Goal: Task Accomplishment & Management: Manage account settings

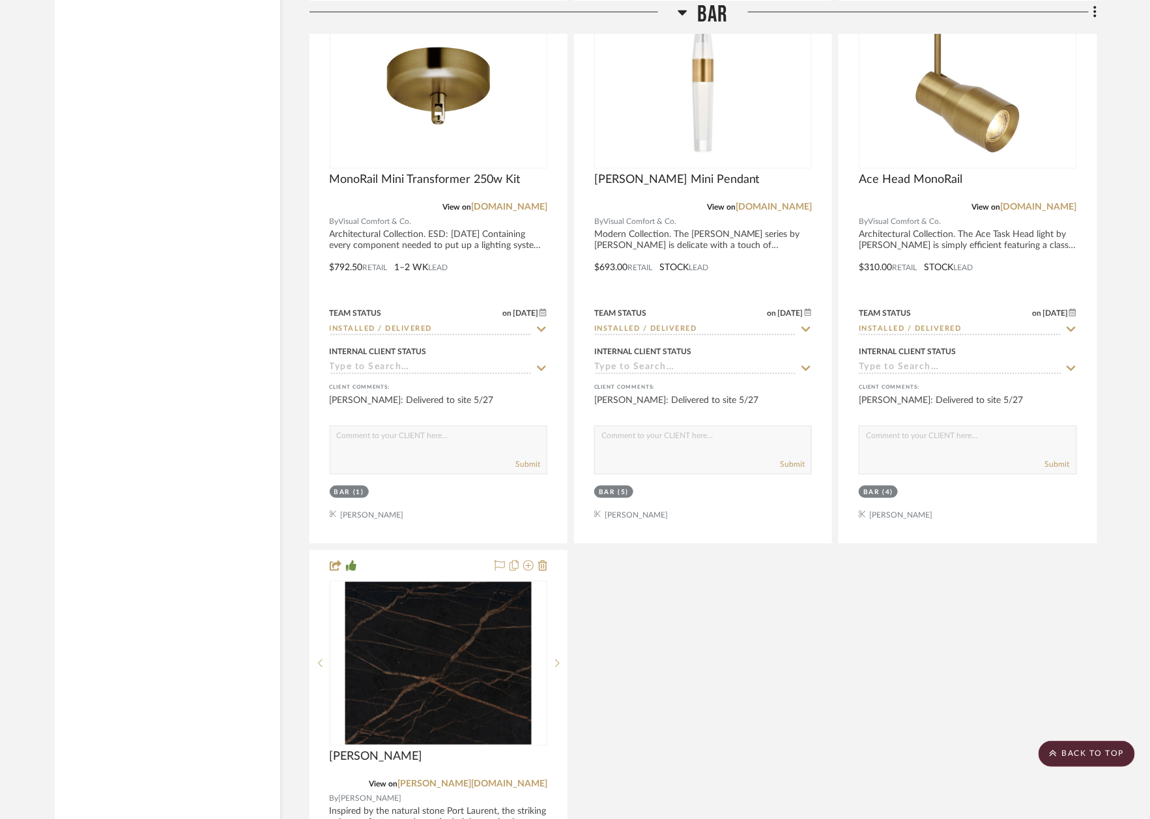
scroll to position [2805, 0]
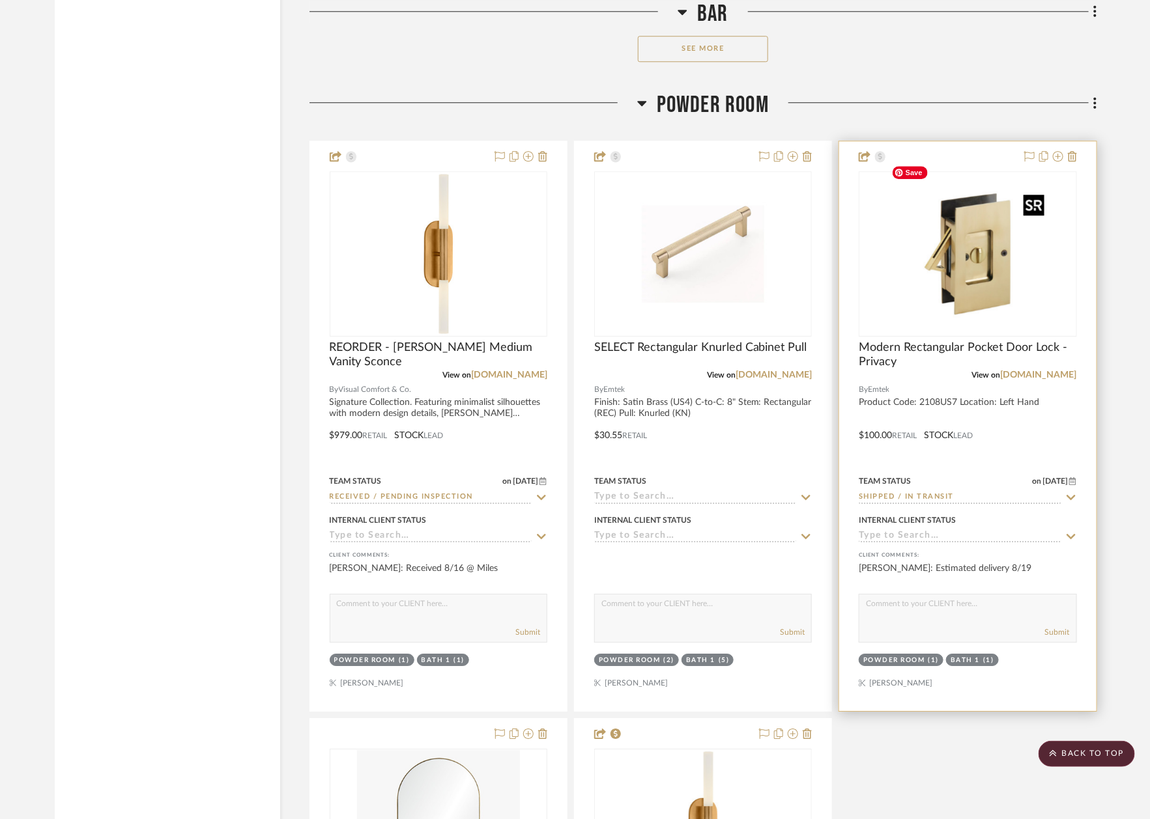
click at [0, 0] on img at bounding box center [0, 0] width 0 height 0
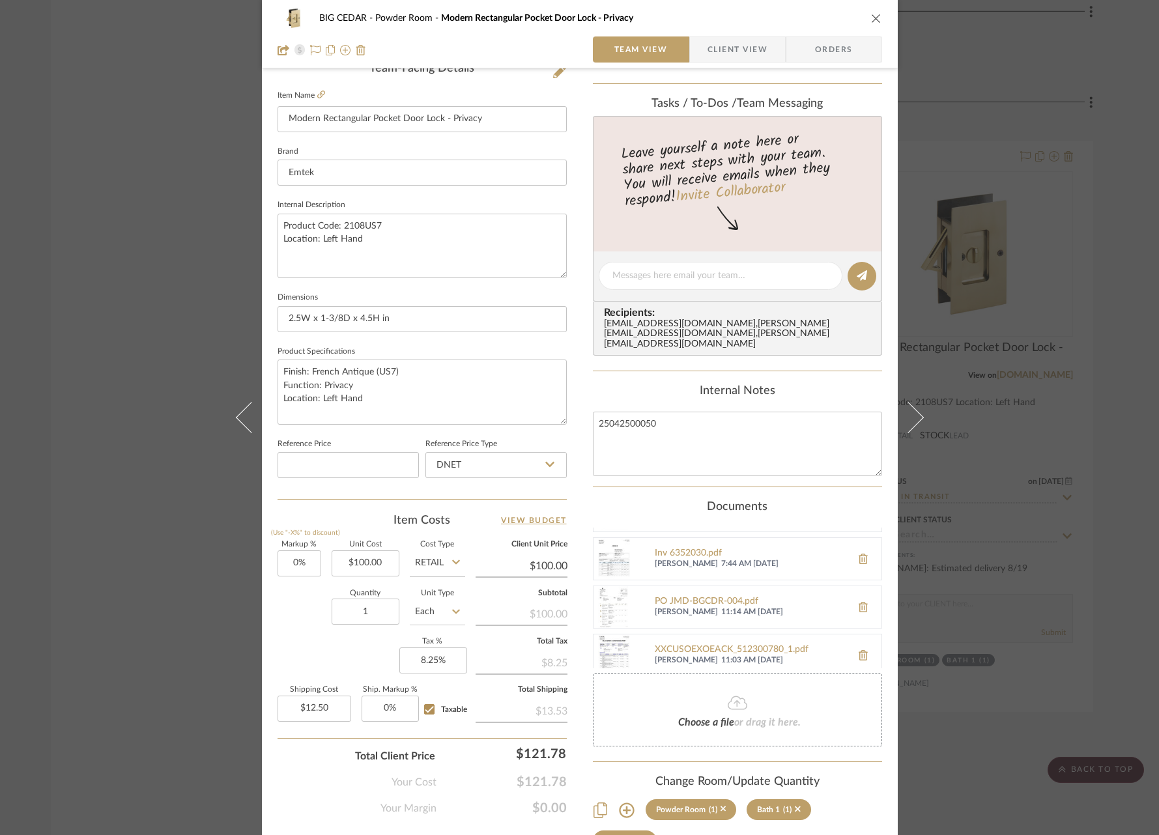
scroll to position [93, 0]
click at [697, 638] on div "XXCUSOEXOEACK_512300780_1.pdf" at bounding box center [750, 643] width 190 height 10
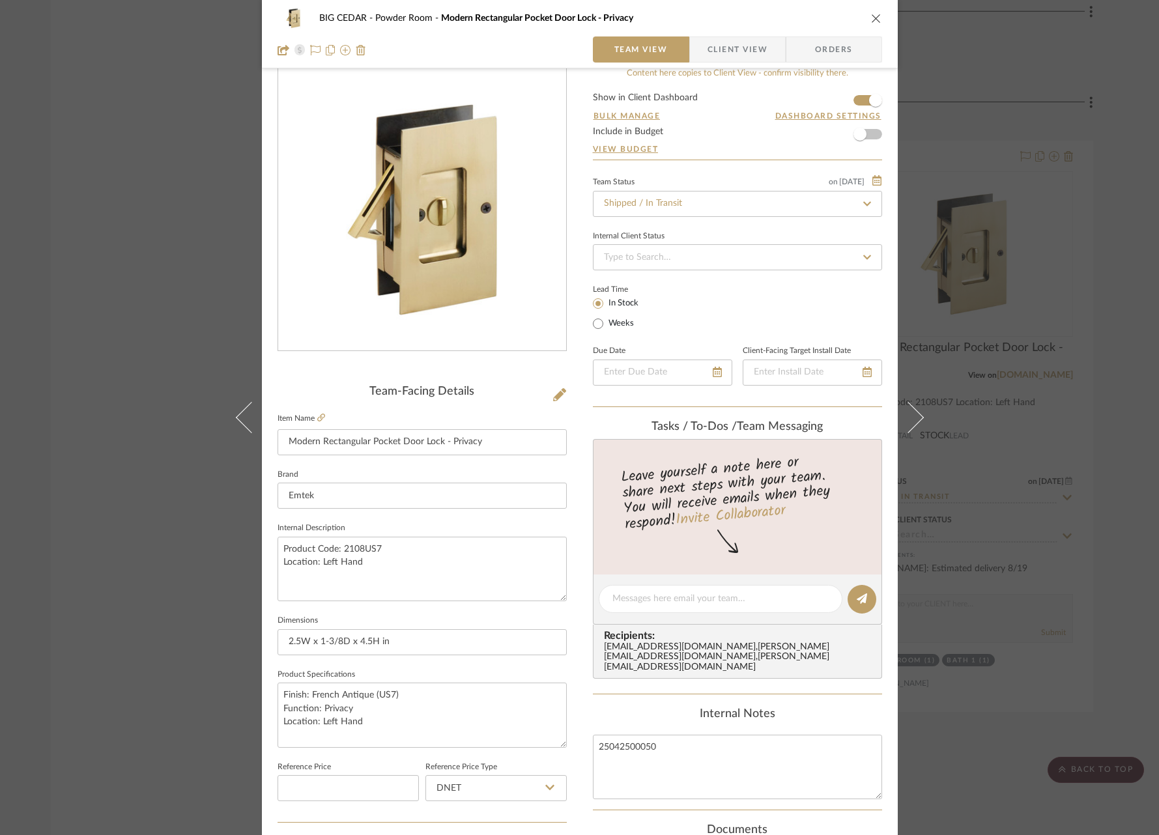
scroll to position [20, 0]
click at [1032, 300] on div "BIG CEDAR Powder Room Modern Rectangular Pocket Door Lock - Privacy Team View C…" at bounding box center [579, 417] width 1159 height 835
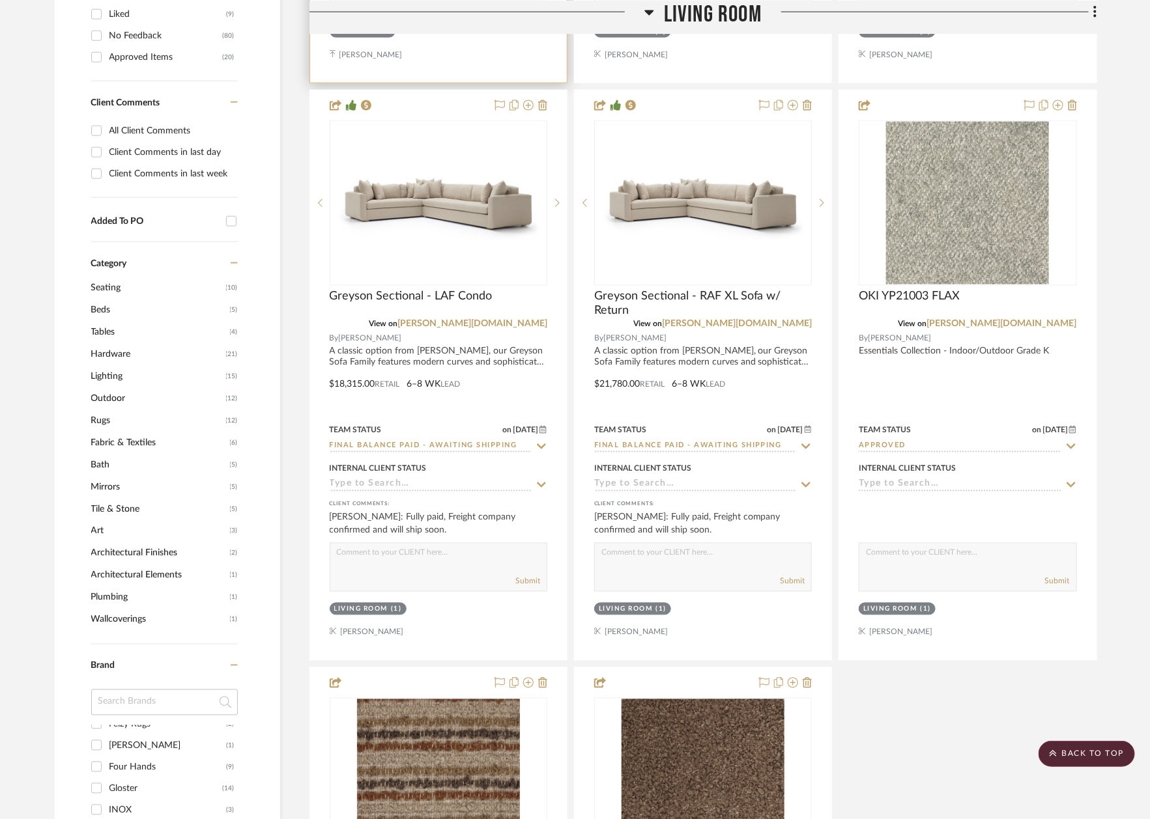
scroll to position [875, 4]
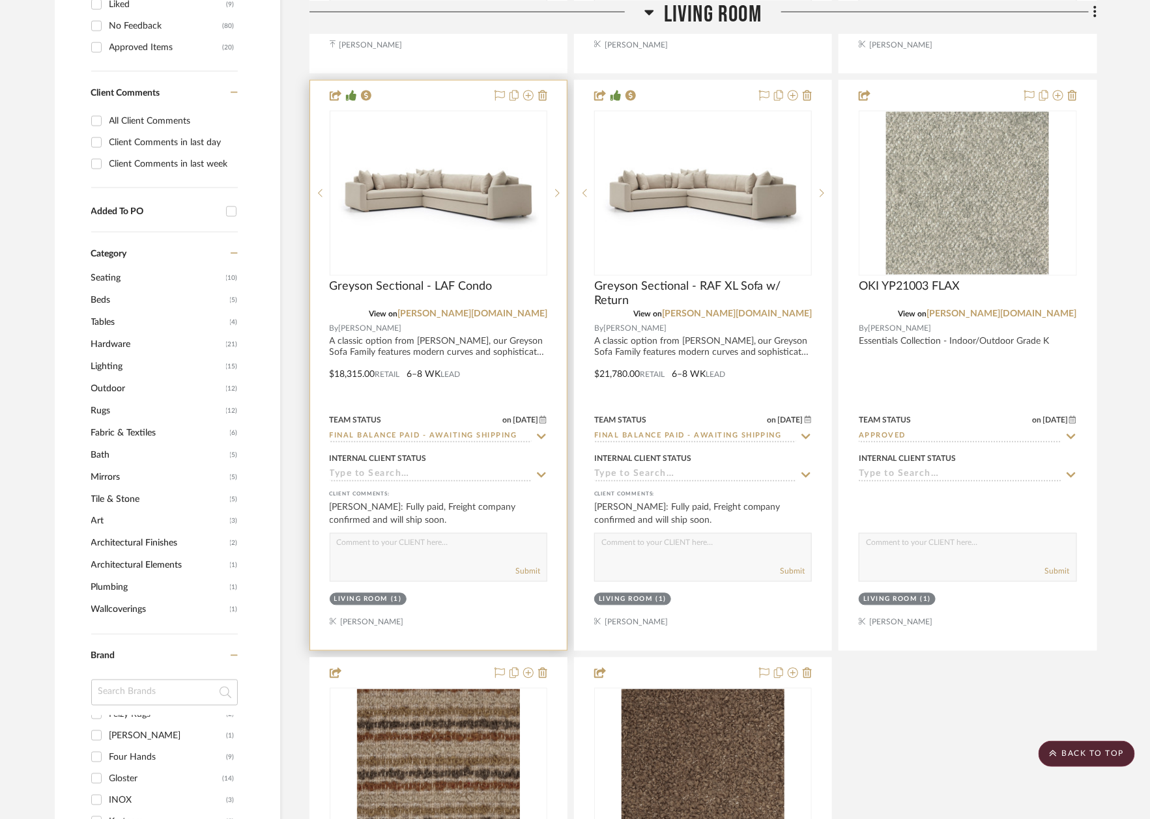
click at [538, 433] on icon at bounding box center [541, 437] width 12 height 10
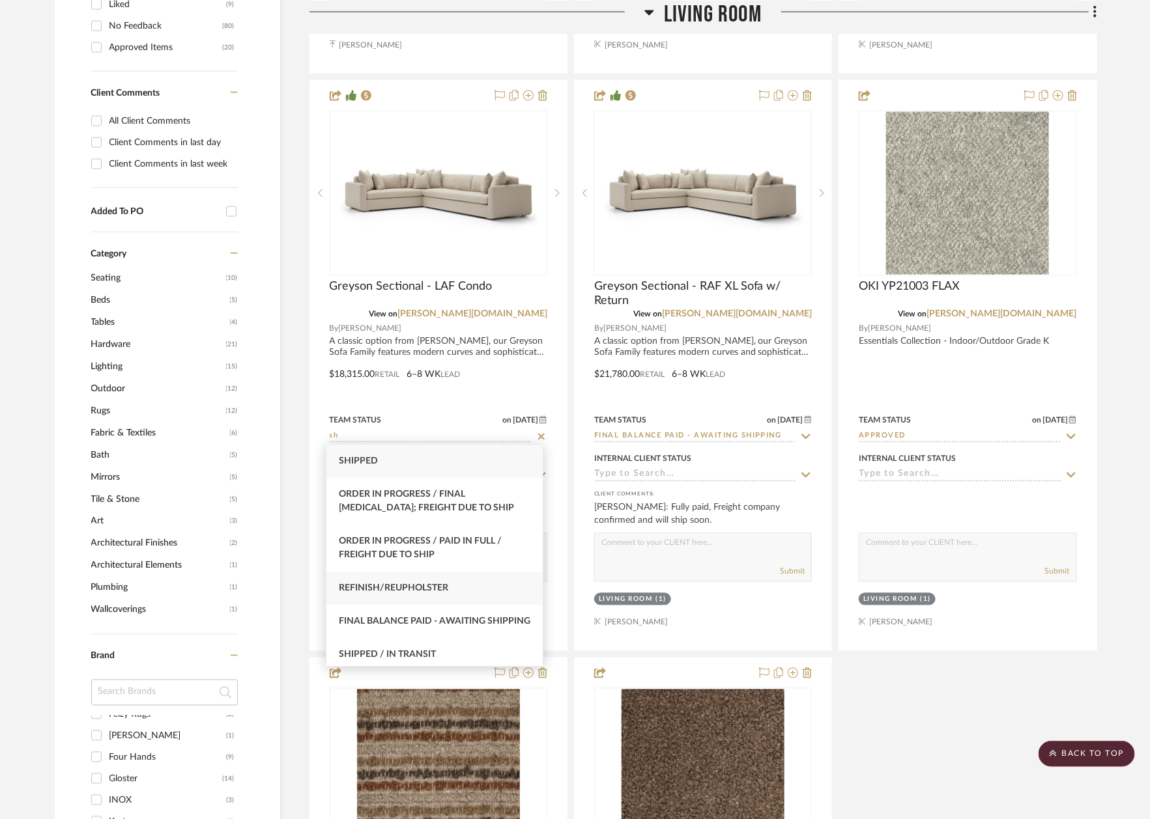
scroll to position [51, 0]
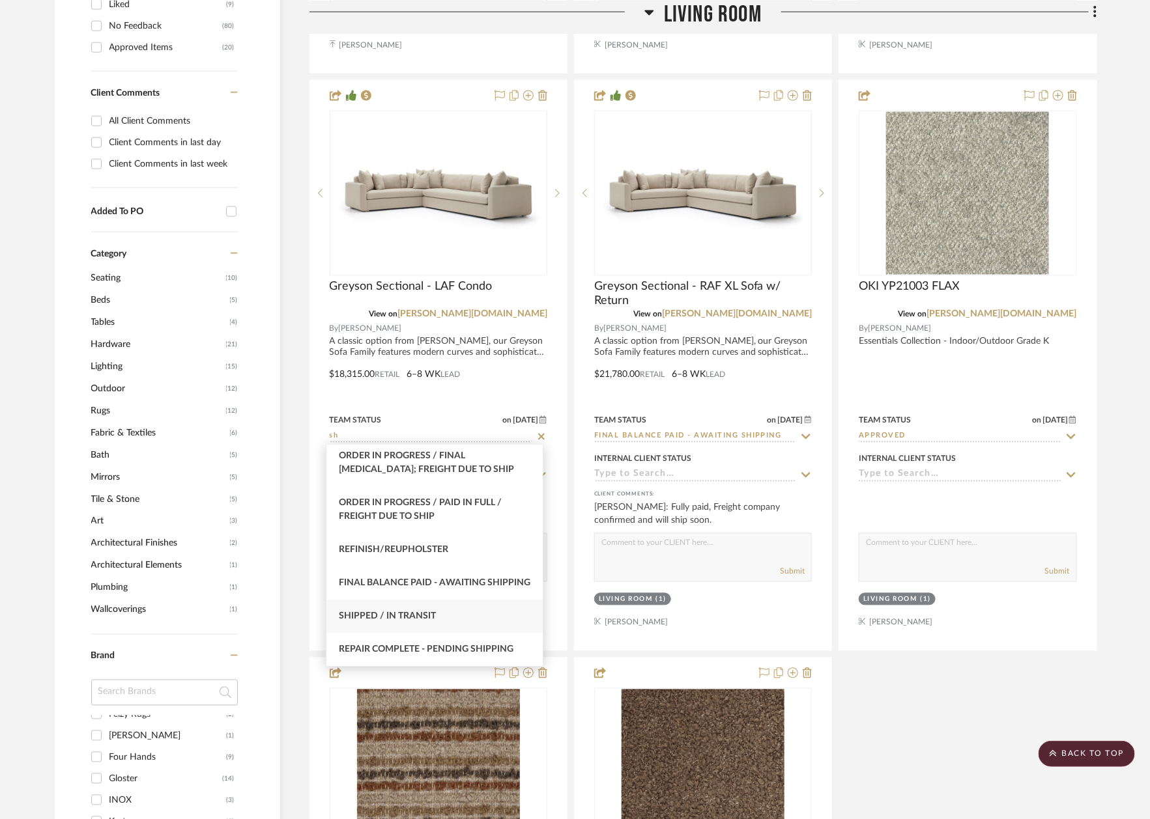
type input "sh"
click at [404, 616] on span "Shipped / In Transit" at bounding box center [387, 616] width 97 height 9
type input "8/18/2025"
type input "Shipped / In Transit"
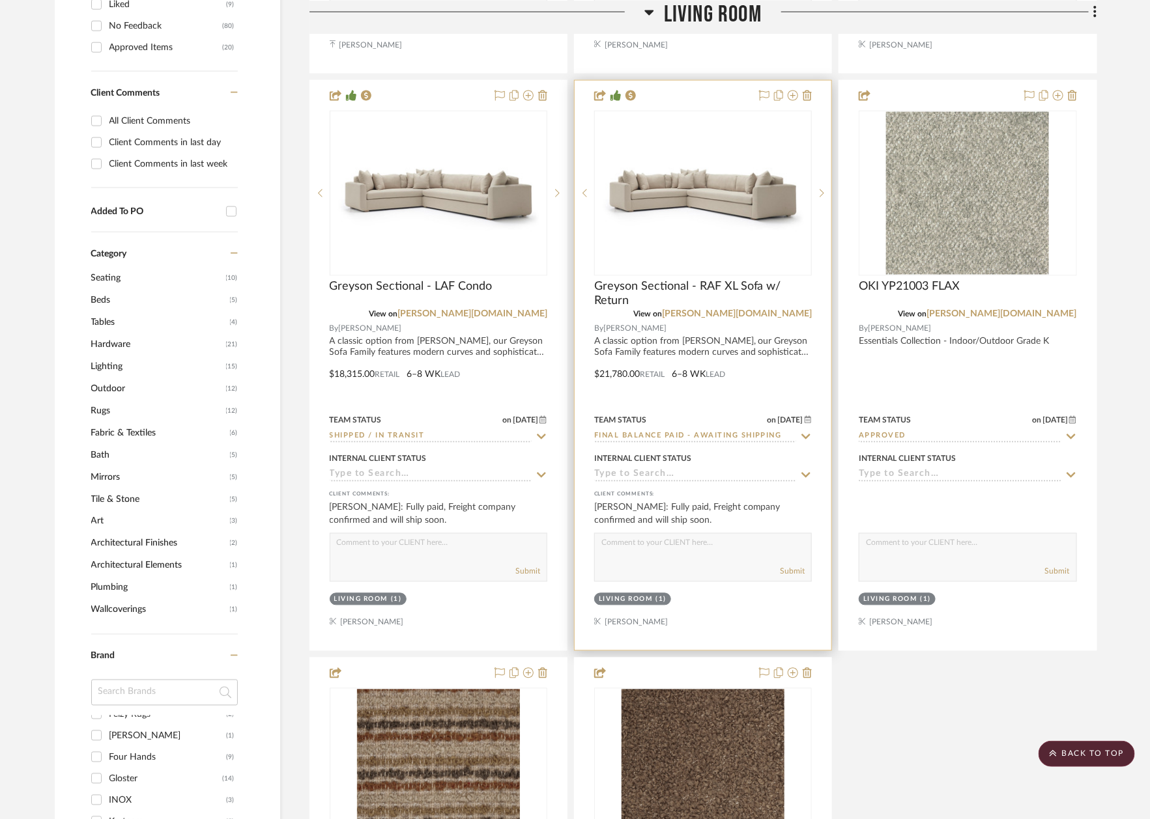
click at [801, 432] on icon at bounding box center [806, 437] width 12 height 10
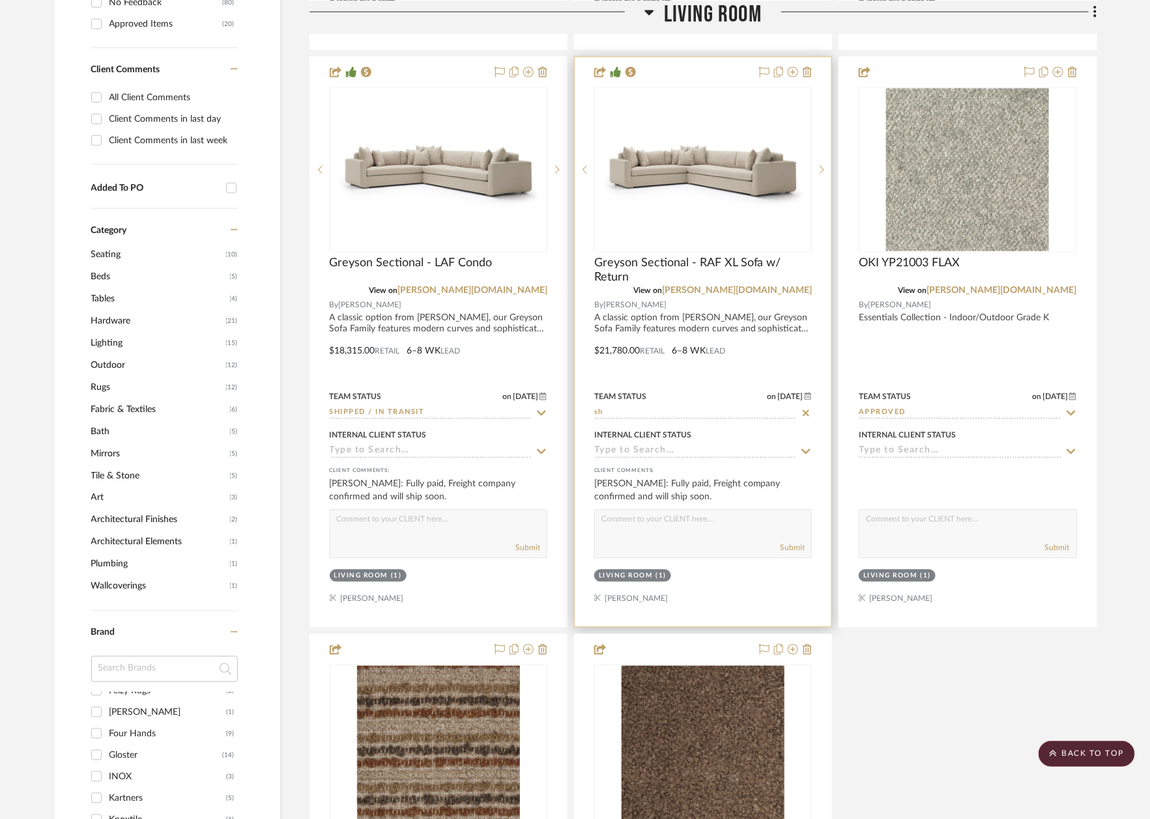
scroll to position [892, 4]
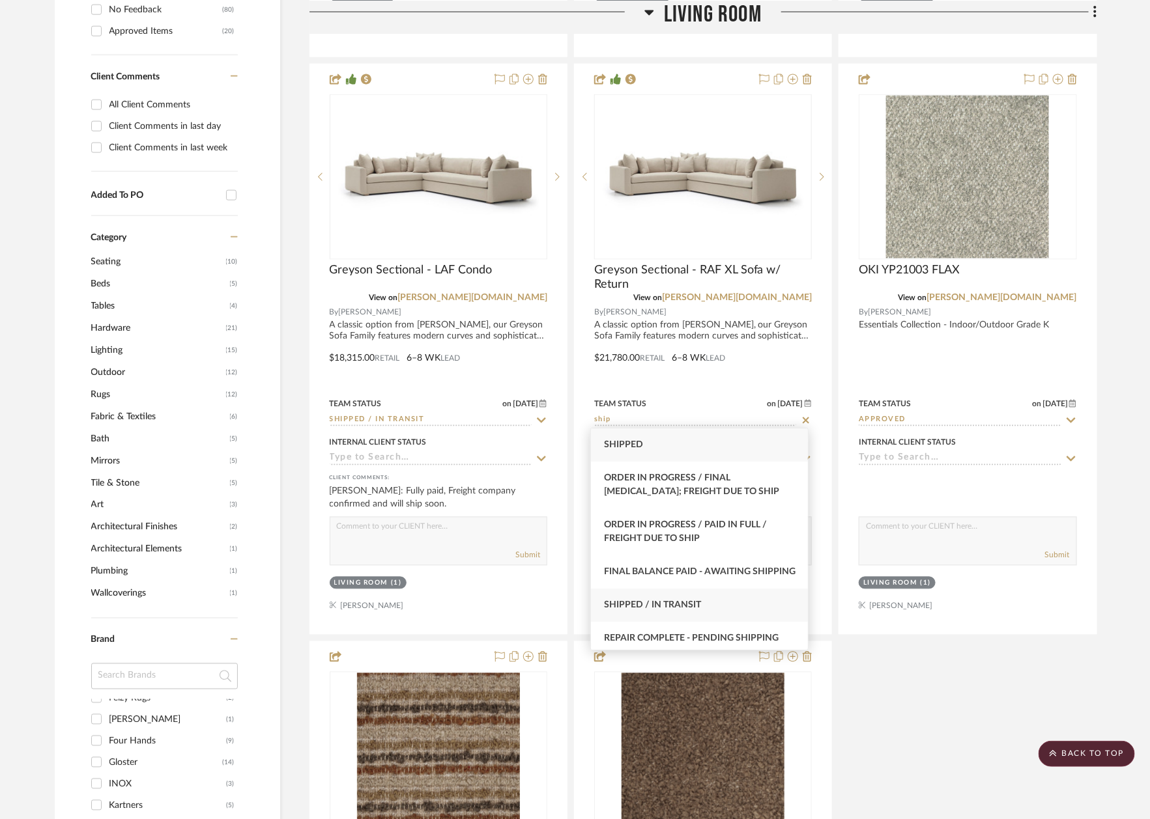
type input "ship"
click at [660, 610] on span "Shipped / In Transit" at bounding box center [652, 605] width 97 height 9
type input "8/18/2025"
type input "Shipped / In Transit"
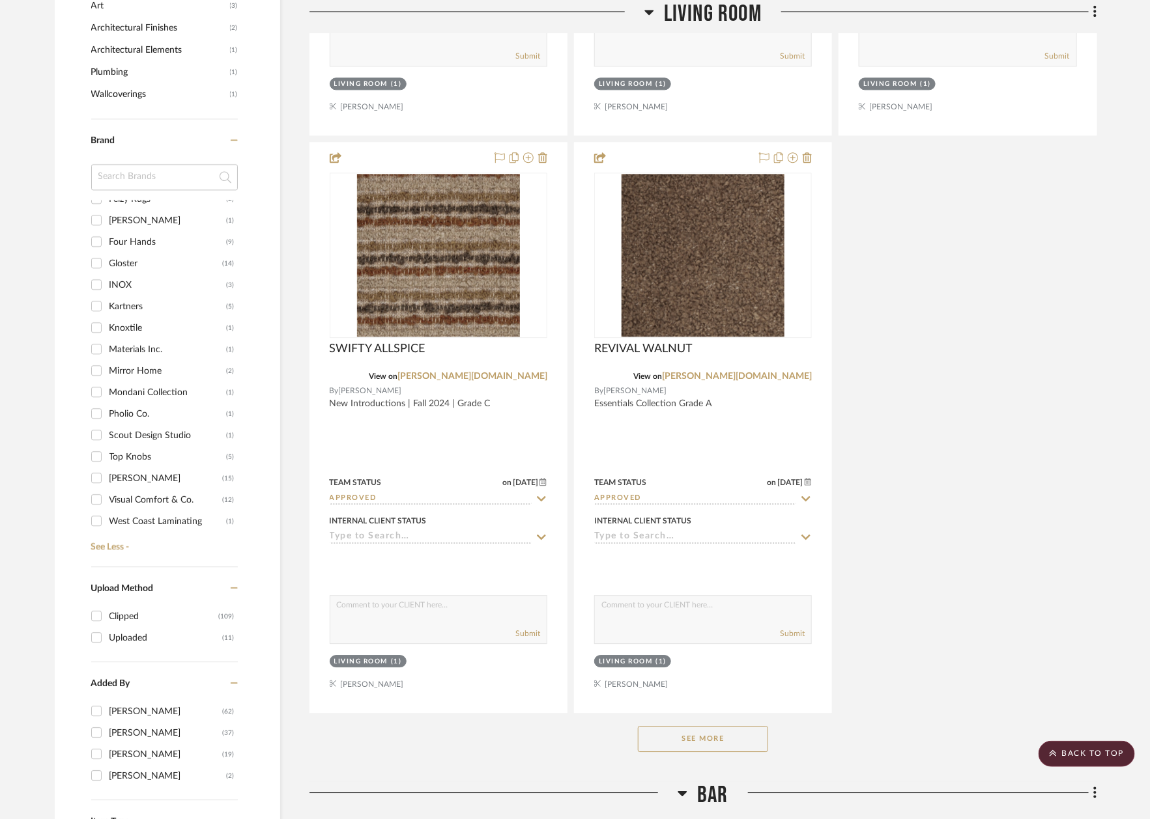
scroll to position [1394, 4]
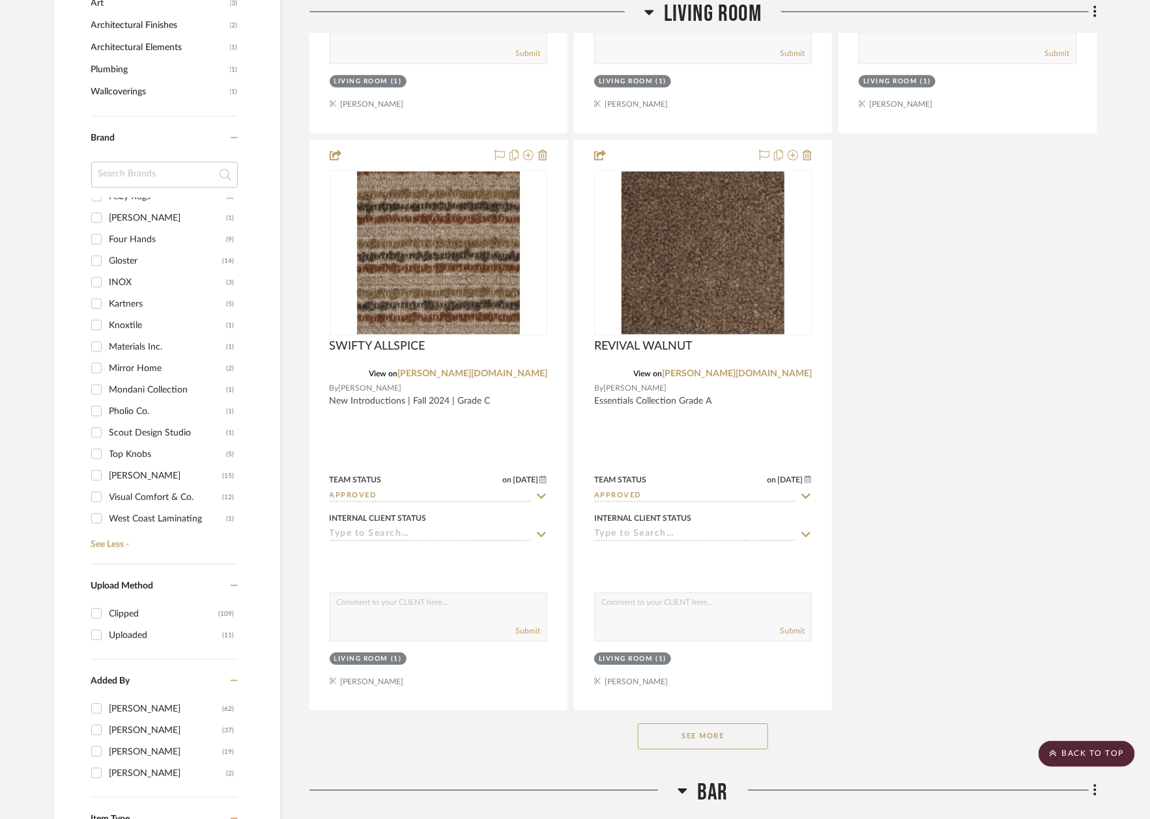
click at [688, 726] on button "See More" at bounding box center [703, 737] width 130 height 26
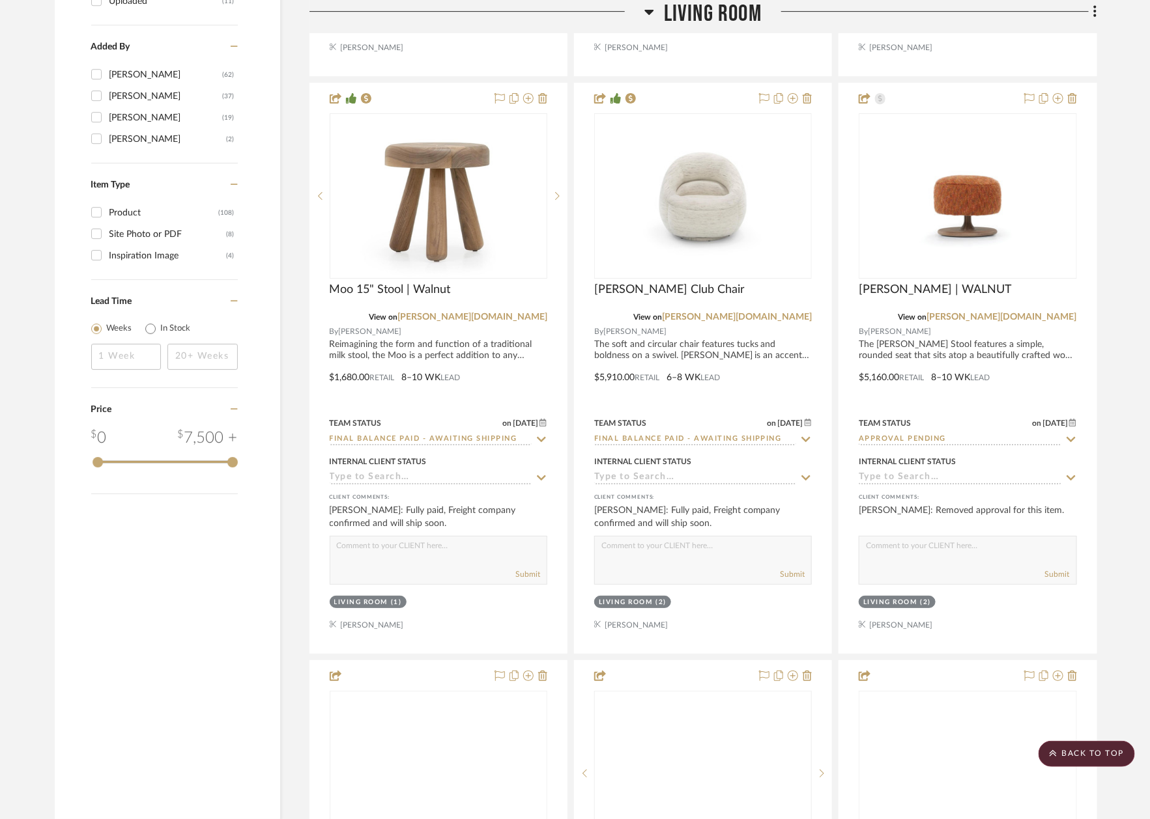
scroll to position [2039, 4]
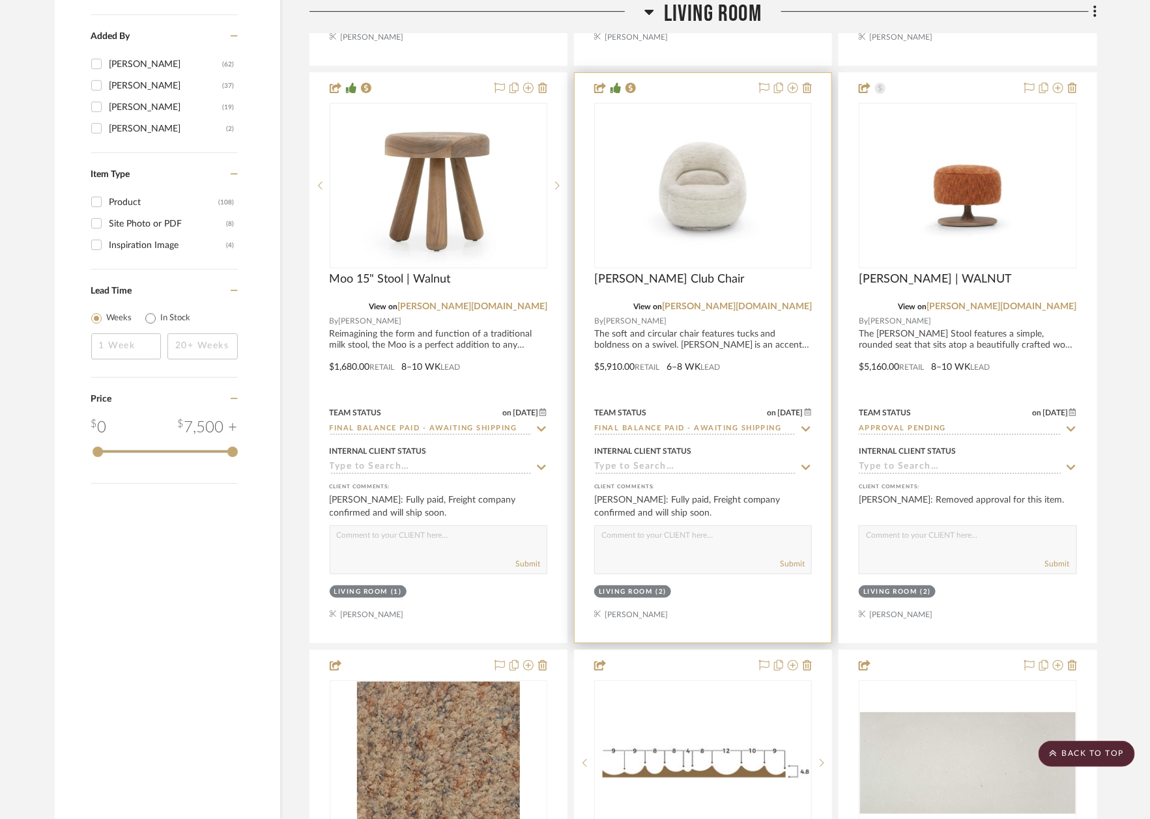
click at [805, 424] on icon at bounding box center [806, 429] width 12 height 10
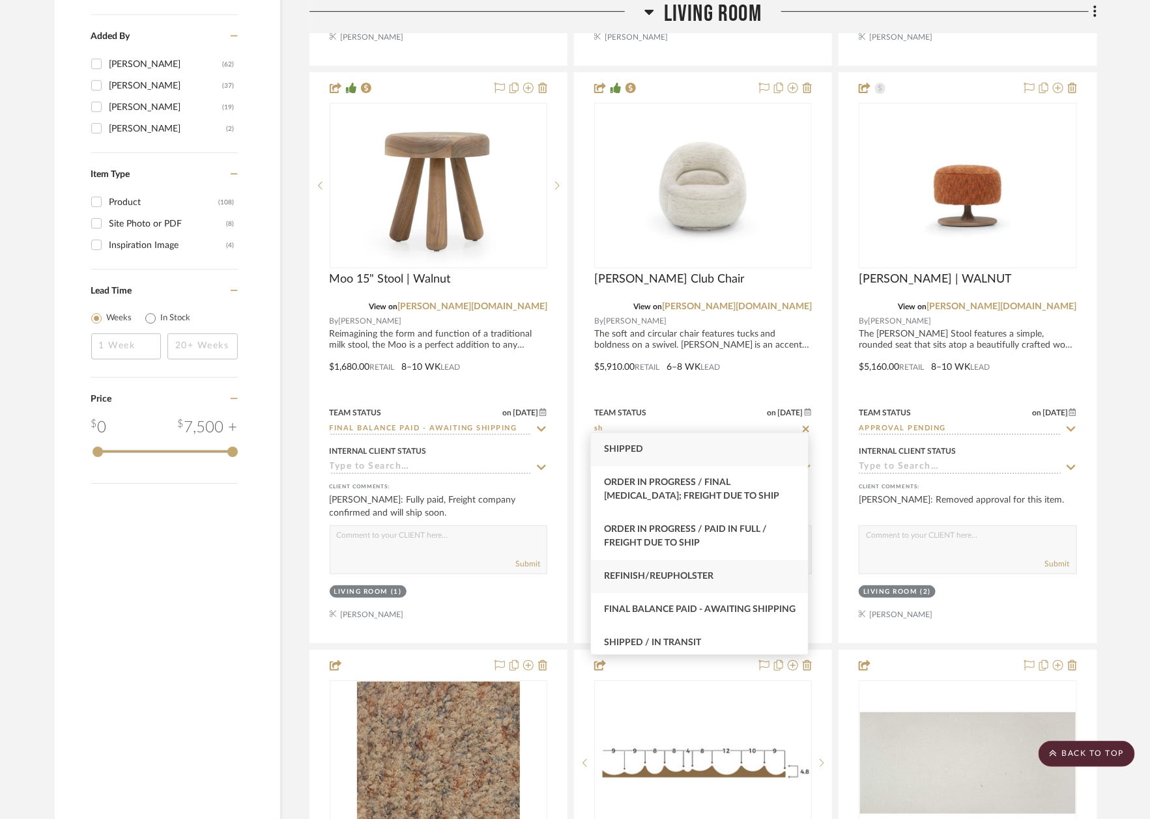
scroll to position [51, 0]
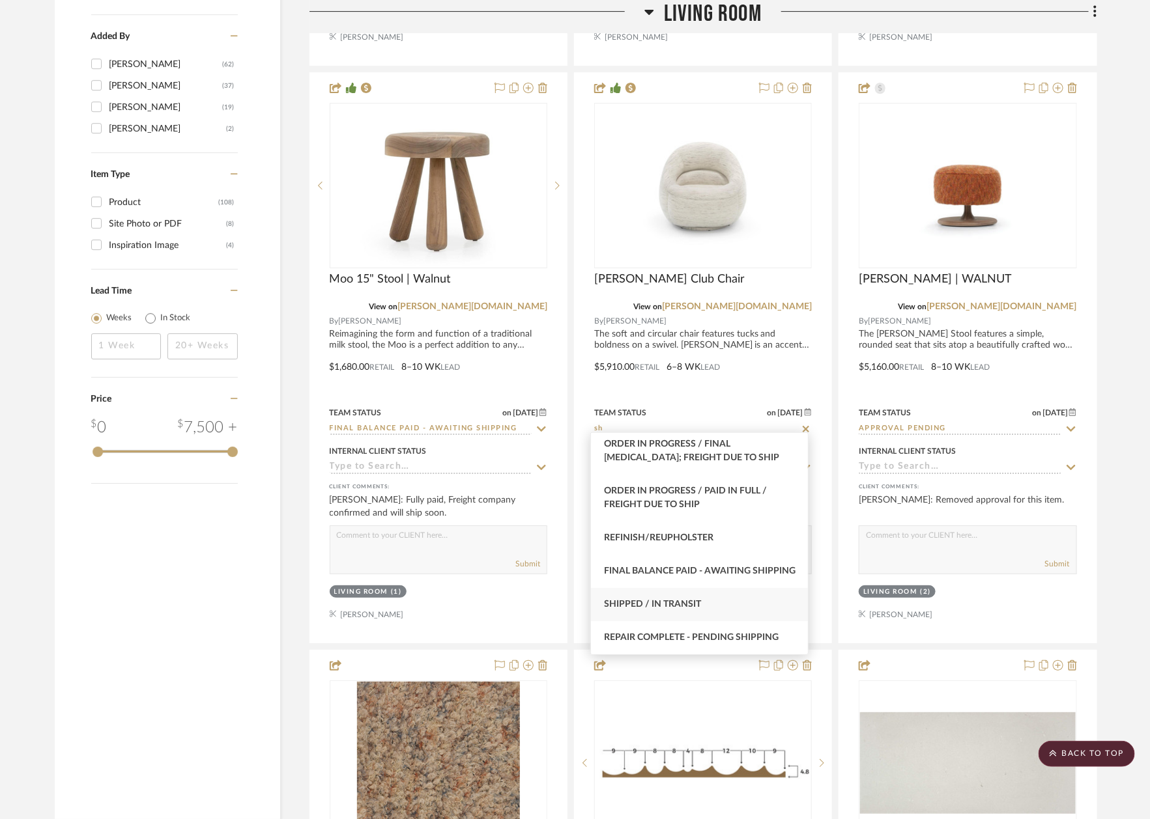
type input "sh"
click at [702, 616] on div "Shipped / In Transit" at bounding box center [699, 604] width 217 height 33
type input "8/18/2025"
type input "Shipped / In Transit"
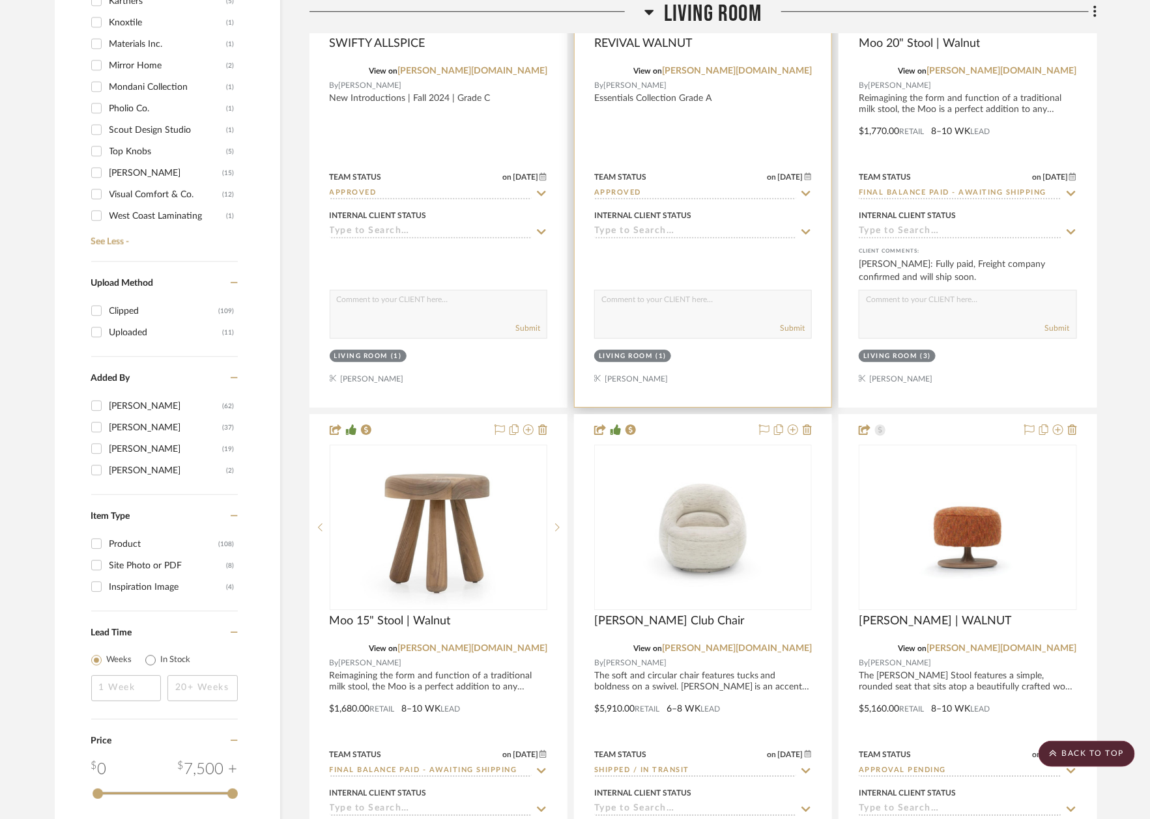
scroll to position [1701, 4]
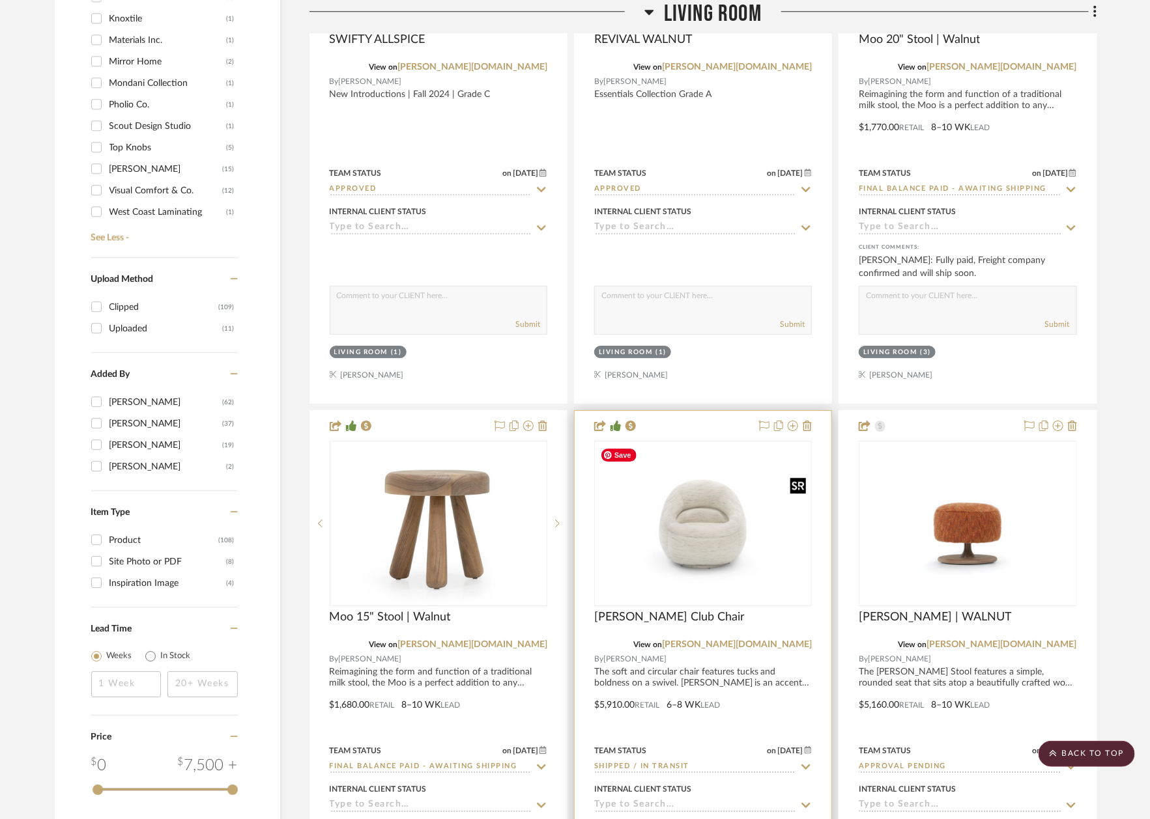
click at [0, 0] on img at bounding box center [0, 0] width 0 height 0
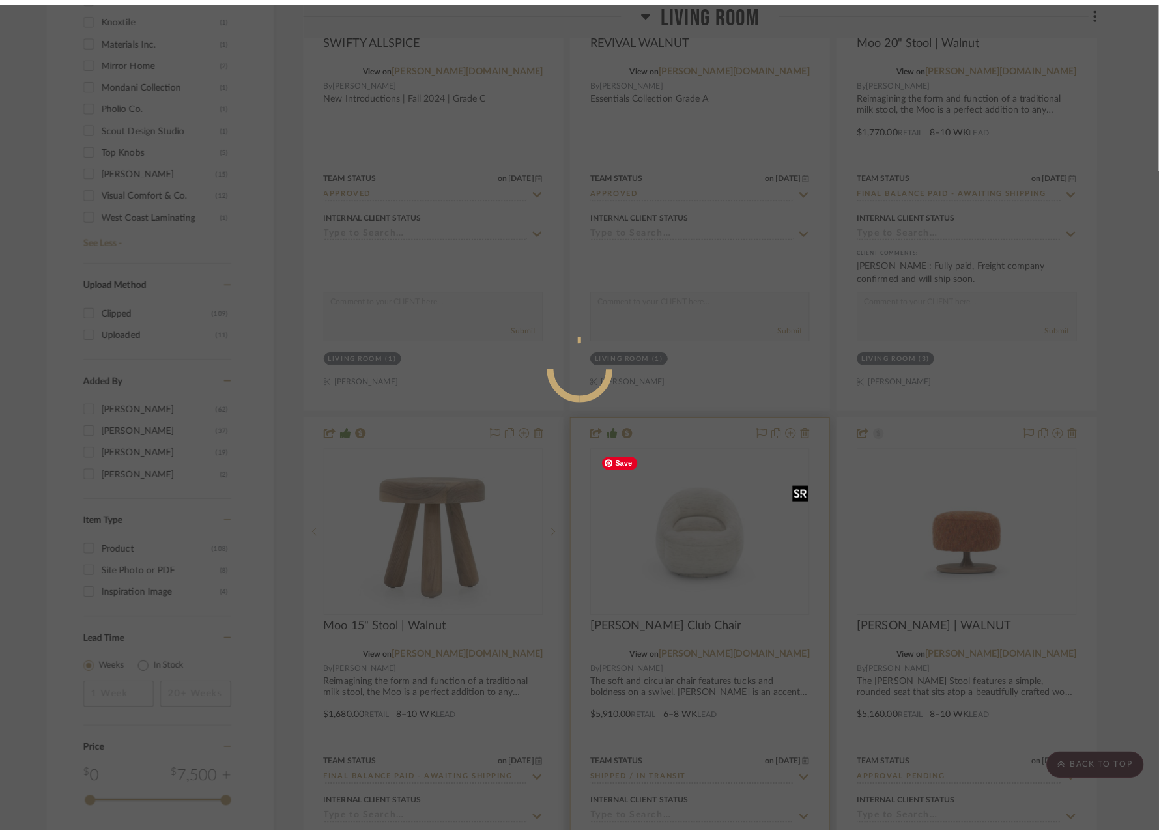
scroll to position [0, 0]
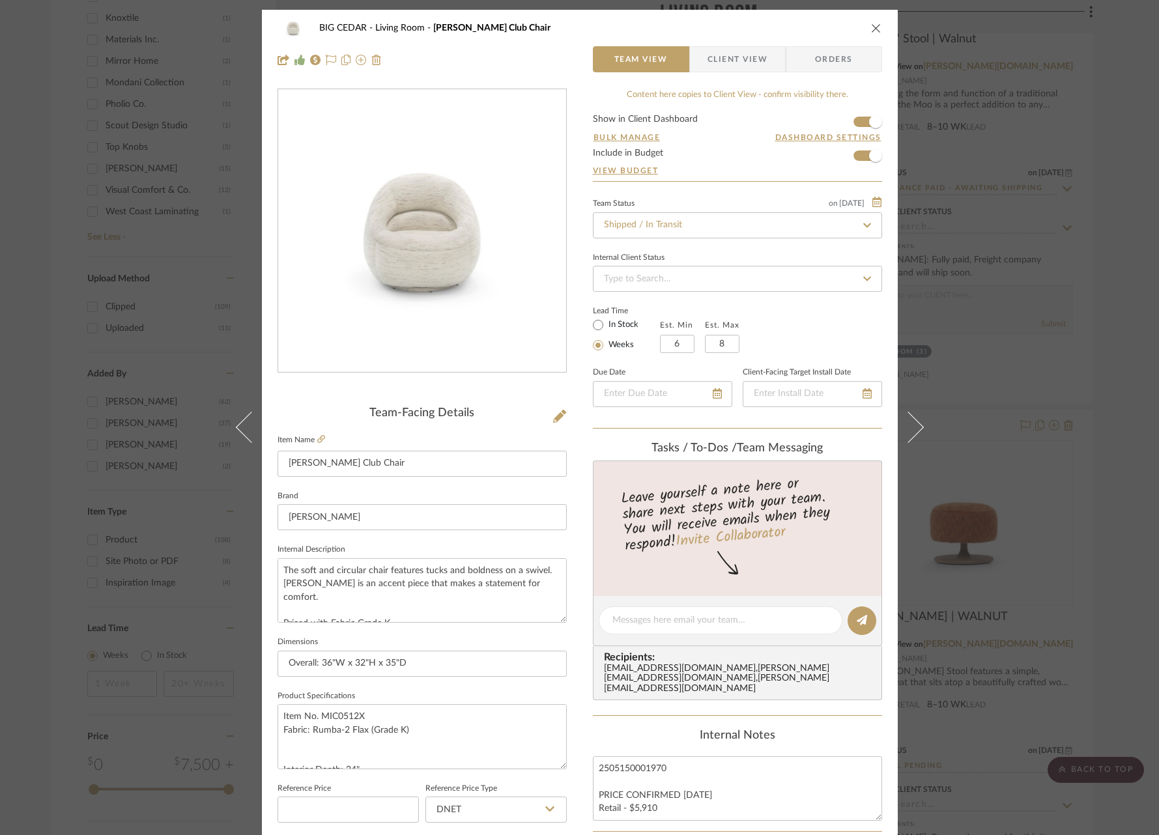
click at [739, 59] on span "Client View" at bounding box center [737, 59] width 60 height 26
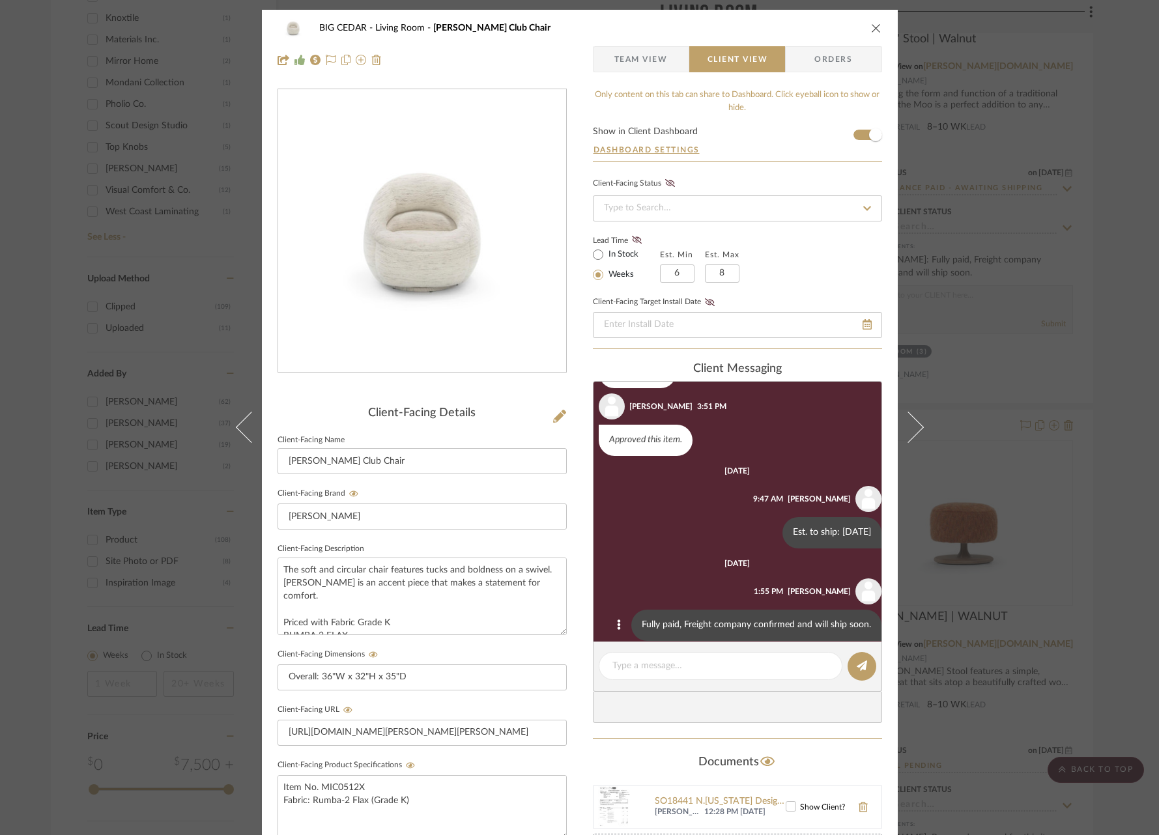
scroll to position [101, 0]
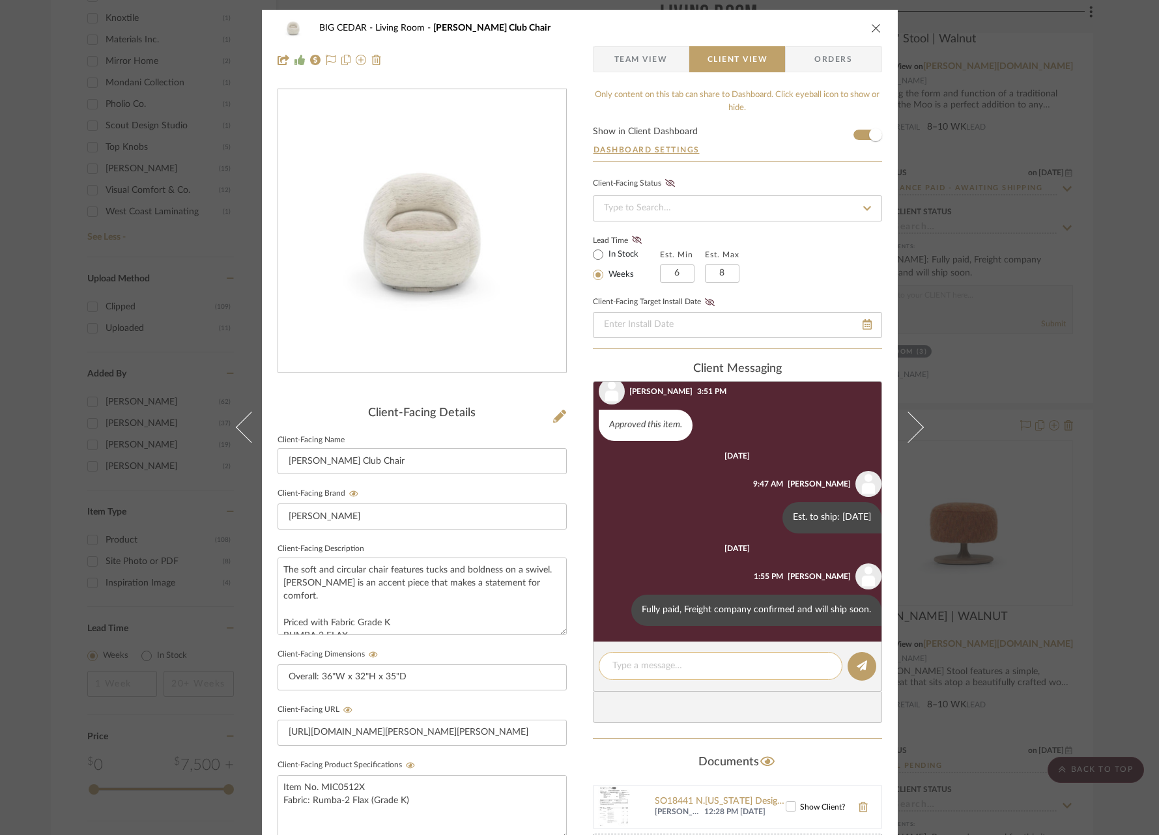
click at [703, 666] on textarea at bounding box center [720, 666] width 216 height 14
drag, startPoint x: 678, startPoint y: 666, endPoint x: 593, endPoint y: 666, distance: 85.3
click at [593, 666] on editor-of-message "Shipped 8/12" at bounding box center [737, 667] width 289 height 50
type textarea "Shipped 8/12"
click at [857, 662] on icon at bounding box center [862, 665] width 10 height 10
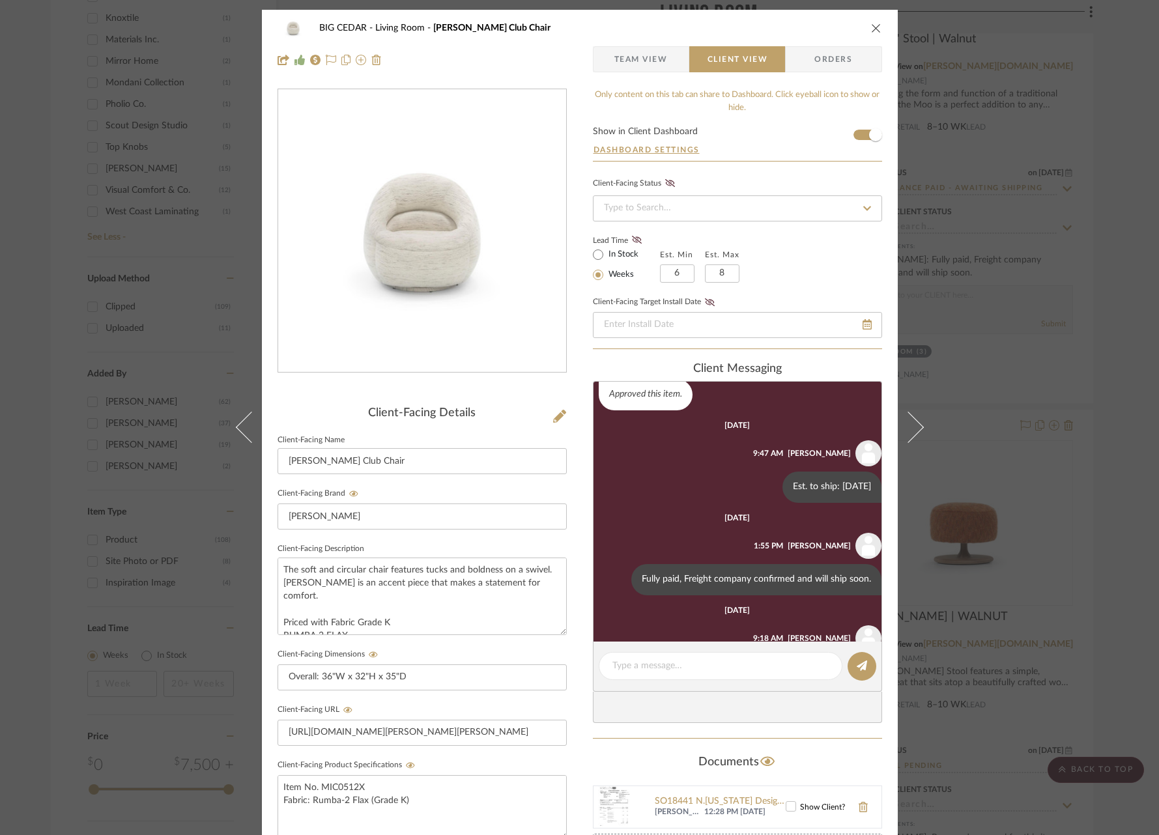
scroll to position [193, 0]
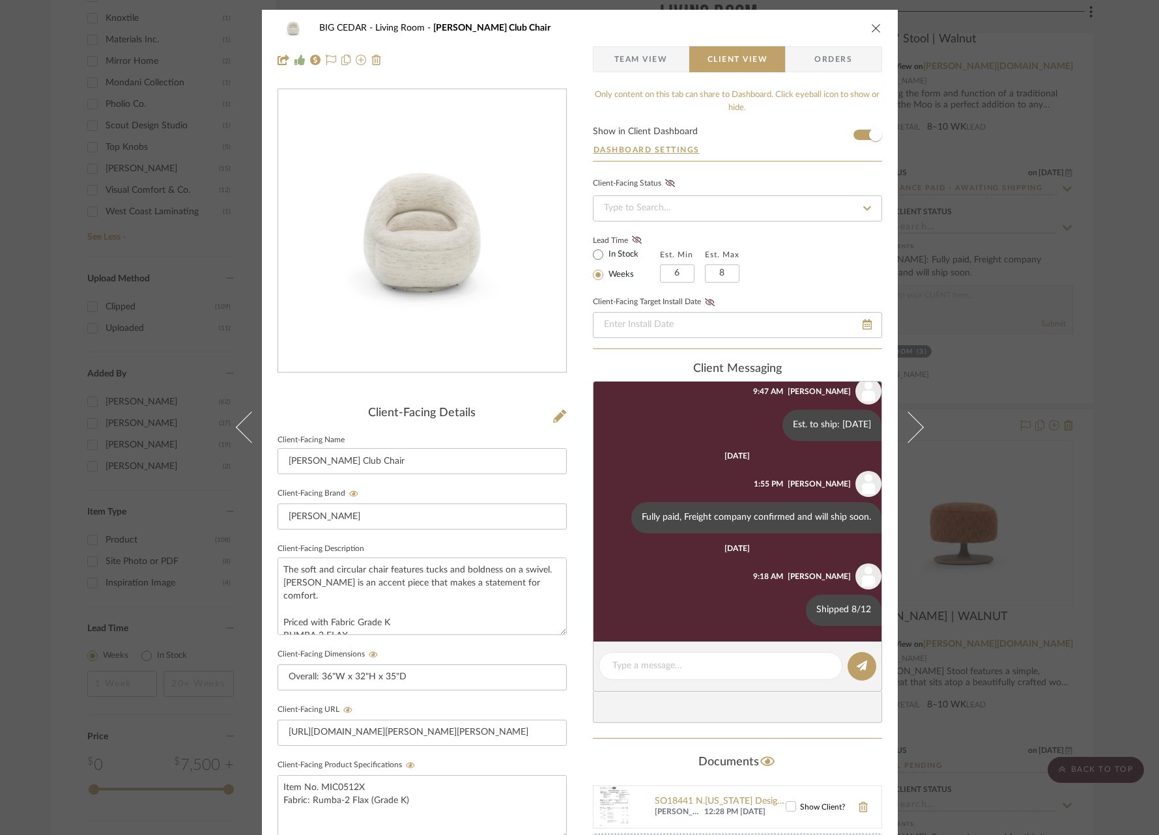
click at [1047, 364] on div "BIG CEDAR Living Room Micah Swivel Club Chair Team View Client View Orders Clie…" at bounding box center [579, 417] width 1159 height 835
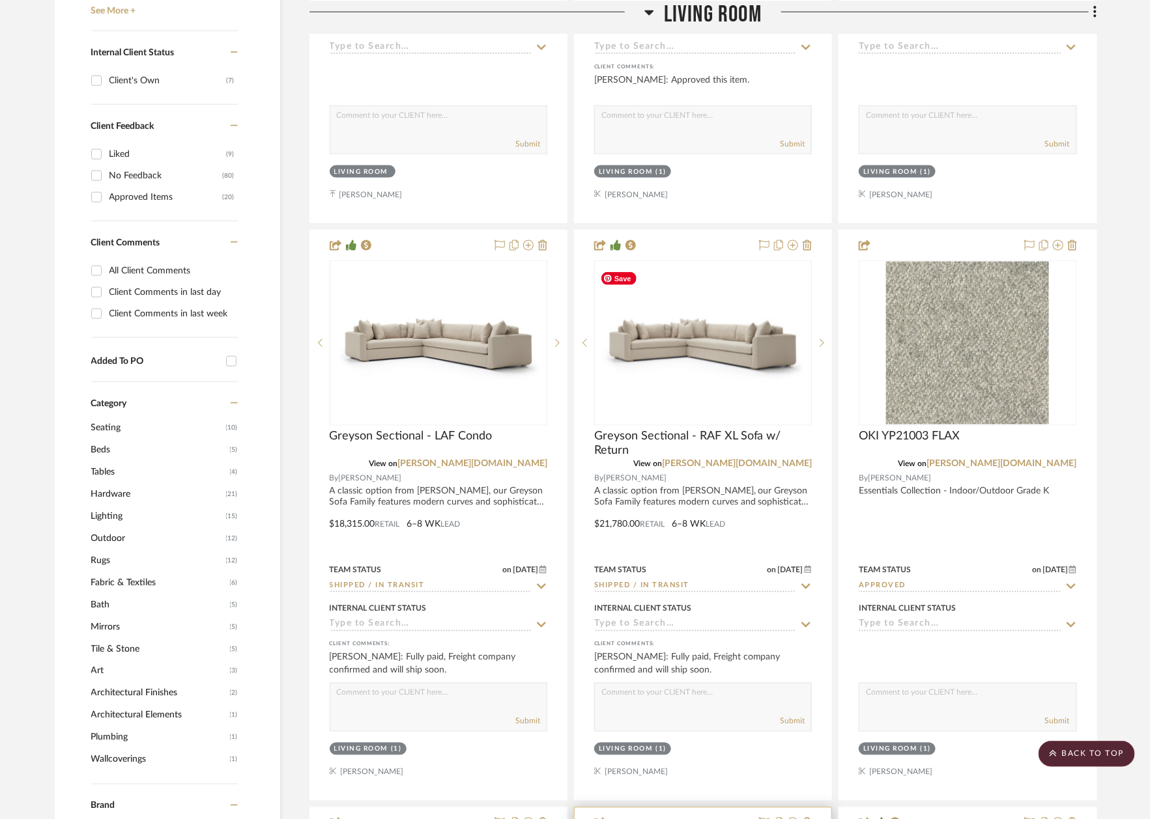
click at [0, 0] on img at bounding box center [0, 0] width 0 height 0
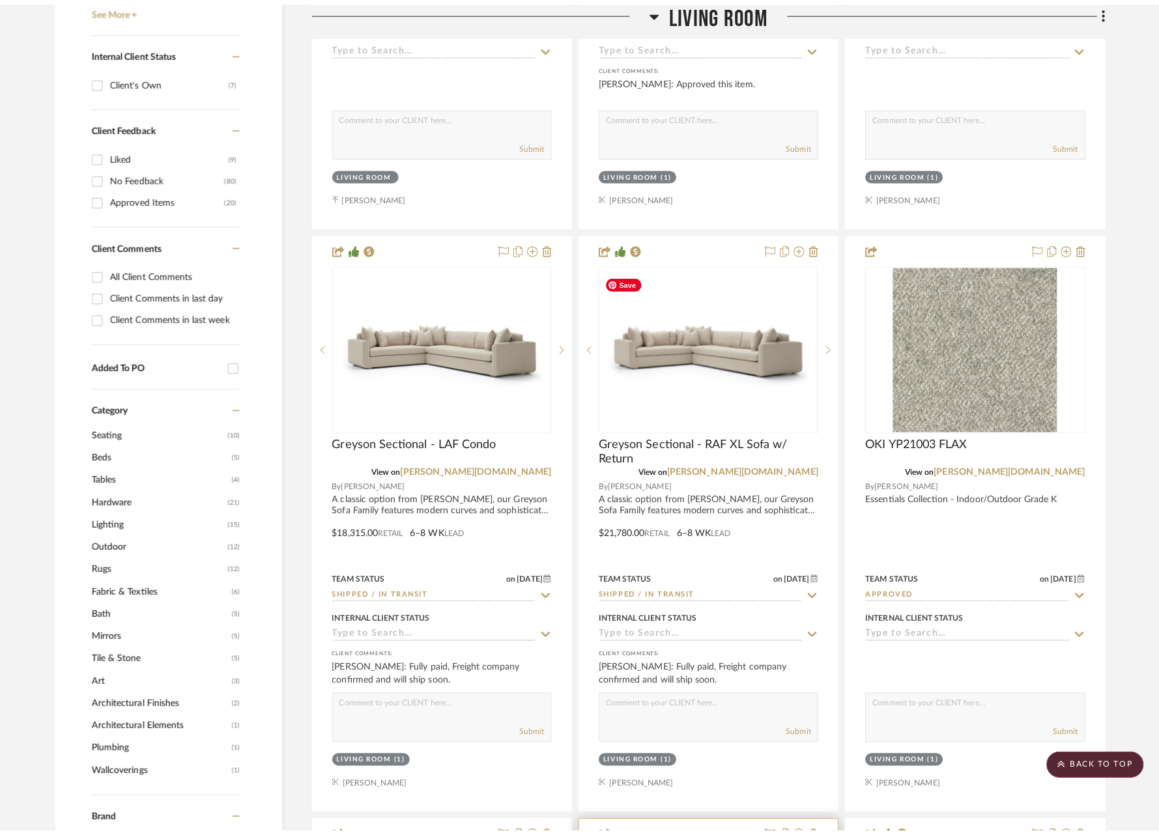
scroll to position [0, 0]
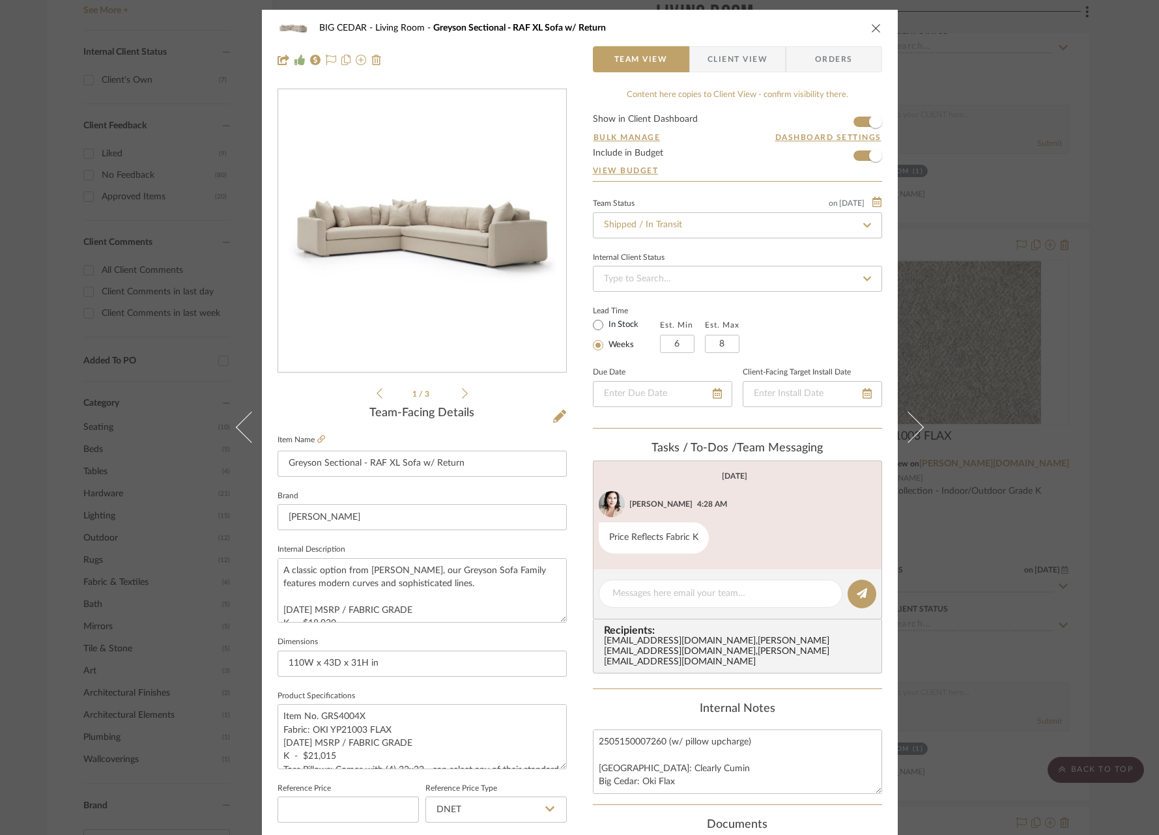
click at [760, 47] on span "Client View" at bounding box center [737, 59] width 60 height 26
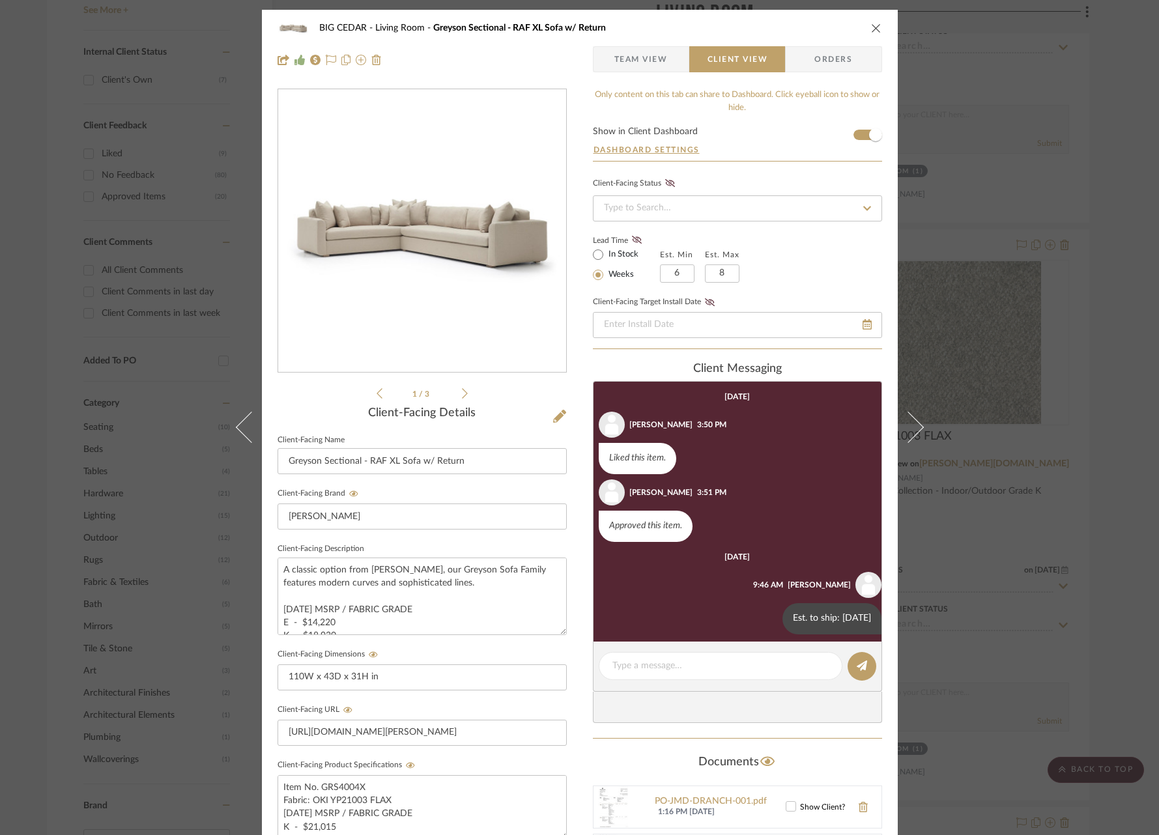
scroll to position [101, 0]
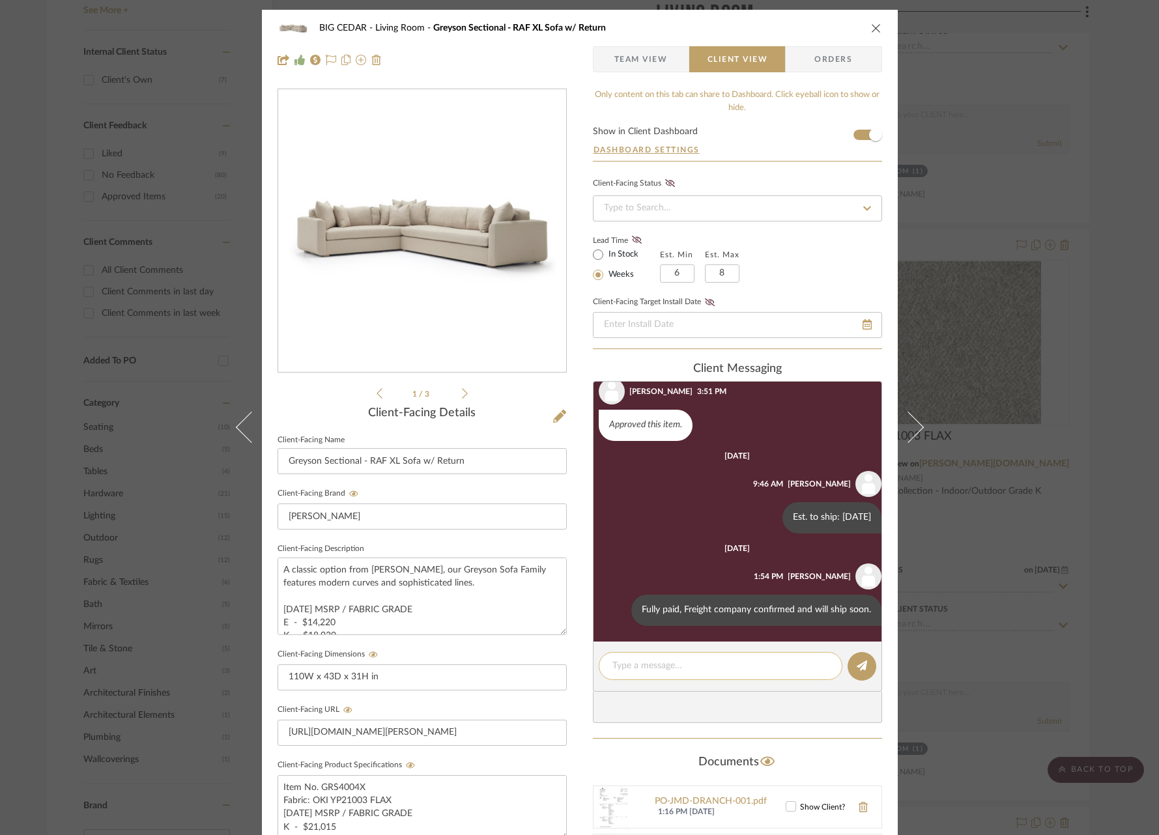
click at [652, 669] on textarea at bounding box center [720, 666] width 216 height 14
paste textarea "Shipped 8/12"
type textarea "Shipped 8/12"
click at [857, 663] on icon at bounding box center [862, 665] width 10 height 10
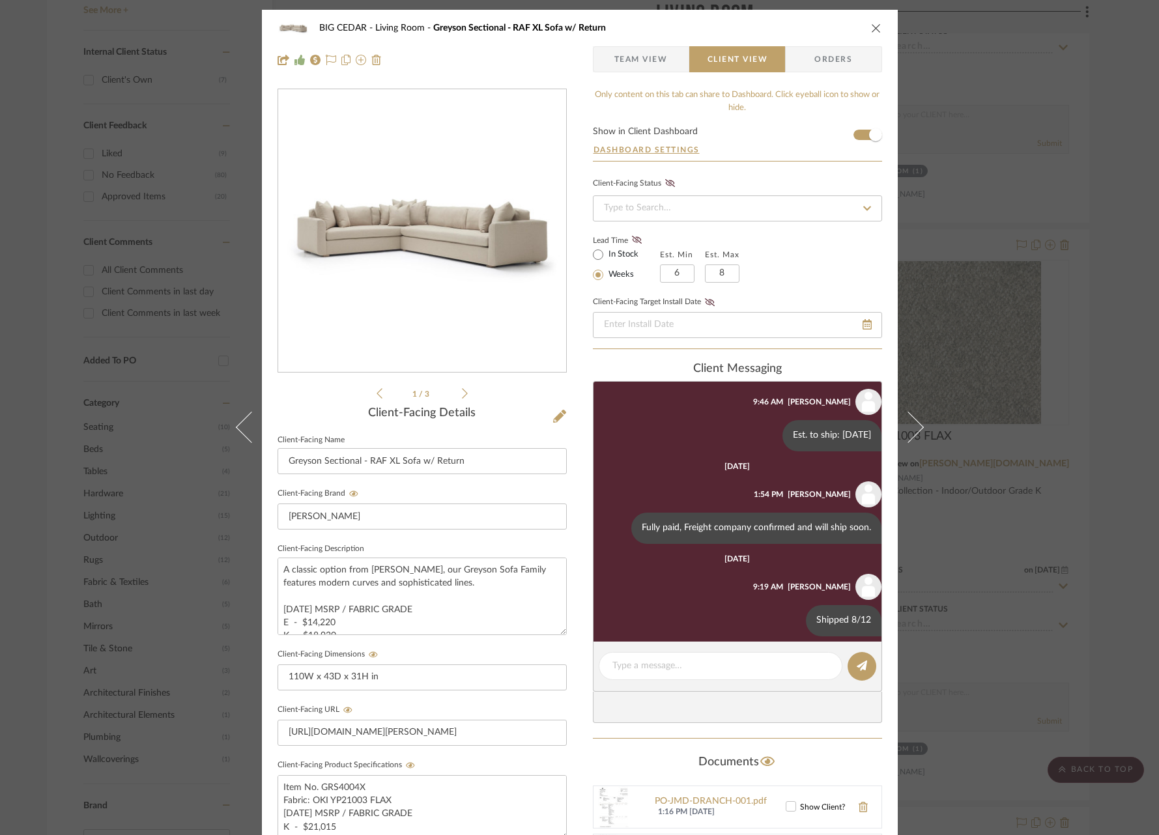
scroll to position [193, 0]
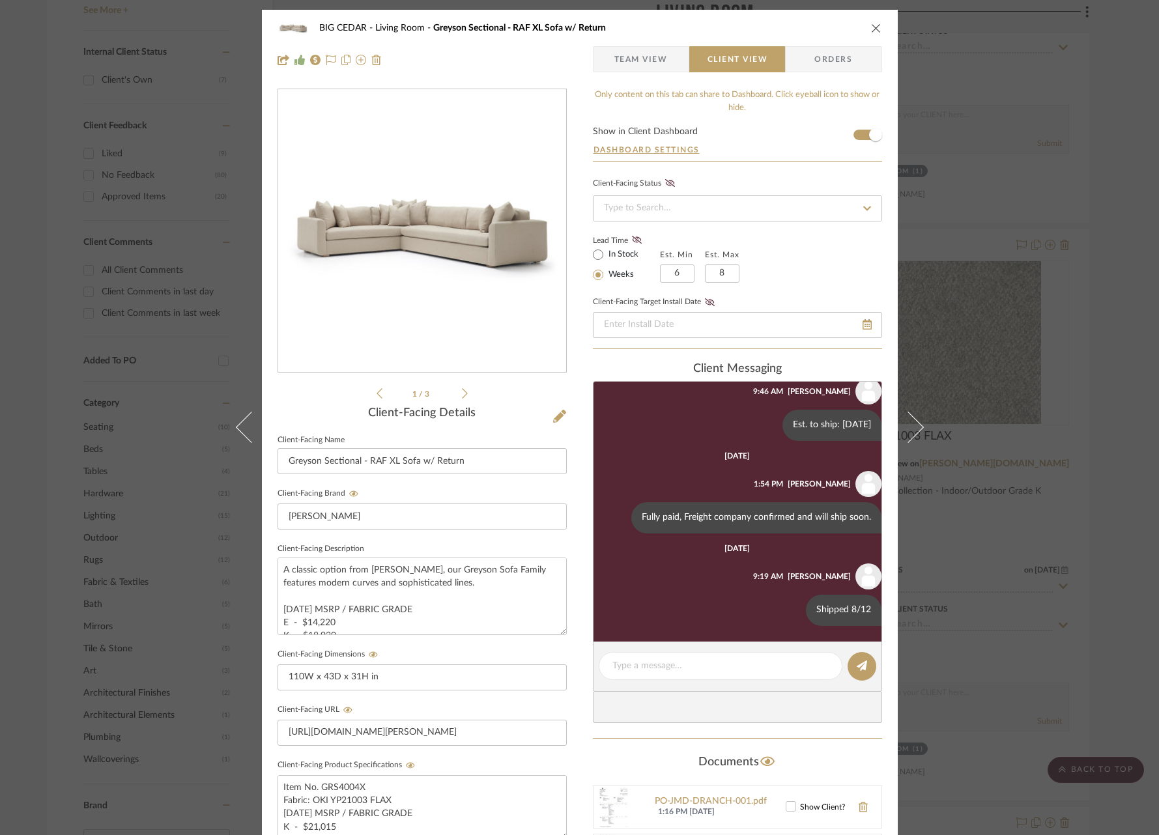
click at [1045, 483] on div "BIG CEDAR Living Room Greyson Sectional - RAF XL Sofa w/ Return Team View Clien…" at bounding box center [579, 417] width 1159 height 835
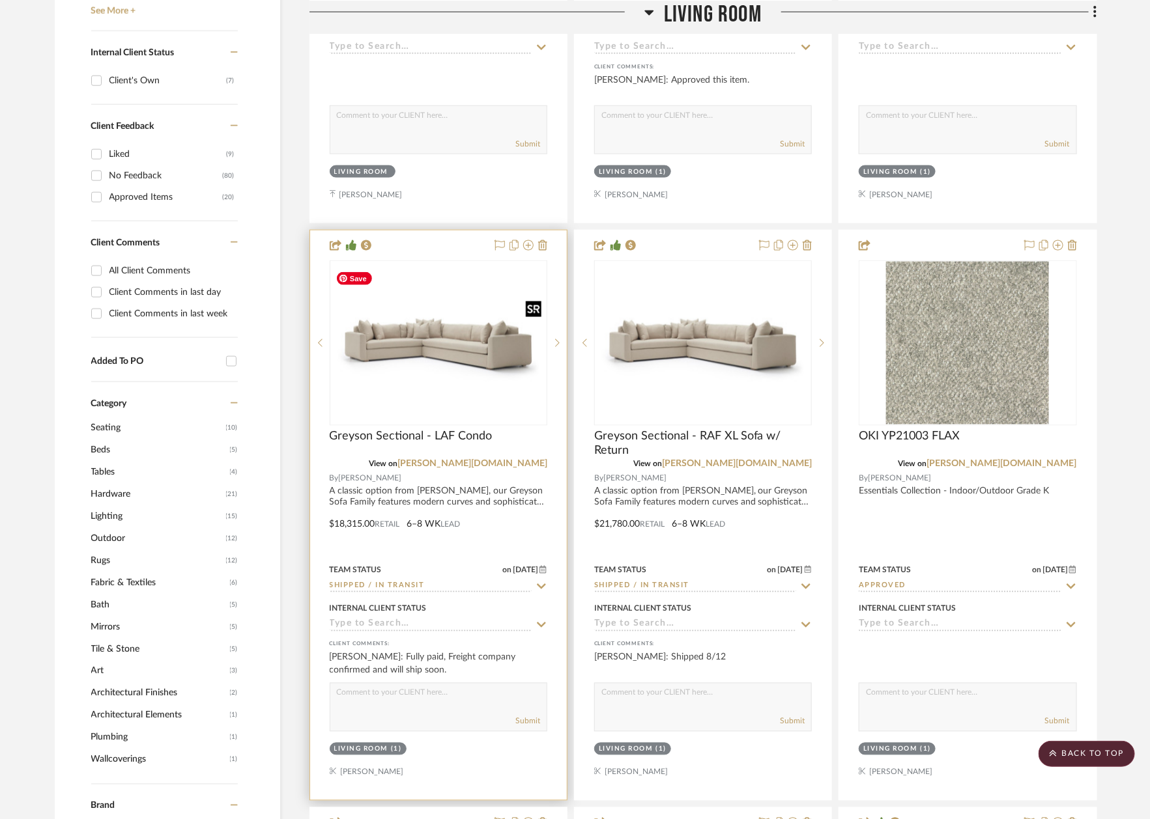
click at [0, 0] on img at bounding box center [0, 0] width 0 height 0
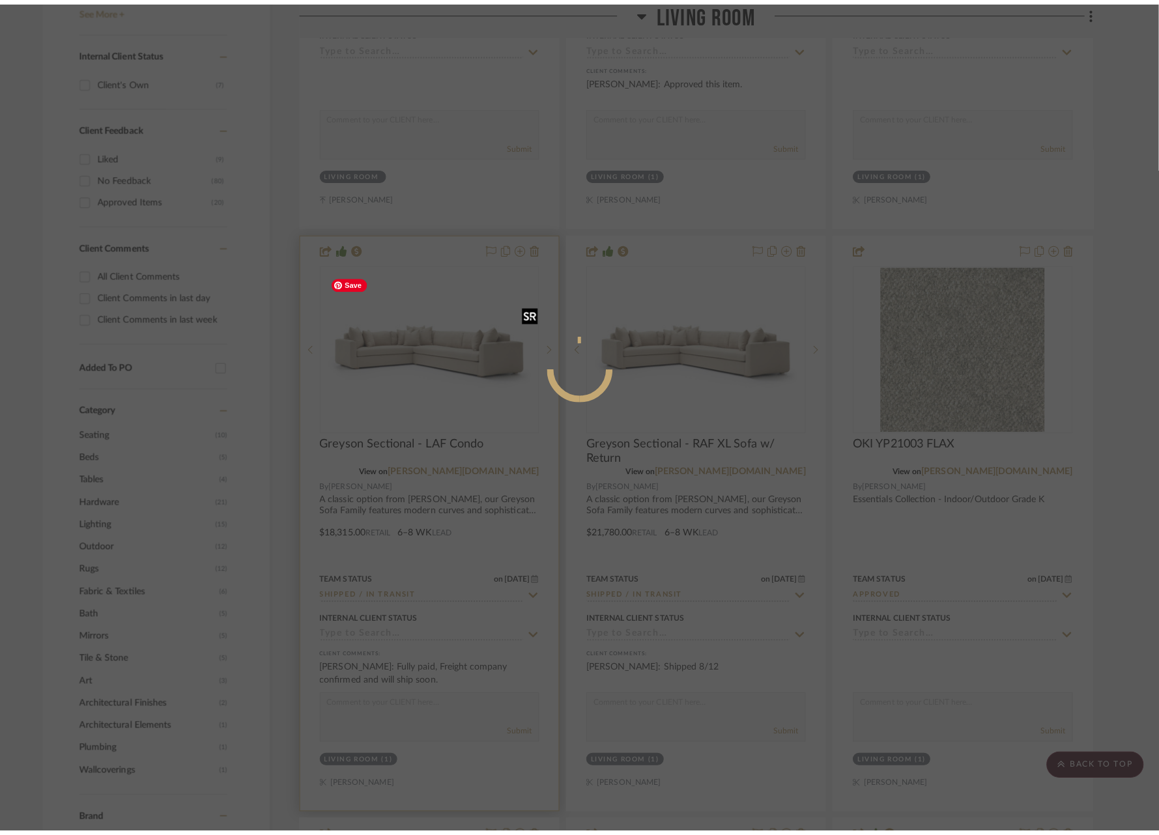
scroll to position [0, 0]
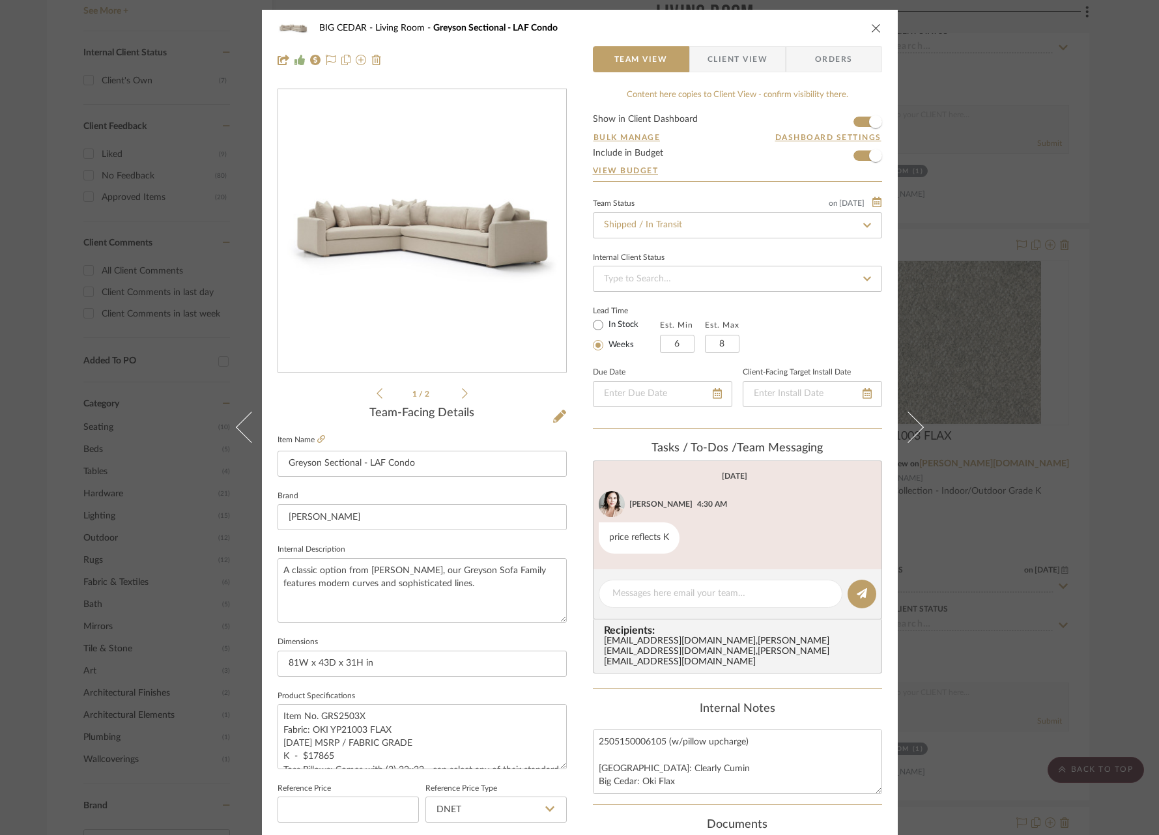
click at [737, 72] on span "Client View" at bounding box center [737, 59] width 60 height 26
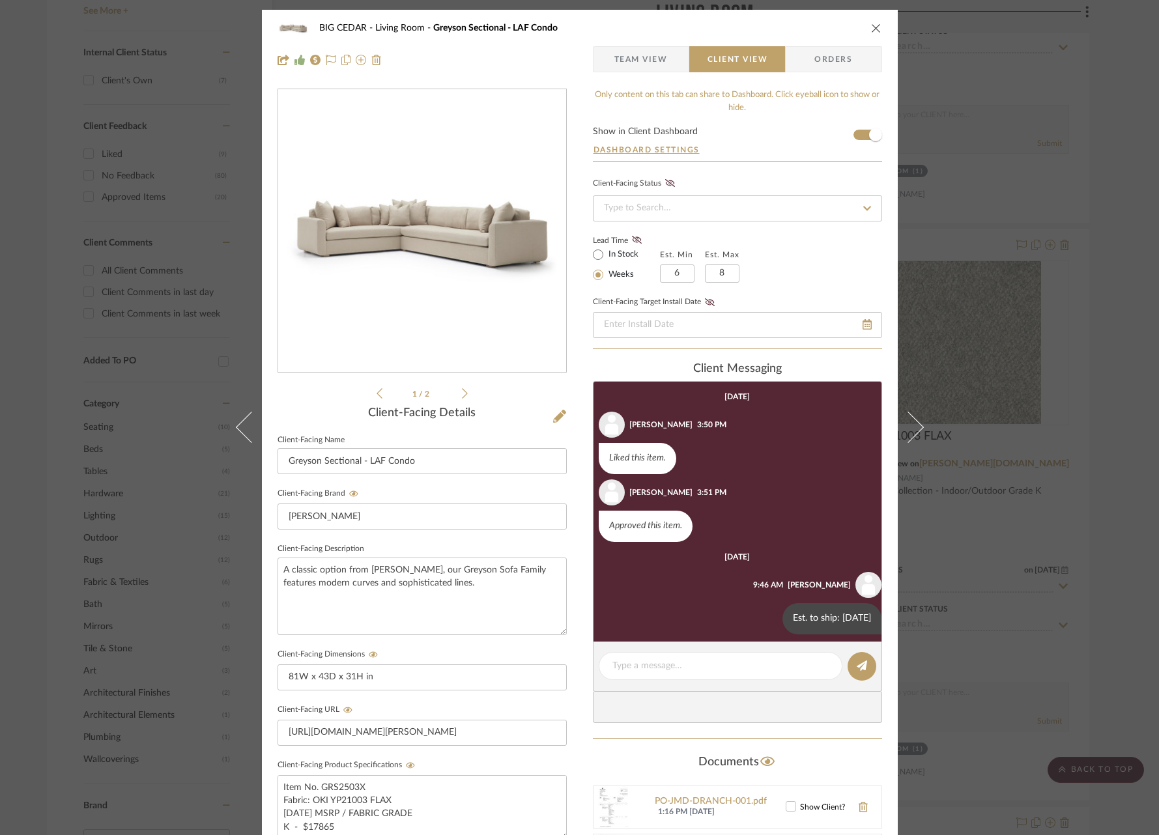
scroll to position [101, 0]
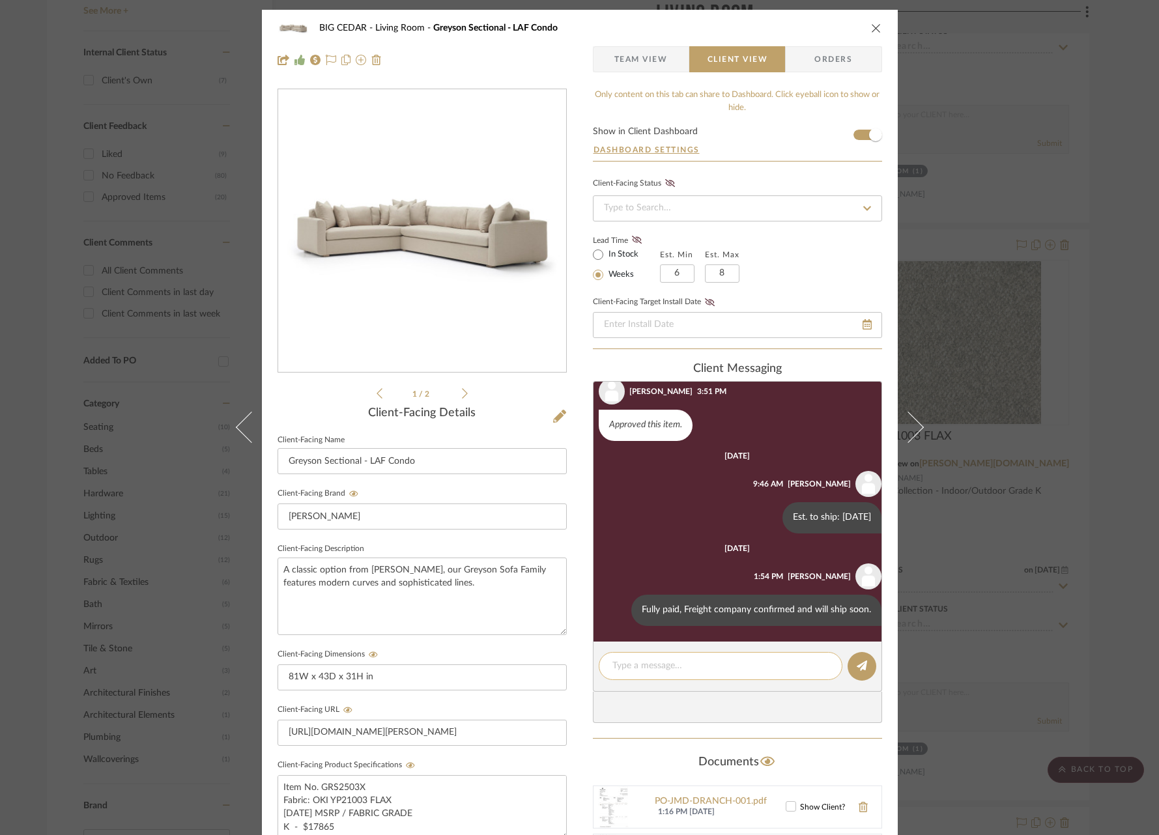
click at [678, 663] on textarea at bounding box center [720, 666] width 216 height 14
paste textarea "Shipped 8/12"
type textarea "Shipped 8/12"
click at [864, 660] on button at bounding box center [861, 666] width 29 height 29
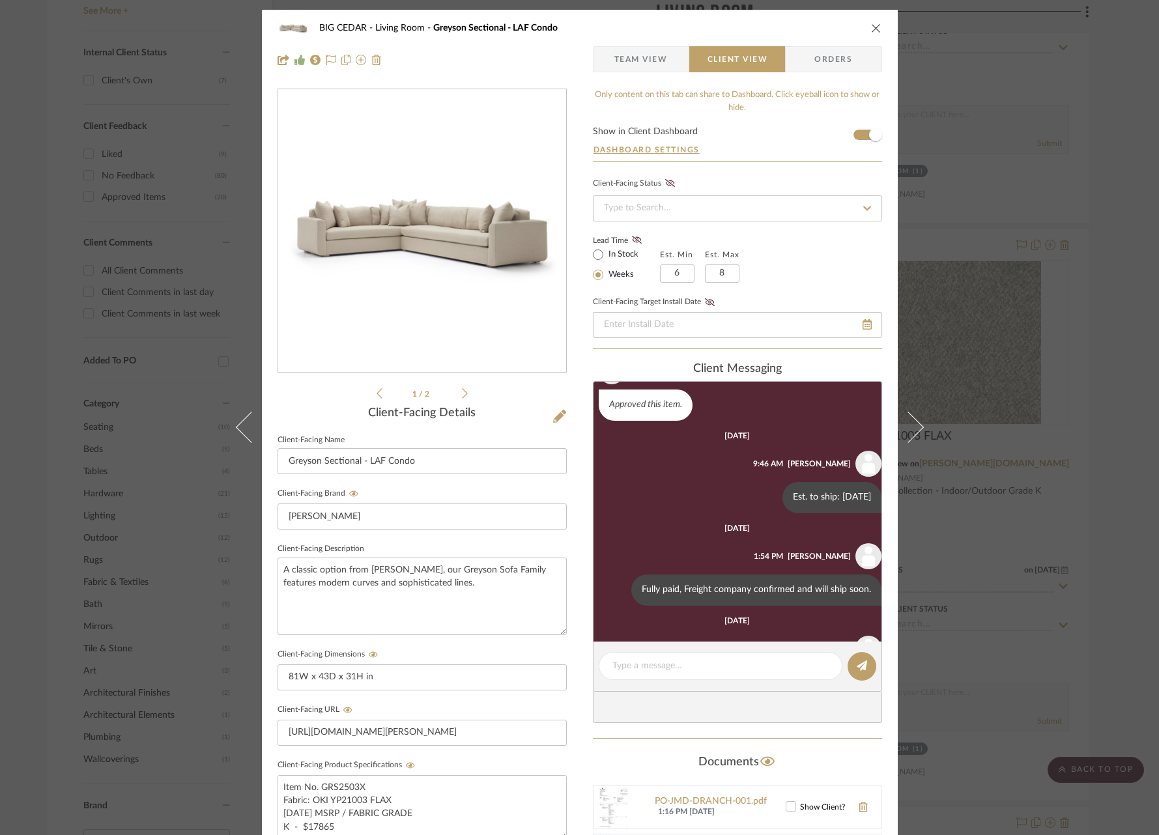
scroll to position [193, 0]
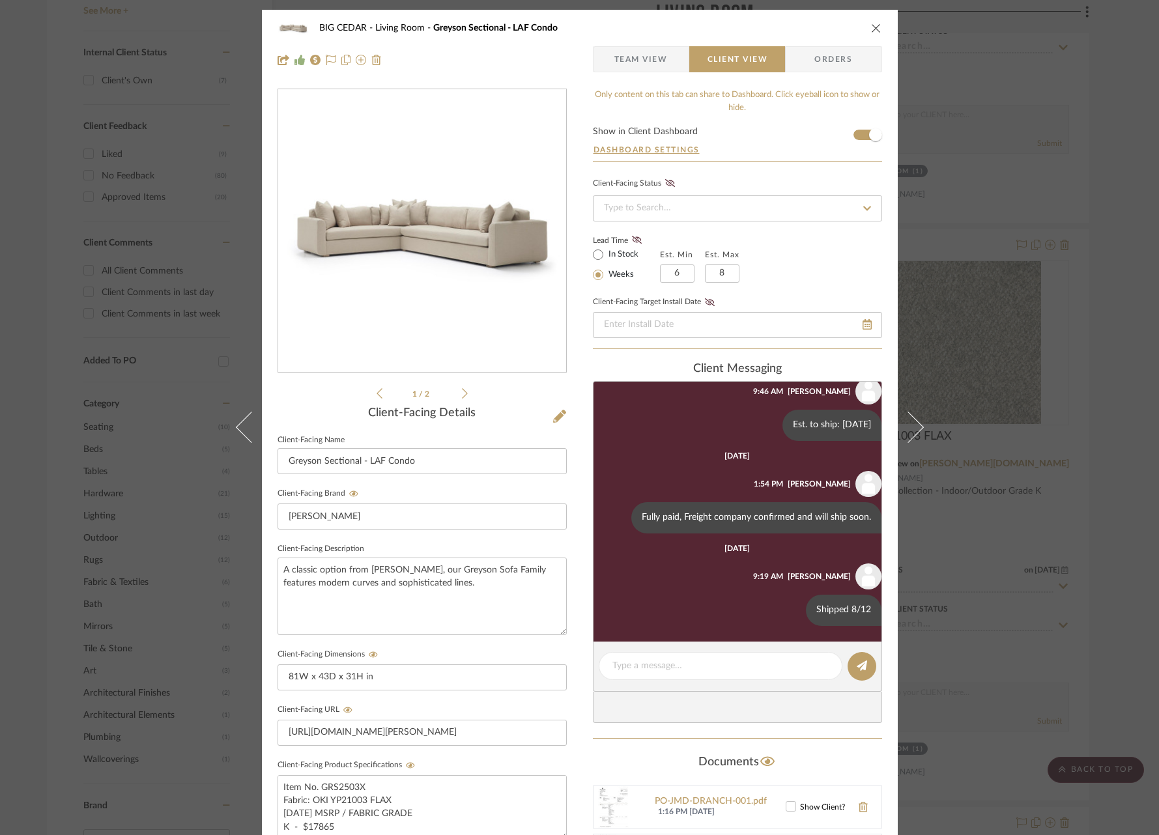
click at [1043, 517] on div "BIG CEDAR Living Room Greyson Sectional - LAF Condo Team View Client View Order…" at bounding box center [579, 417] width 1159 height 835
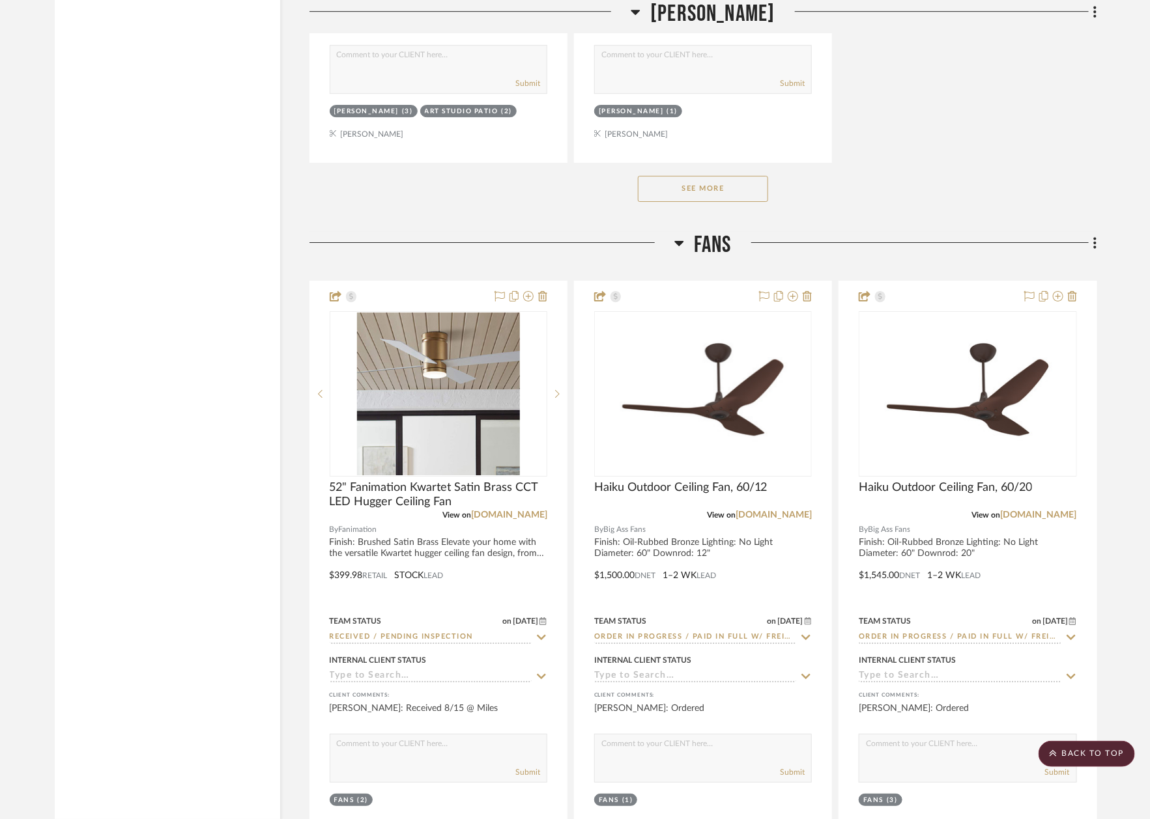
scroll to position [20426, 7]
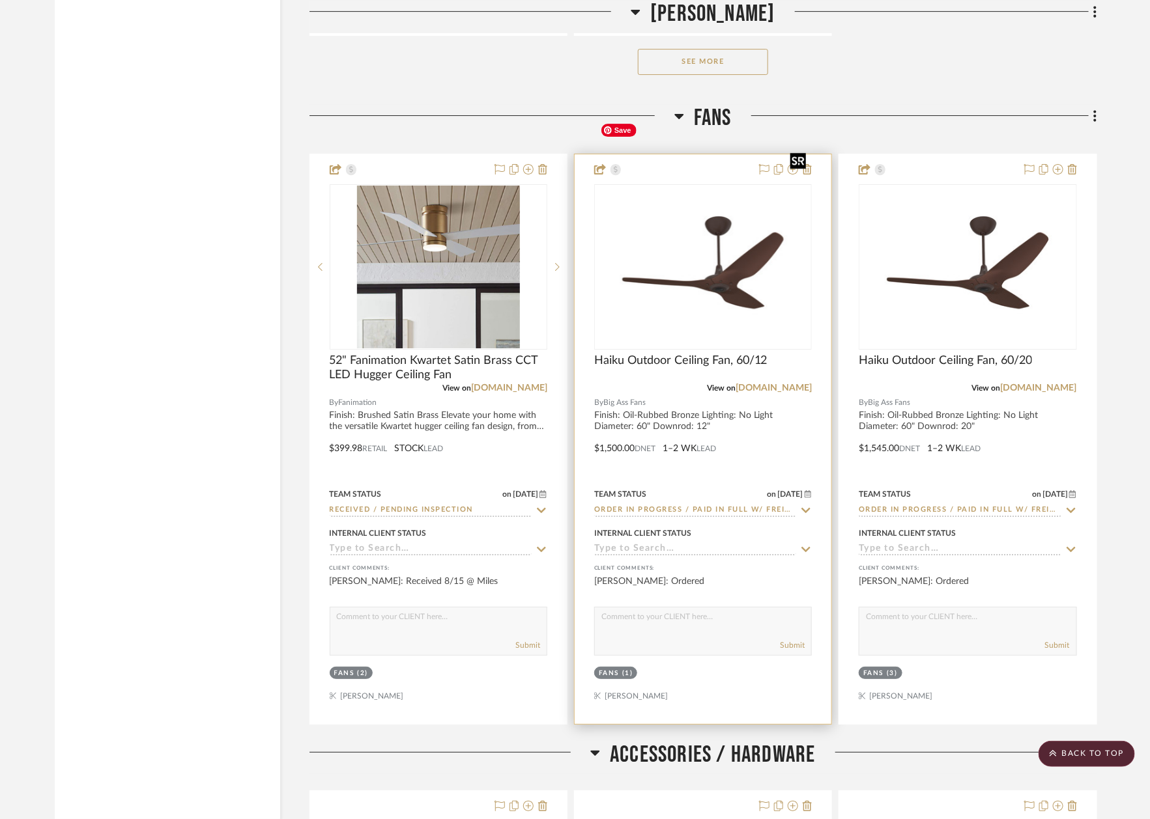
click at [711, 234] on img "0" at bounding box center [702, 267] width 215 height 162
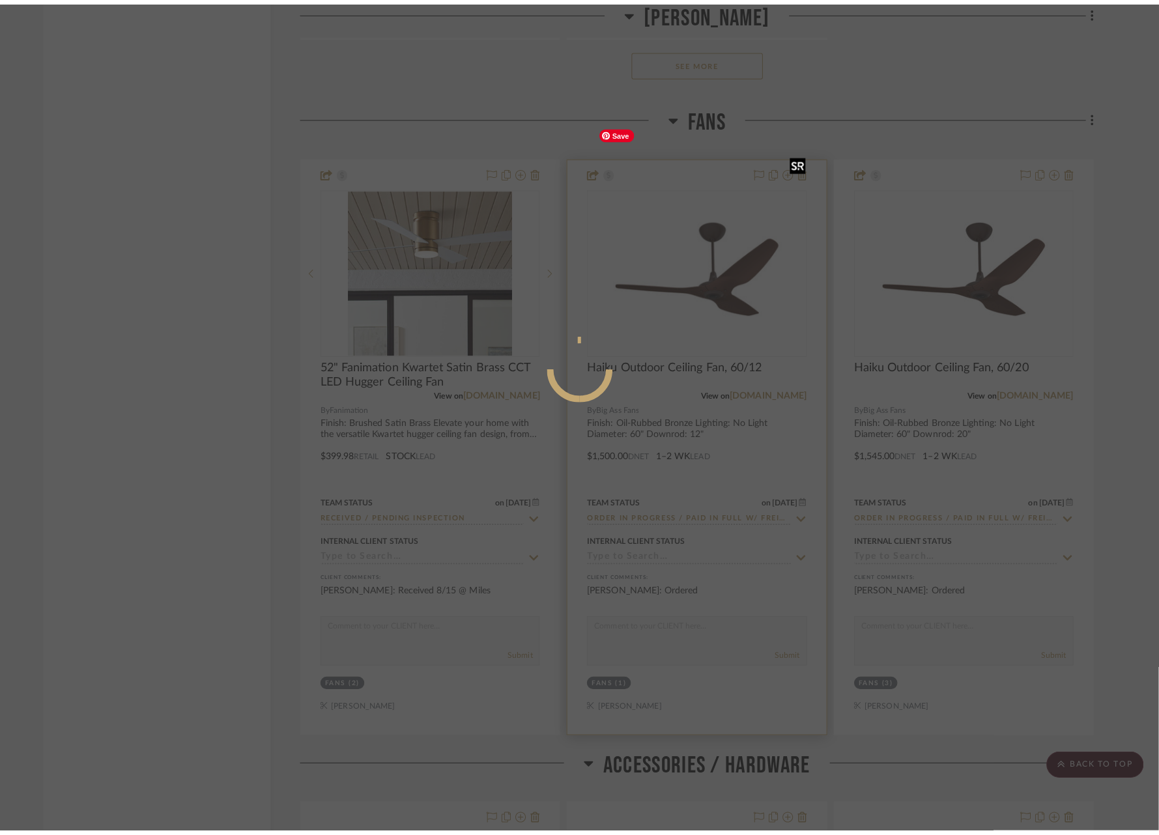
scroll to position [0, 0]
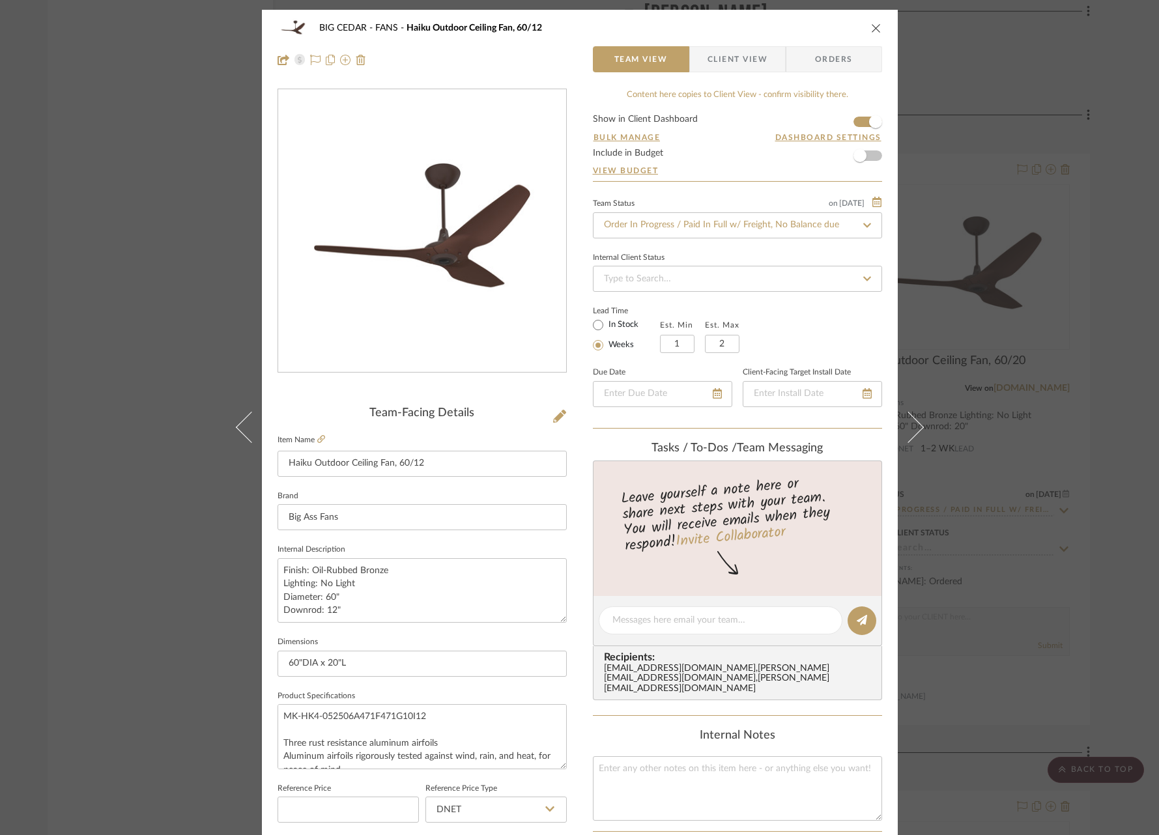
click at [744, 67] on span "Client View" at bounding box center [737, 59] width 60 height 26
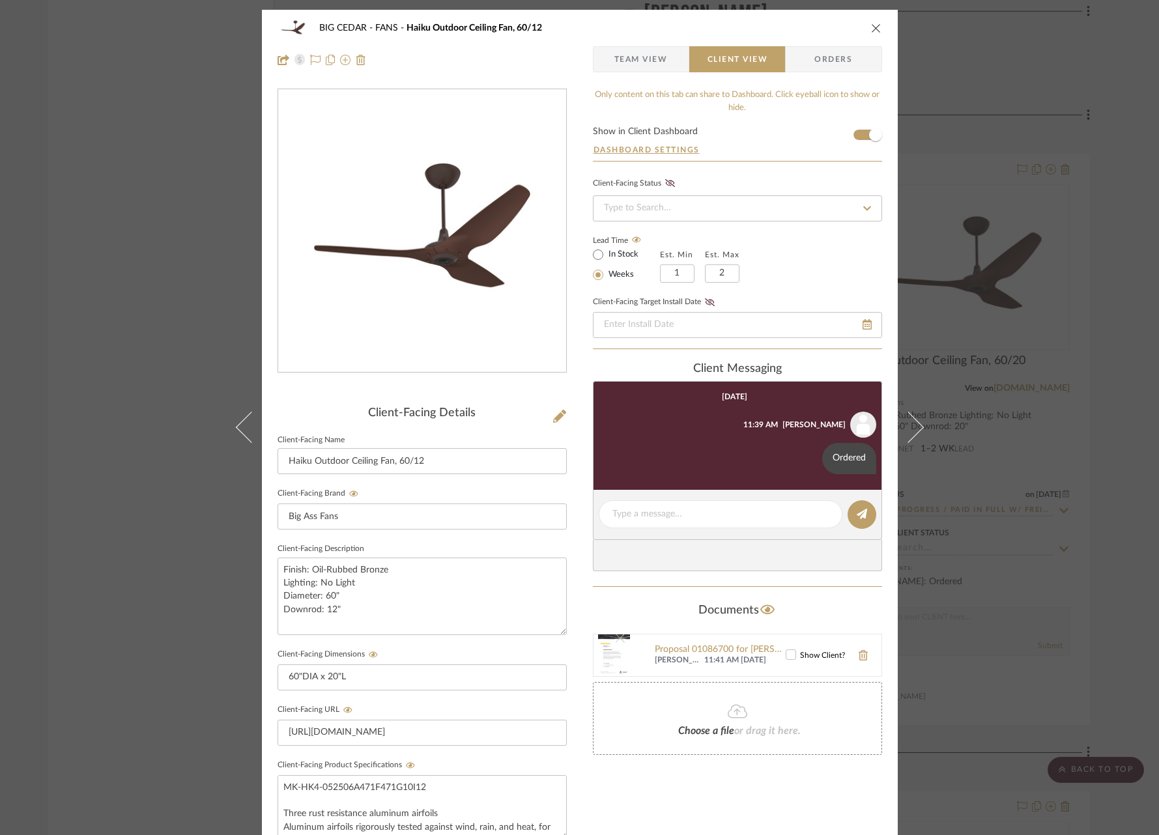
click at [1053, 588] on div "BIG CEDAR FANS Haiku Outdoor Ceiling Fan, 60/12 Team View Client View Orders Cl…" at bounding box center [579, 417] width 1159 height 835
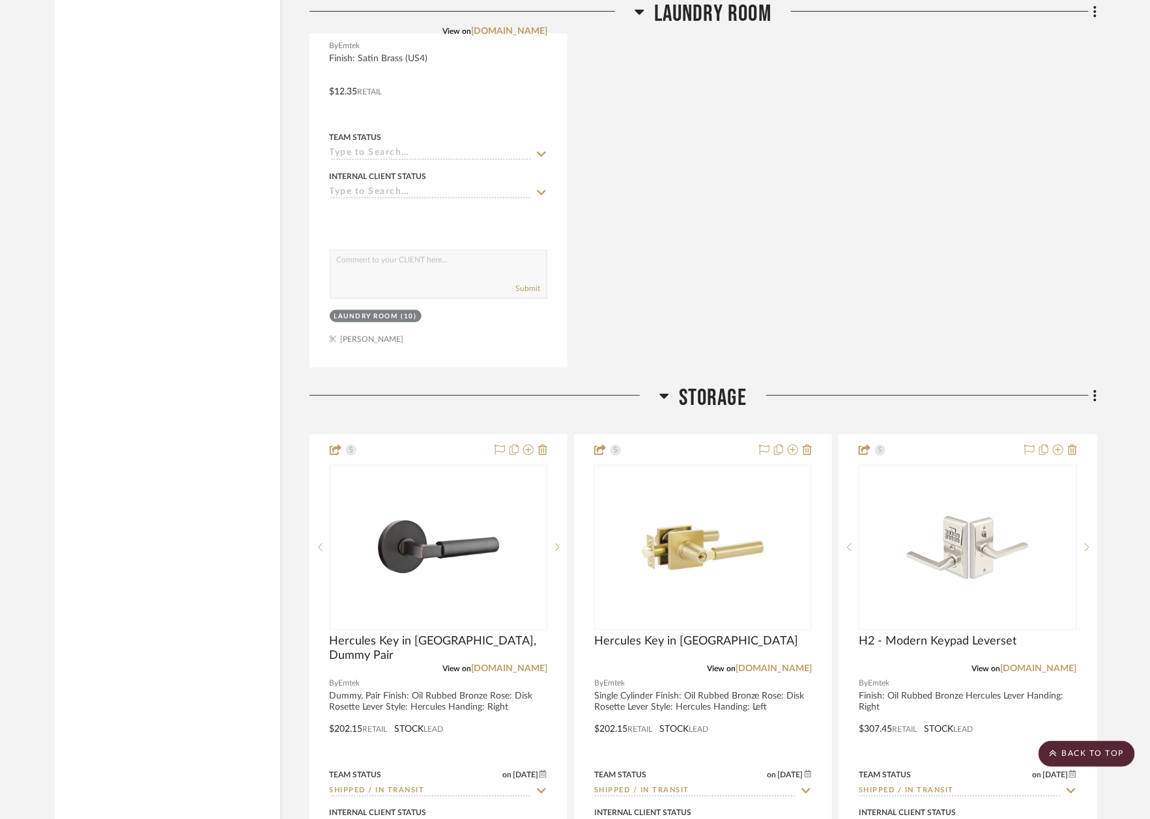
scroll to position [16516, 7]
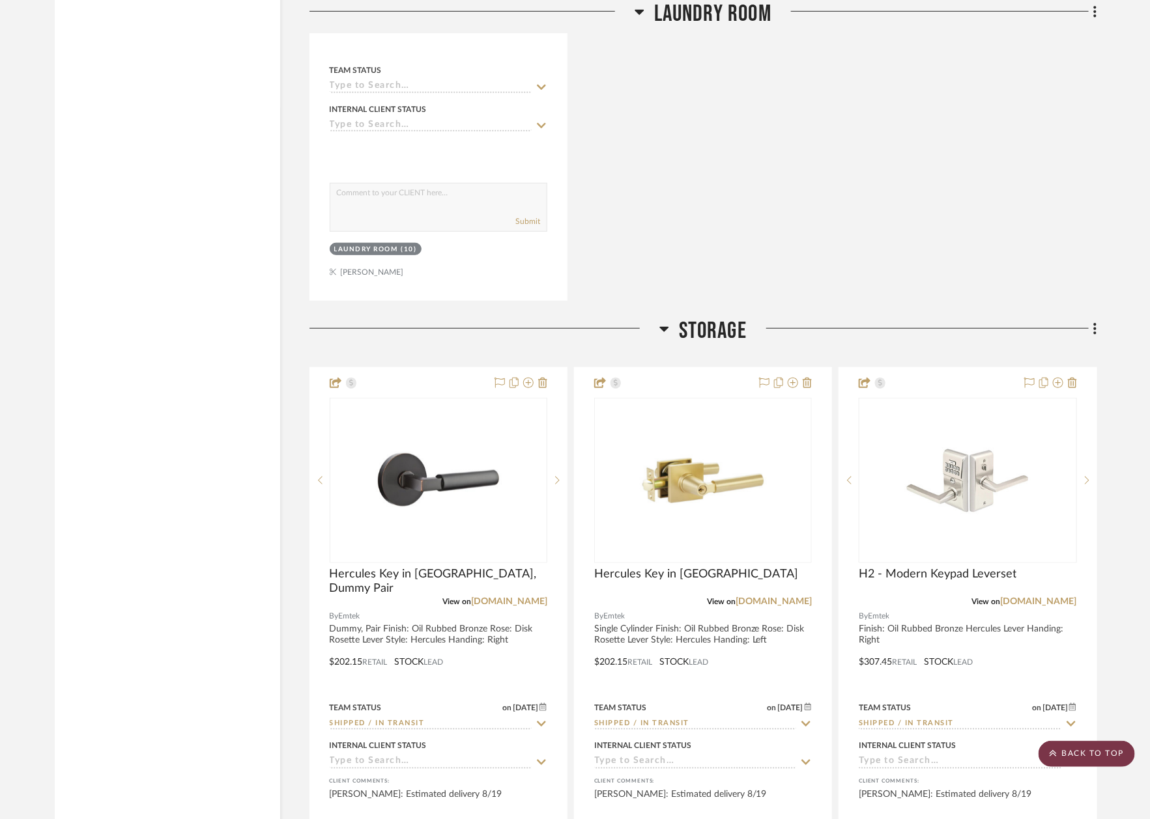
click at [1077, 748] on scroll-to-top-button "BACK TO TOP" at bounding box center [1086, 754] width 96 height 26
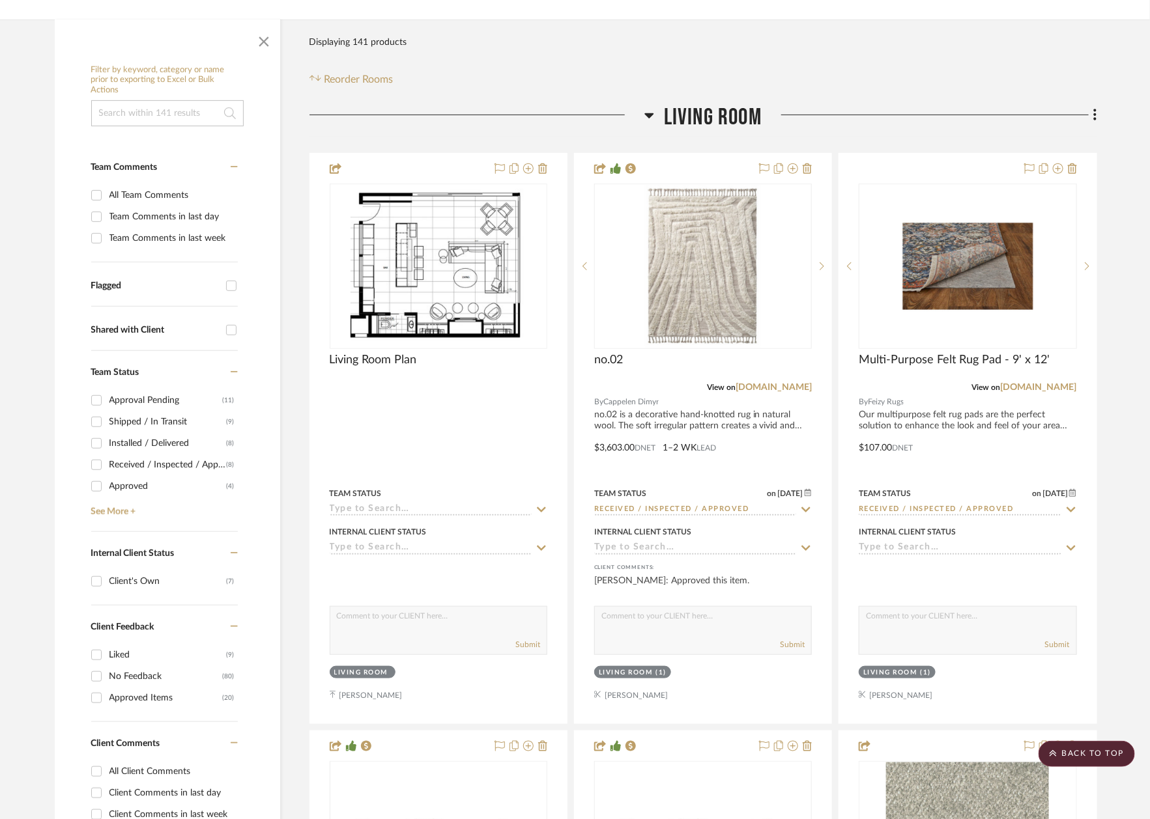
scroll to position [0, 0]
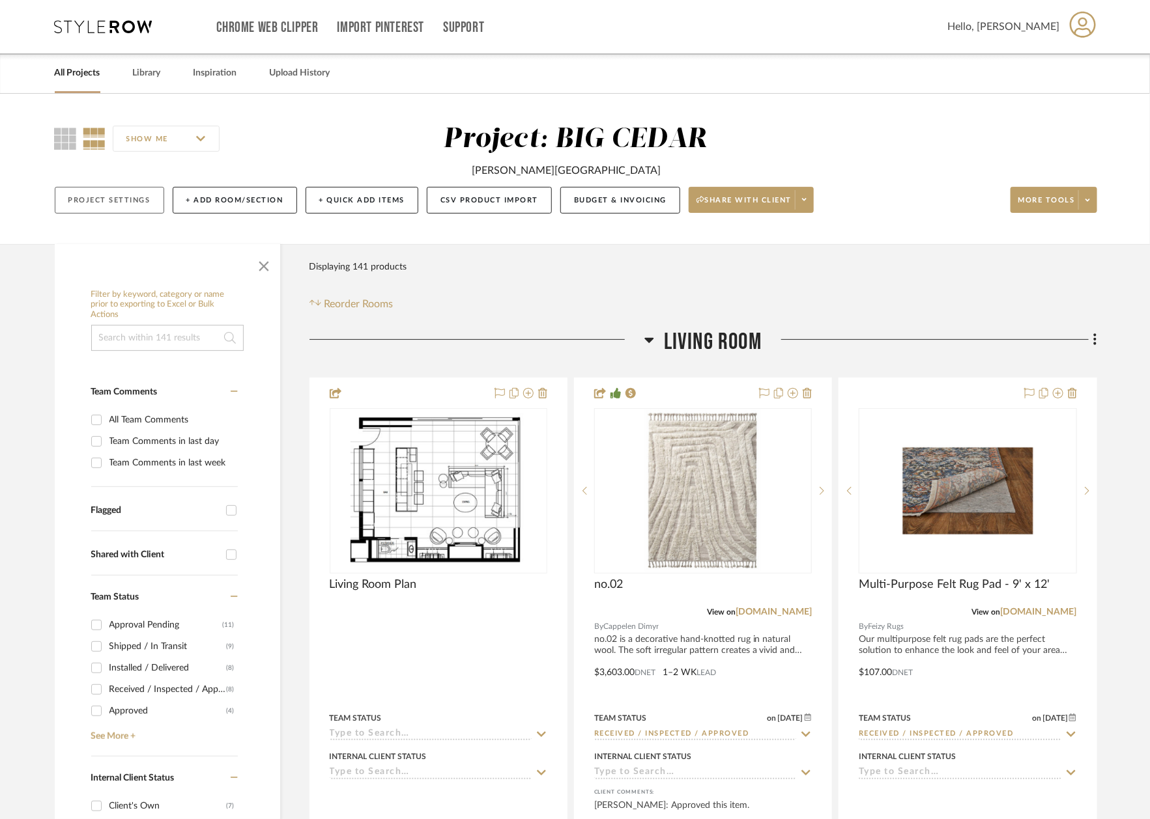
click at [113, 206] on button "Project Settings" at bounding box center [109, 200] width 109 height 27
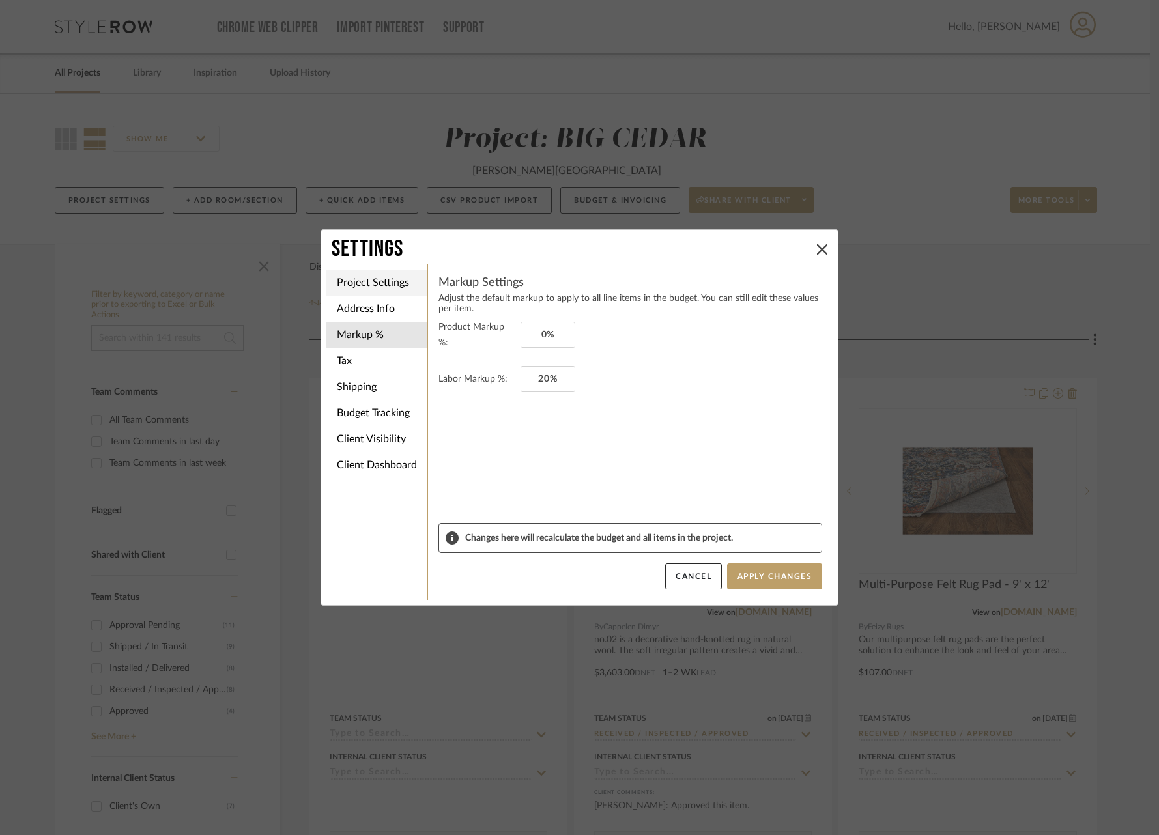
click at [383, 286] on li "Project Settings" at bounding box center [376, 283] width 101 height 26
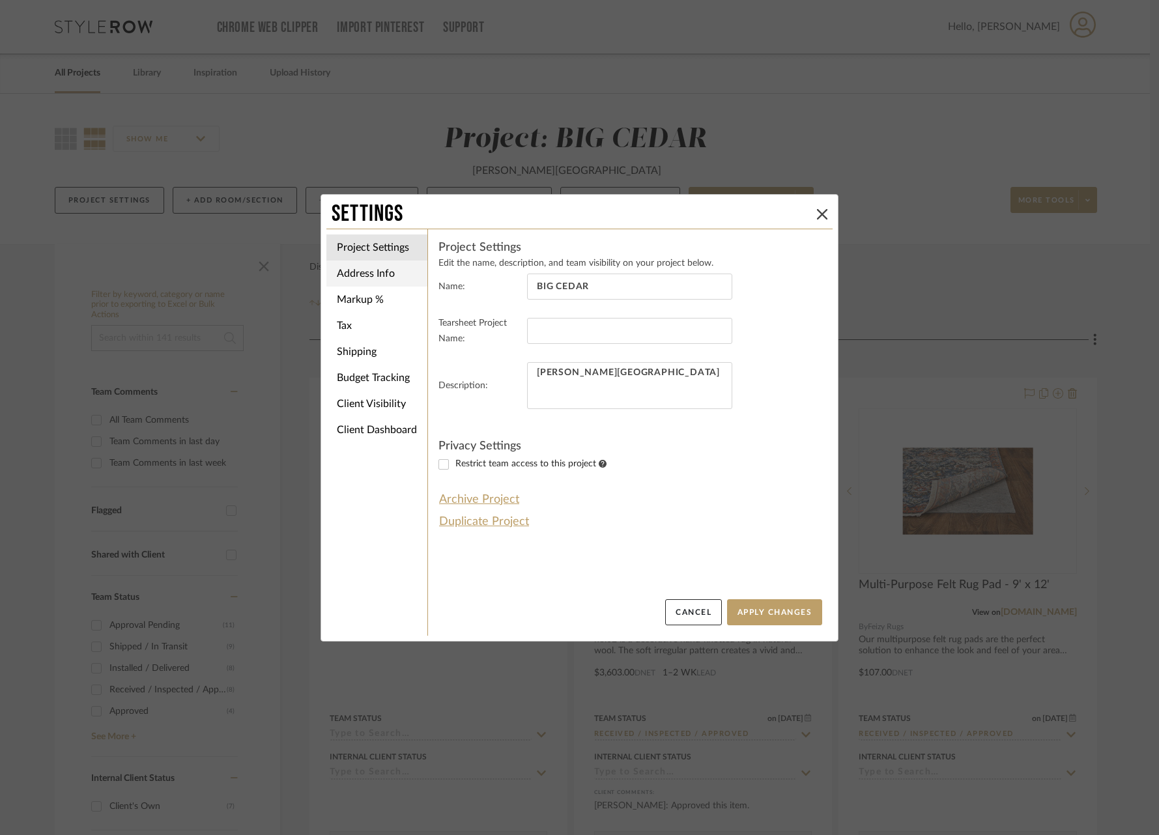
click at [376, 266] on li "Address Info" at bounding box center [376, 274] width 101 height 26
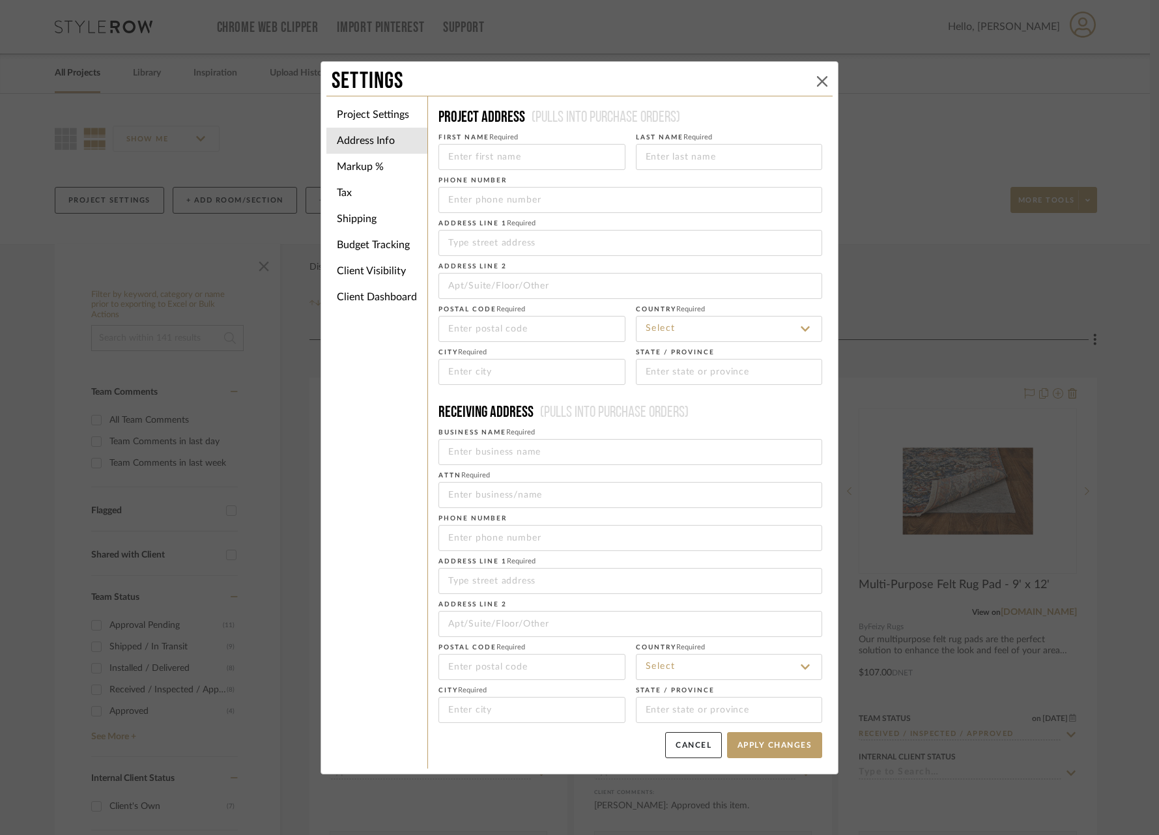
click at [817, 77] on icon at bounding box center [822, 81] width 10 height 10
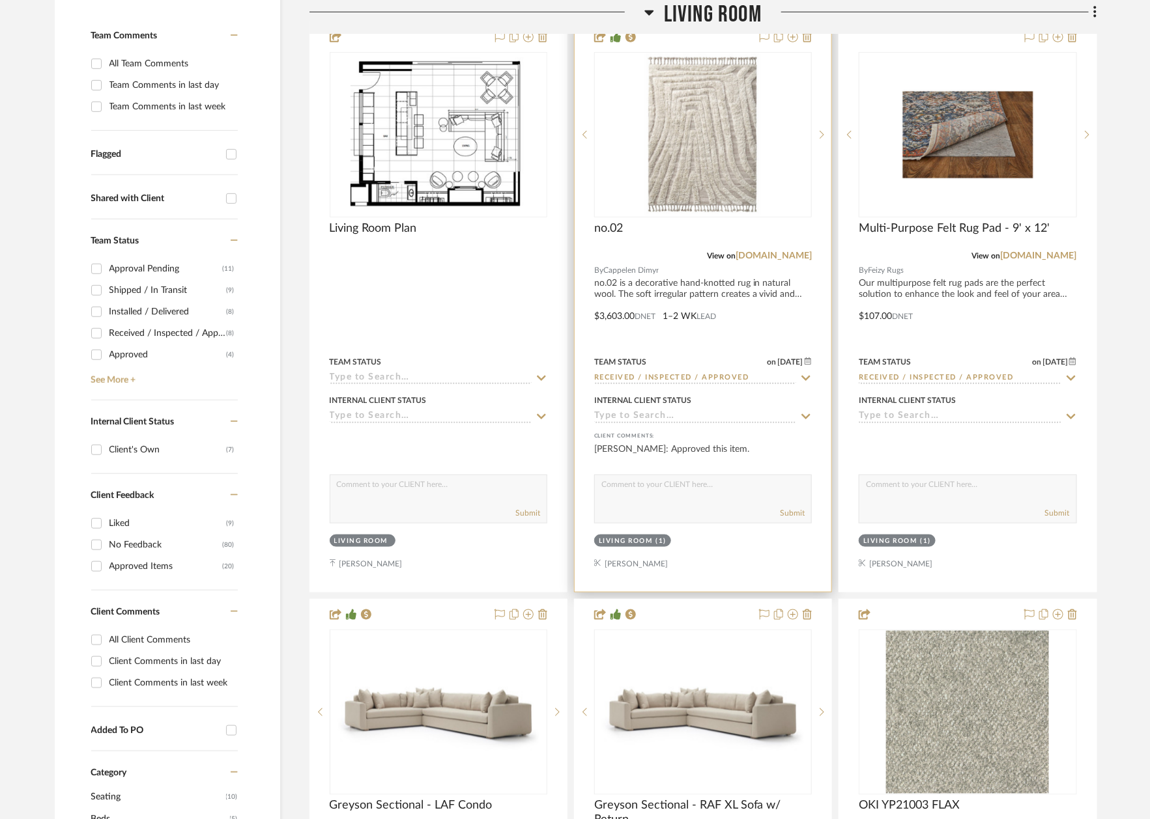
scroll to position [368, 0]
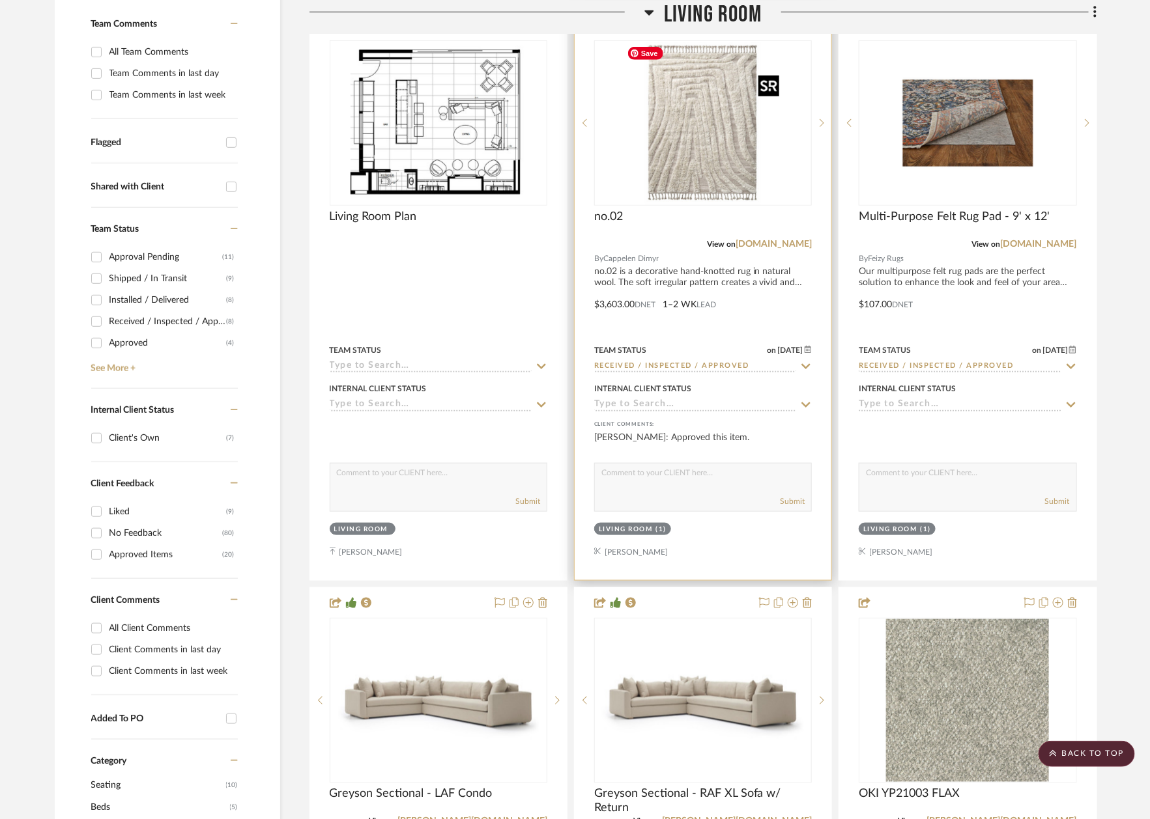
click at [683, 143] on img "0" at bounding box center [702, 123] width 163 height 163
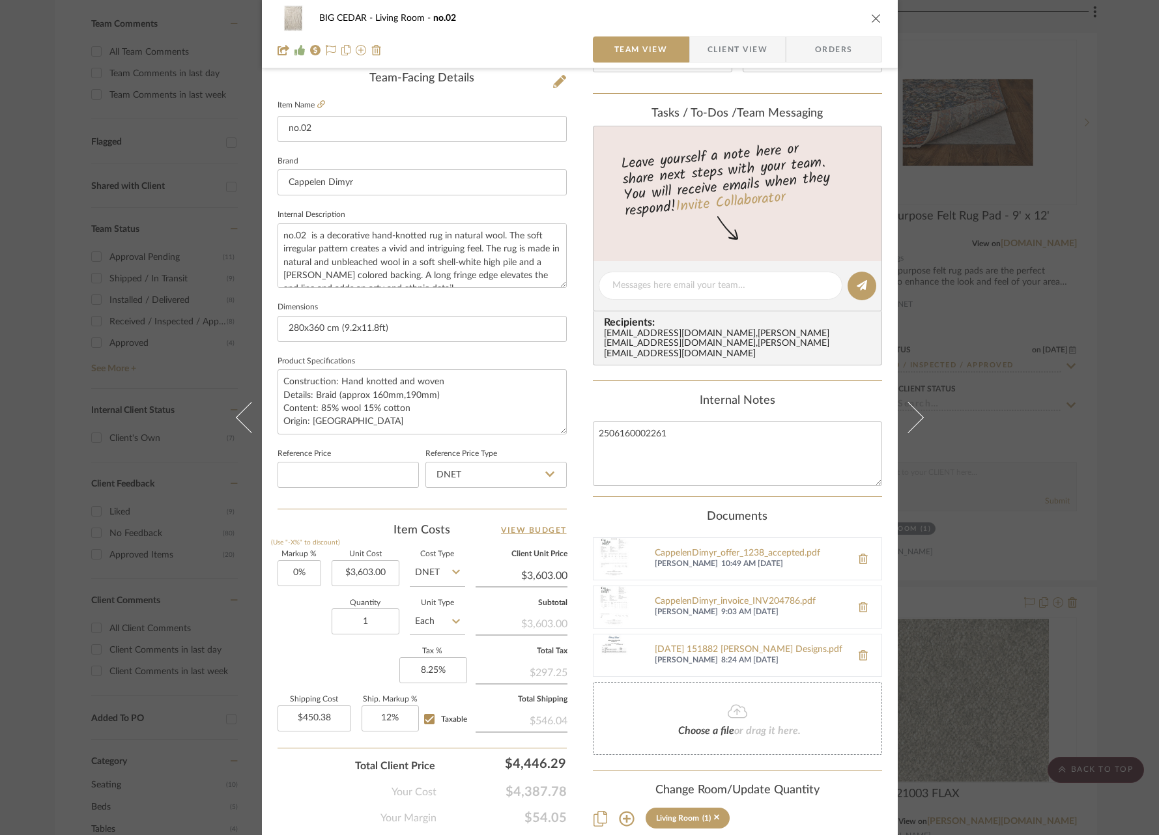
scroll to position [343, 0]
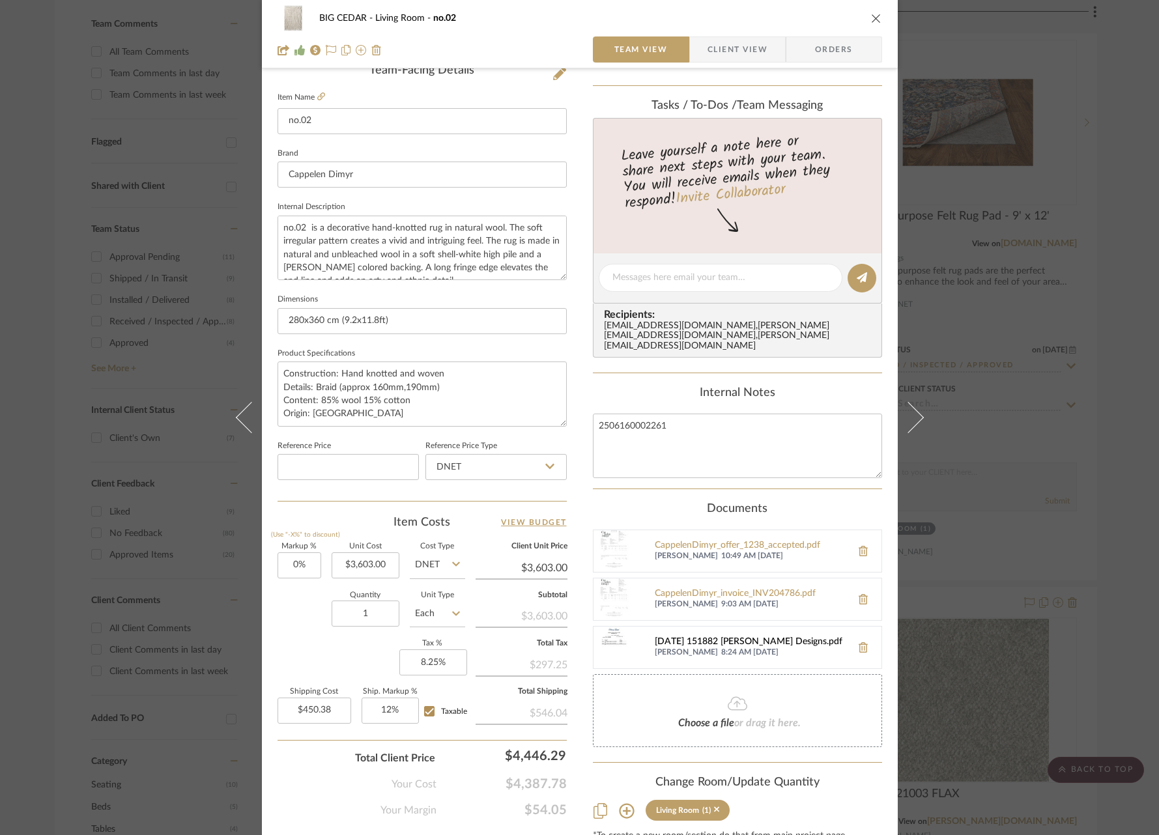
click at [753, 637] on div "2025-07-22 151882 Mauldin Designs.pdf" at bounding box center [750, 642] width 190 height 10
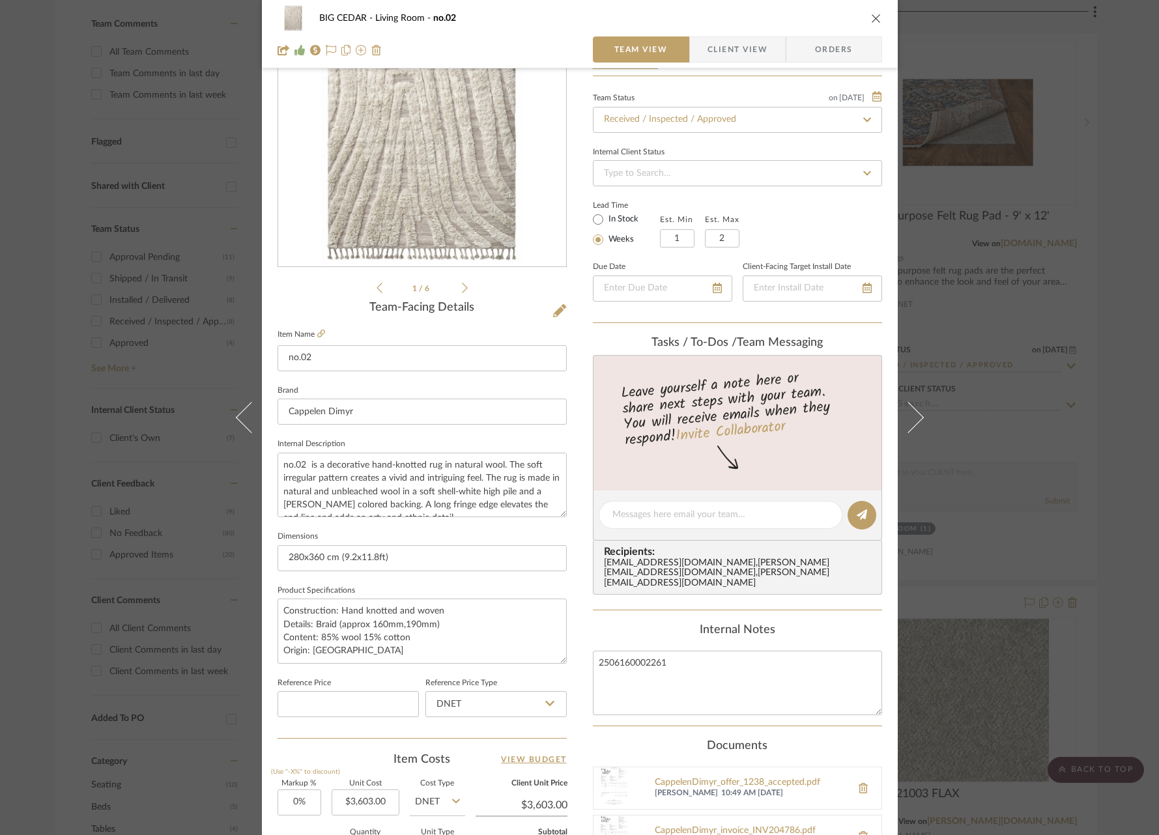
scroll to position [387, 0]
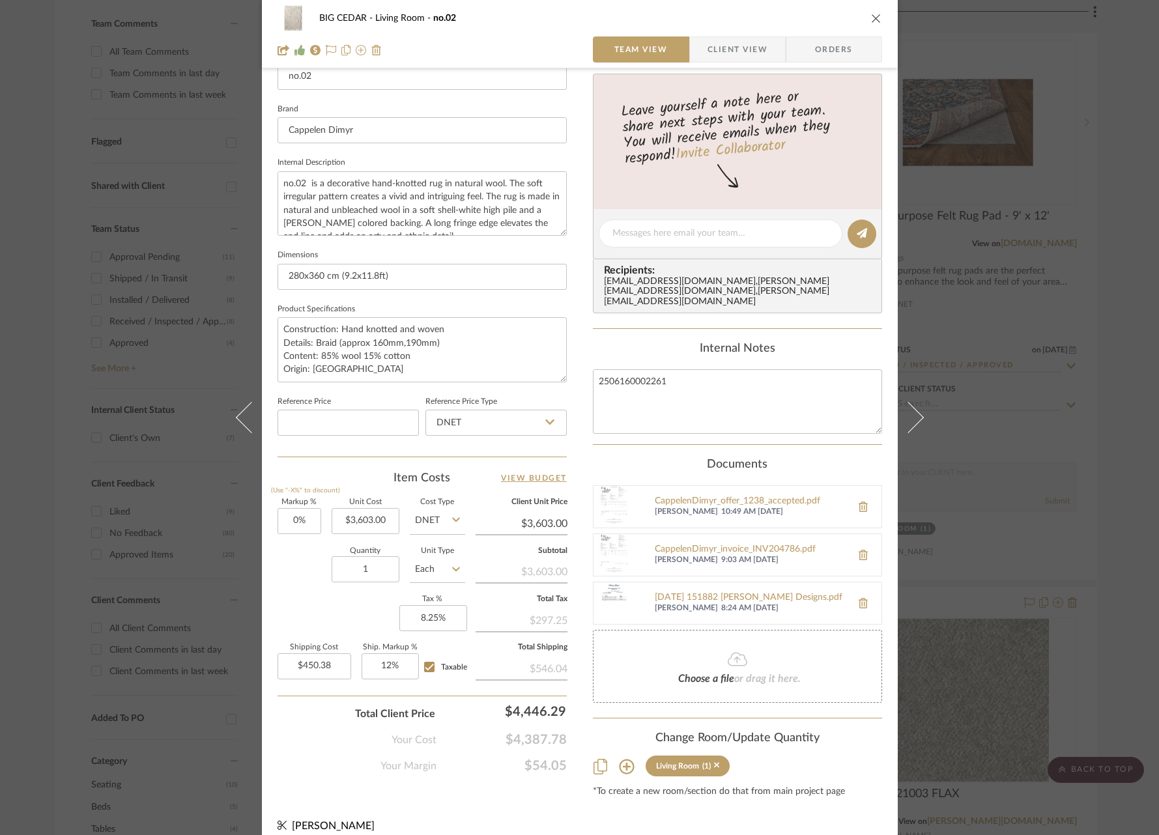
click at [1006, 358] on div "BIG CEDAR Living Room no.02 Team View Client View Orders 1 / 6 Team-Facing Deta…" at bounding box center [579, 417] width 1159 height 835
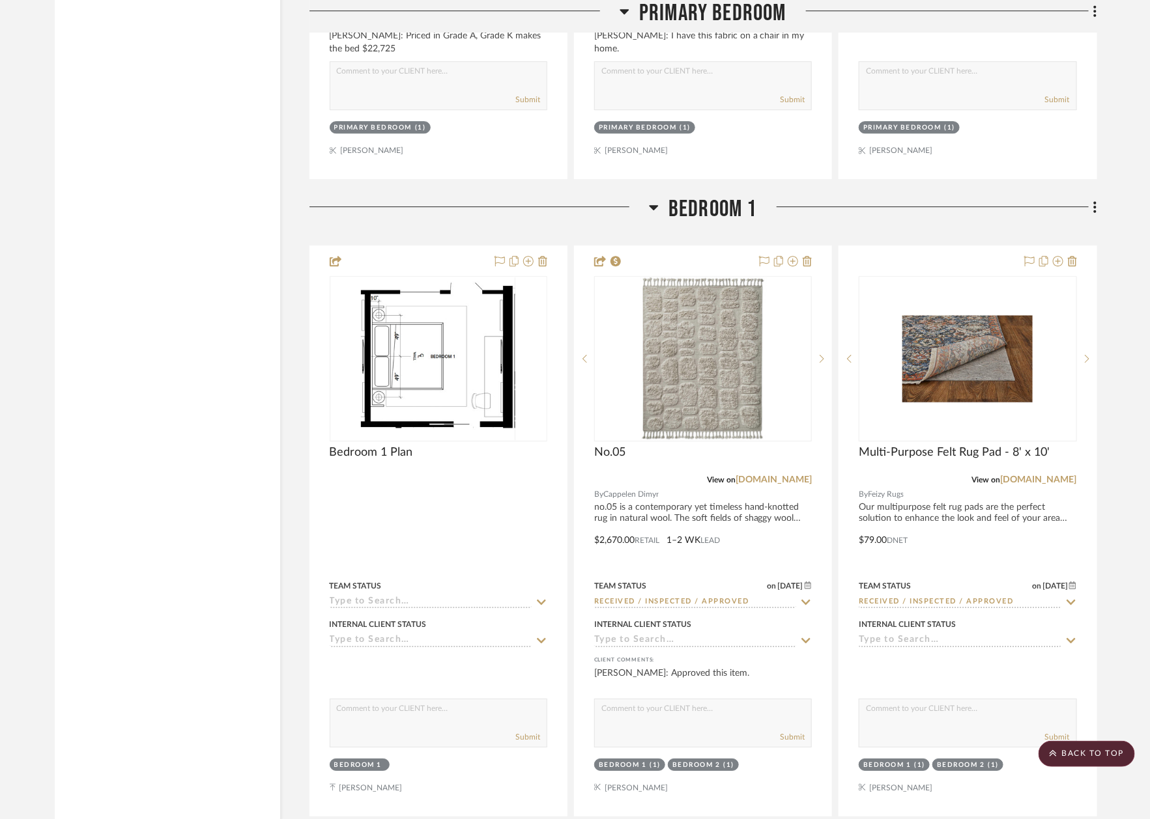
scroll to position [8627, 0]
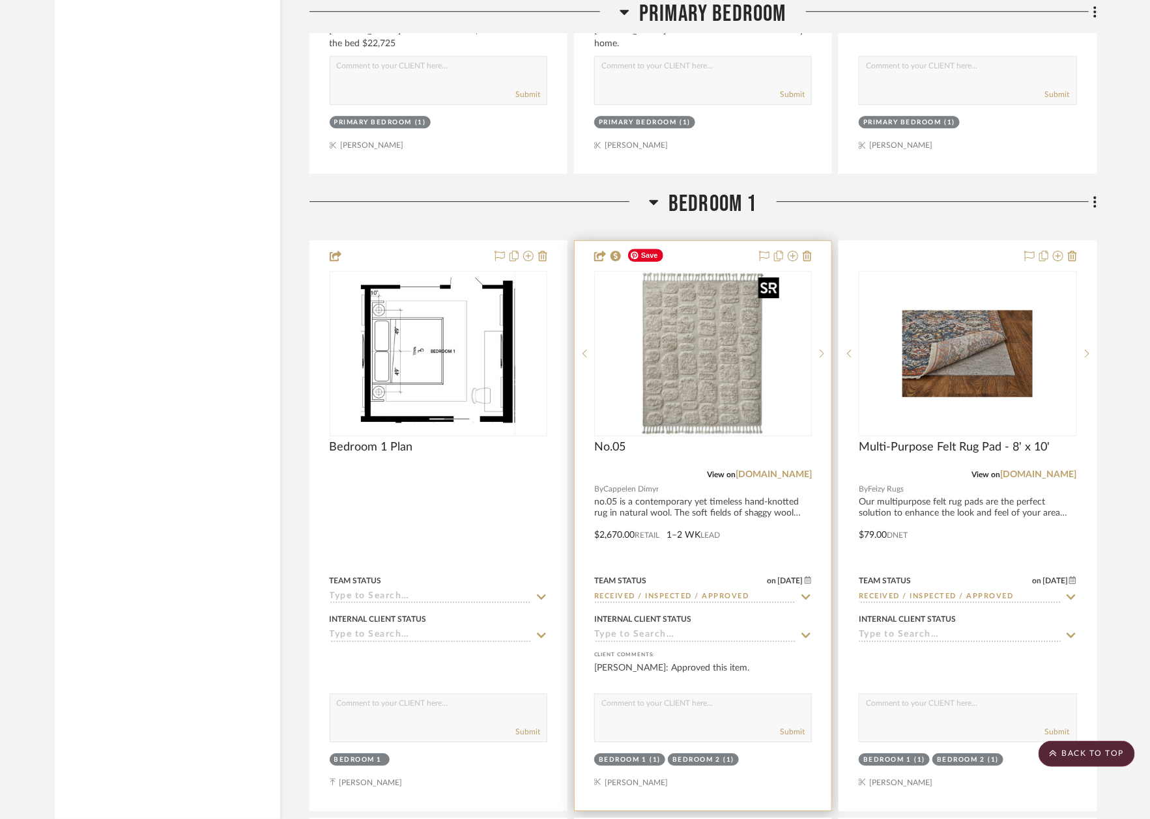
click at [710, 384] on img "0" at bounding box center [702, 353] width 163 height 163
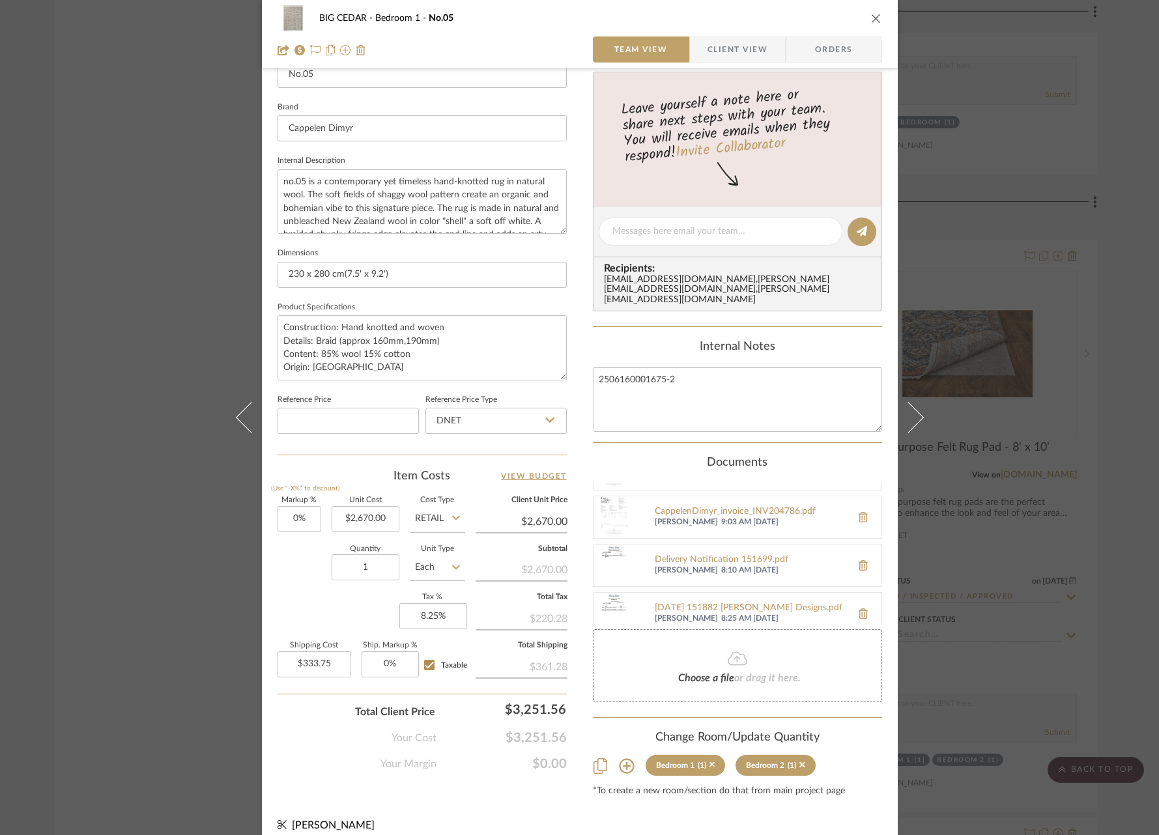
scroll to position [45, 0]
click at [711, 546] on div "Delivery Notification 151699.pdf" at bounding box center [750, 551] width 190 height 10
click at [961, 395] on div "BIG CEDAR Bedroom 1 No.05 Team View Client View Orders 1 / 4 Team-Facing Detail…" at bounding box center [579, 417] width 1159 height 835
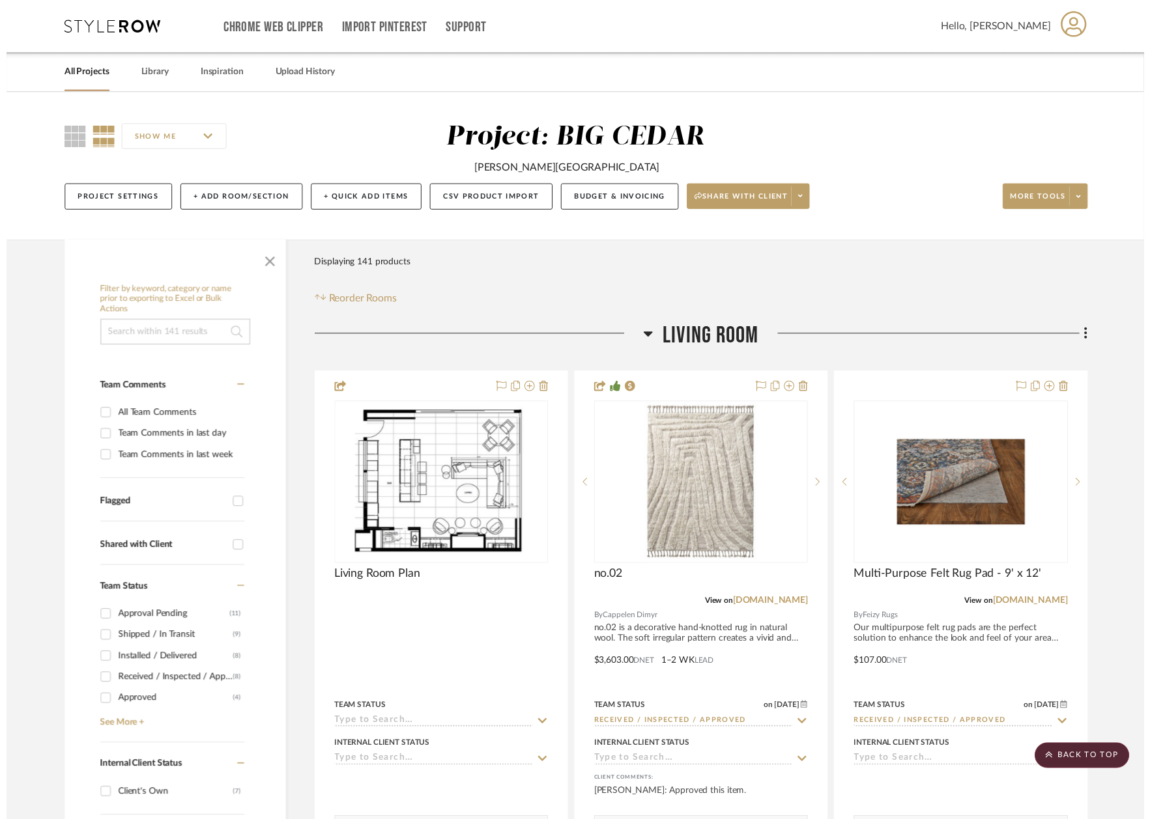
scroll to position [8627, 0]
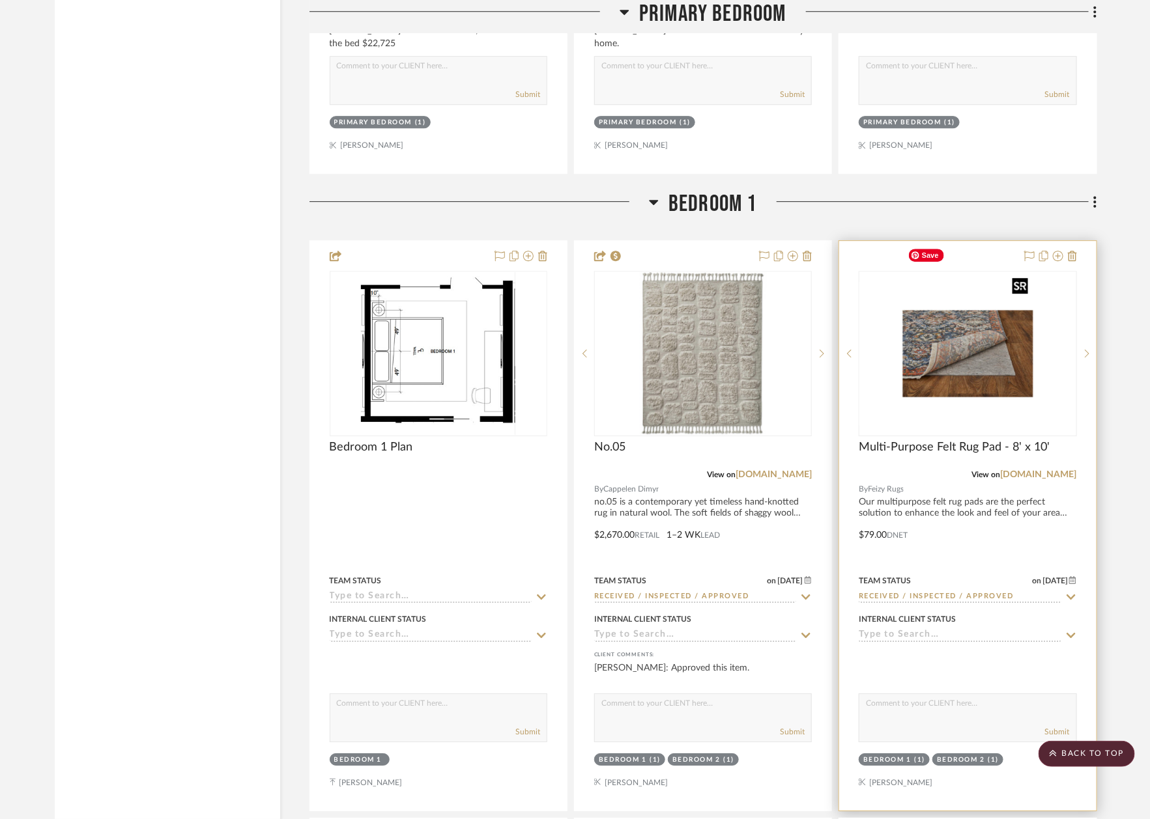
click at [0, 0] on img at bounding box center [0, 0] width 0 height 0
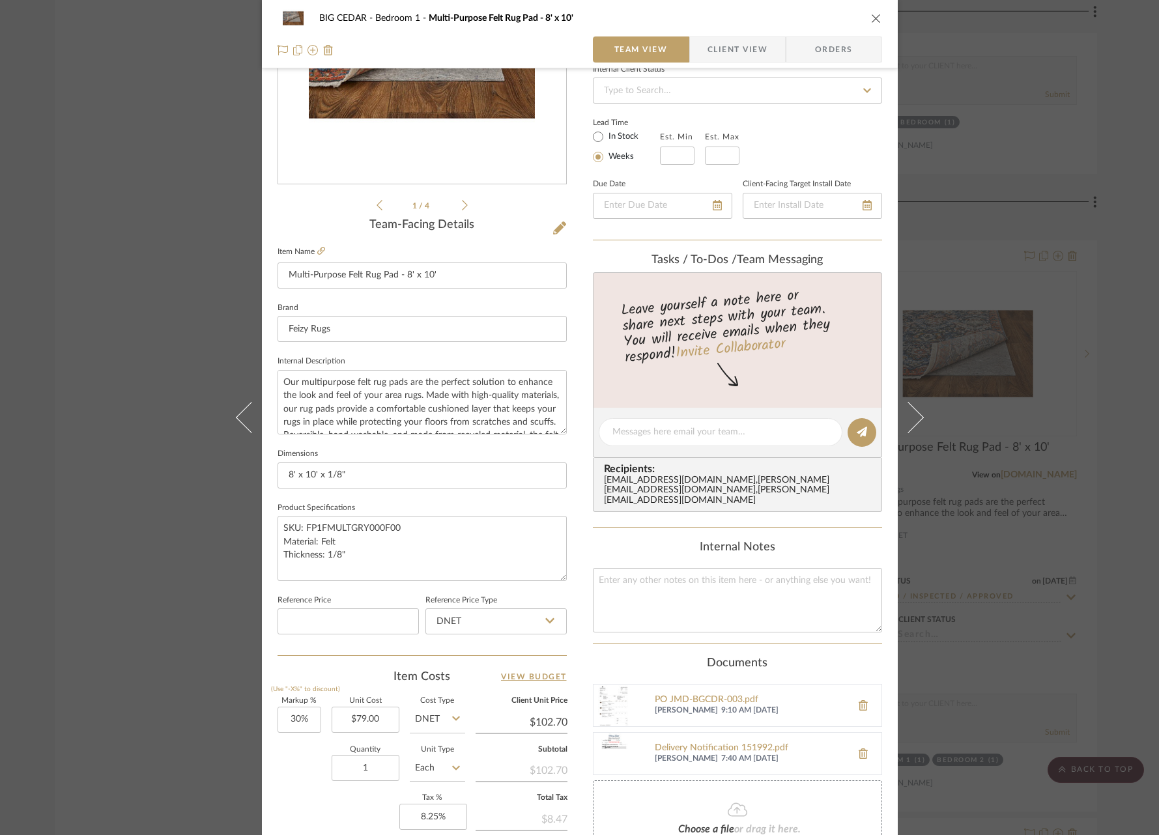
scroll to position [373, 0]
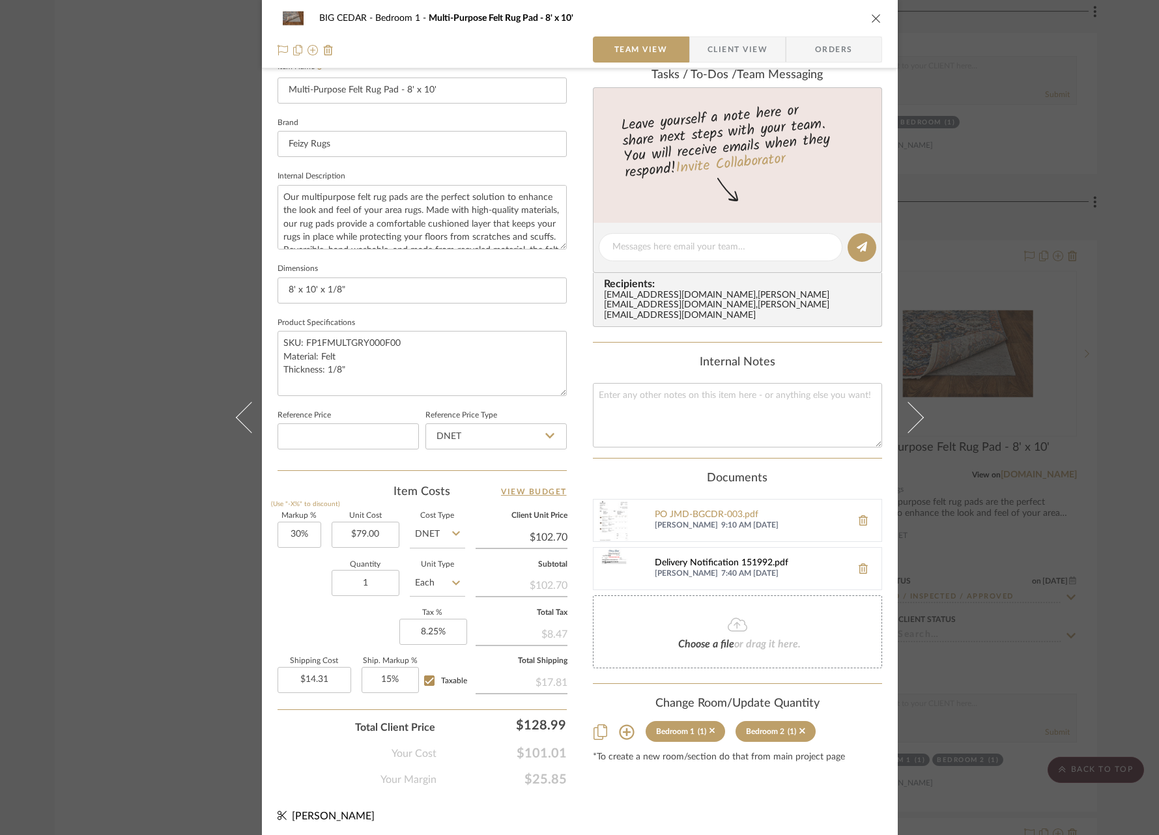
click at [721, 558] on div "Delivery Notification 151992.pdf" at bounding box center [750, 563] width 190 height 10
click at [1017, 381] on div "BIG CEDAR Bedroom 1 Multi-Purpose Felt Rug Pad - 8' x 10' Team View Client View…" at bounding box center [579, 417] width 1159 height 835
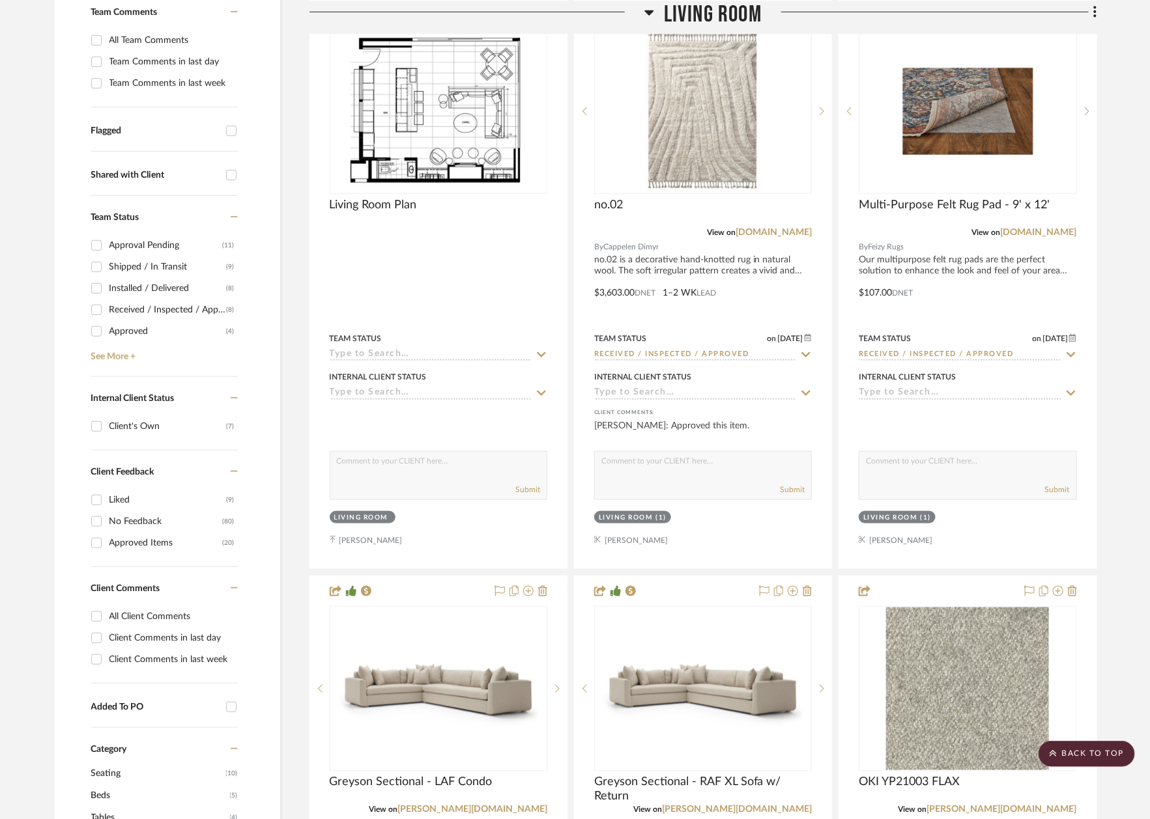
scroll to position [0, 0]
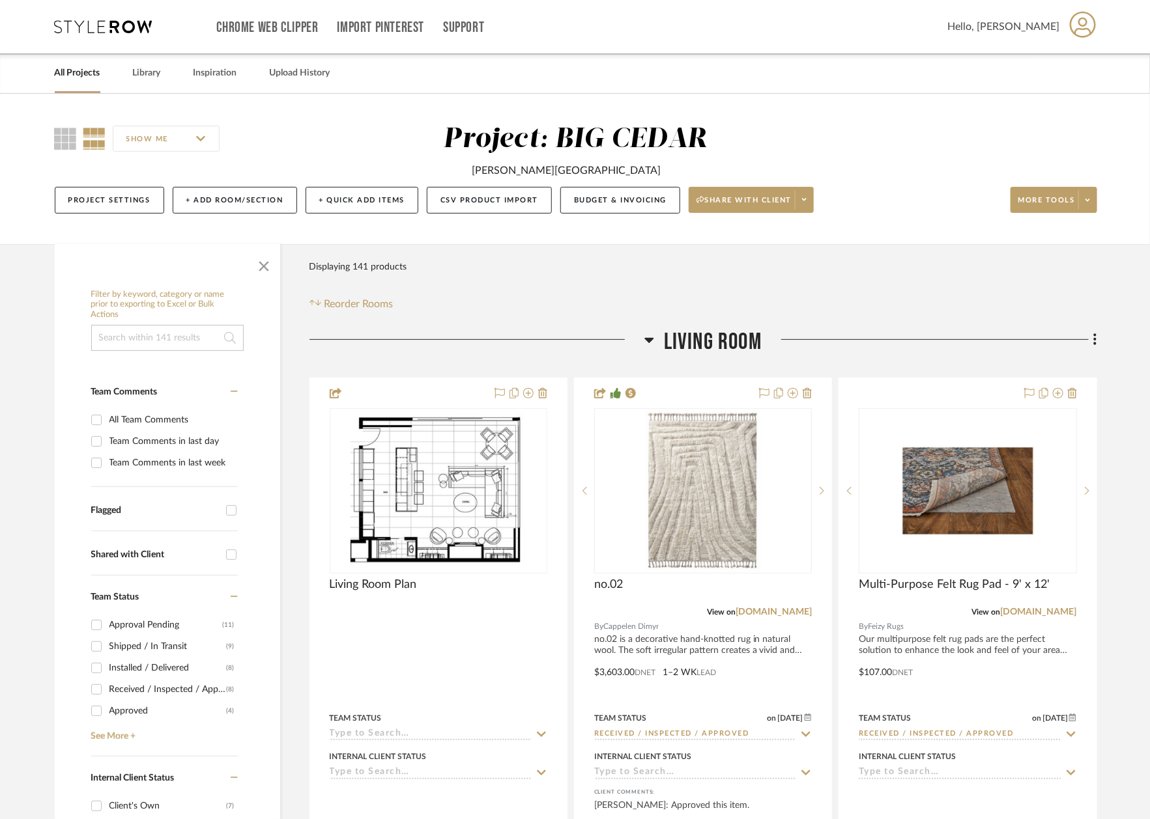
click at [154, 691] on div "Received / Inspected / Approved" at bounding box center [167, 689] width 117 height 21
click at [107, 691] on input "Received / Inspected / Approved (8)" at bounding box center [96, 689] width 21 height 21
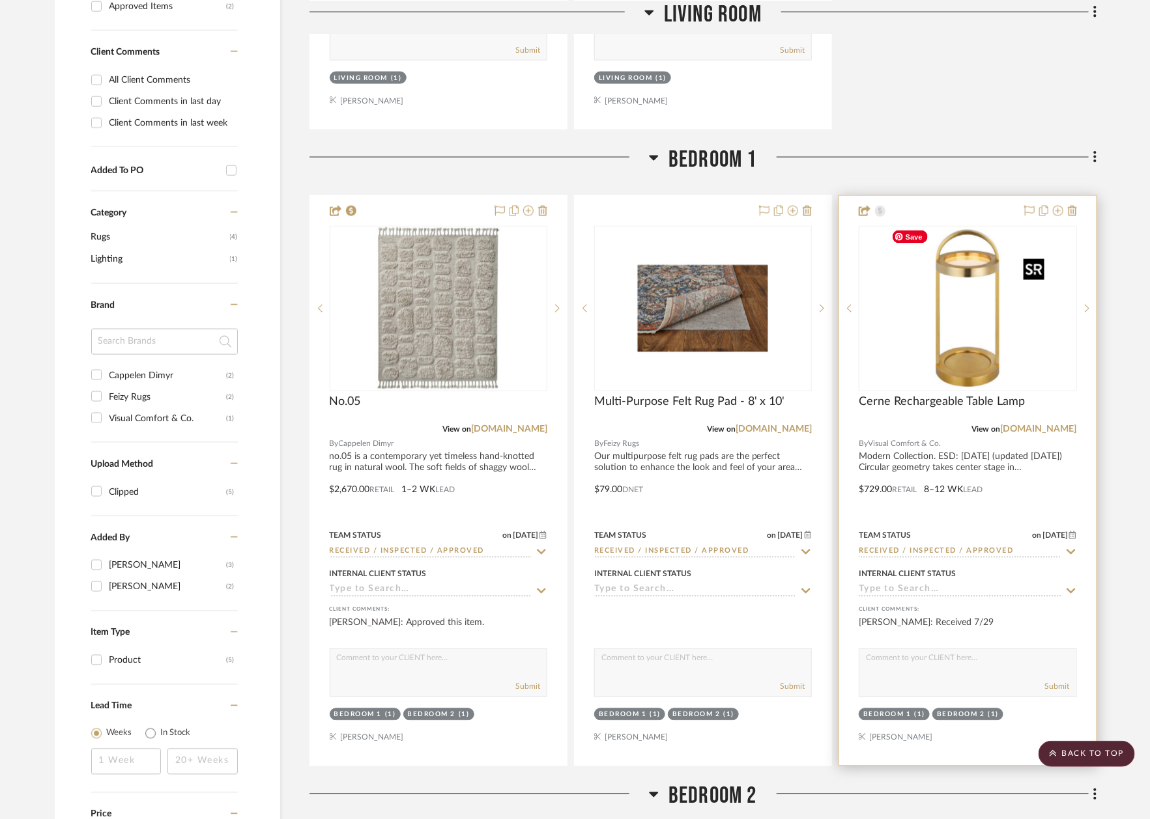
scroll to position [845, 0]
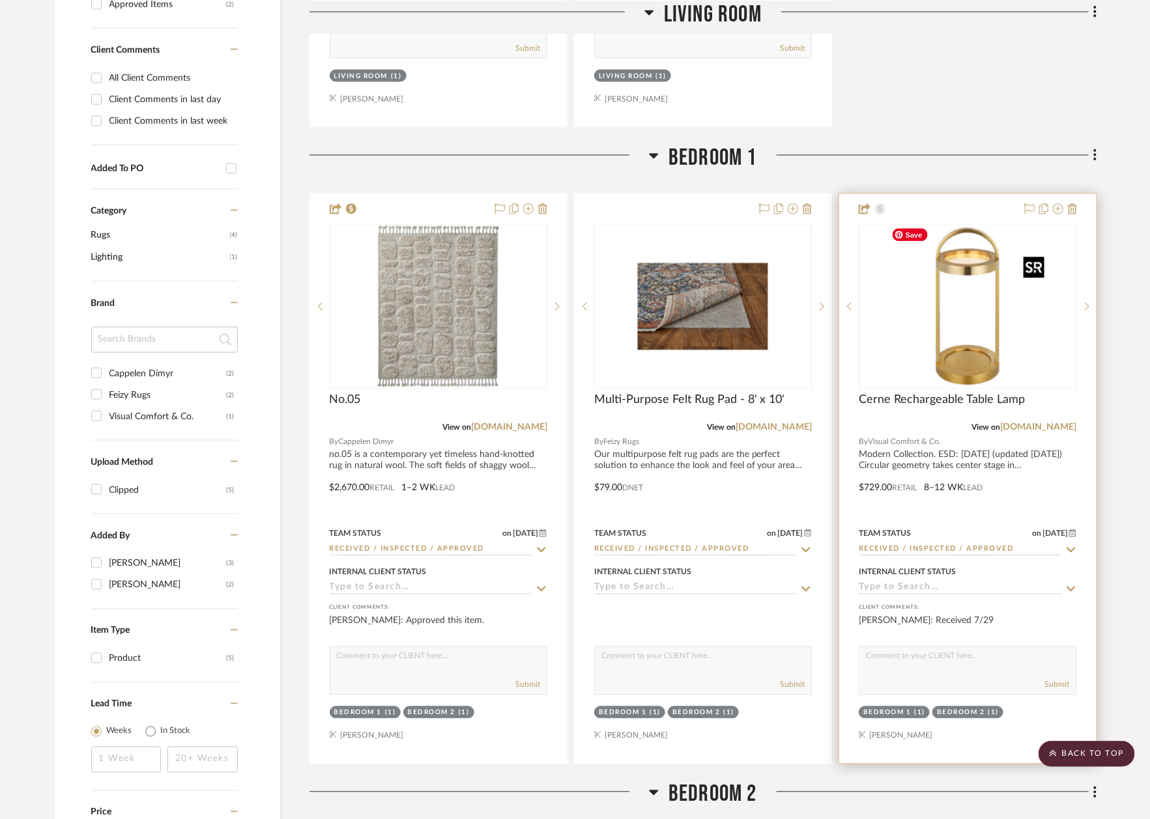
click at [979, 287] on img "0" at bounding box center [967, 306] width 163 height 163
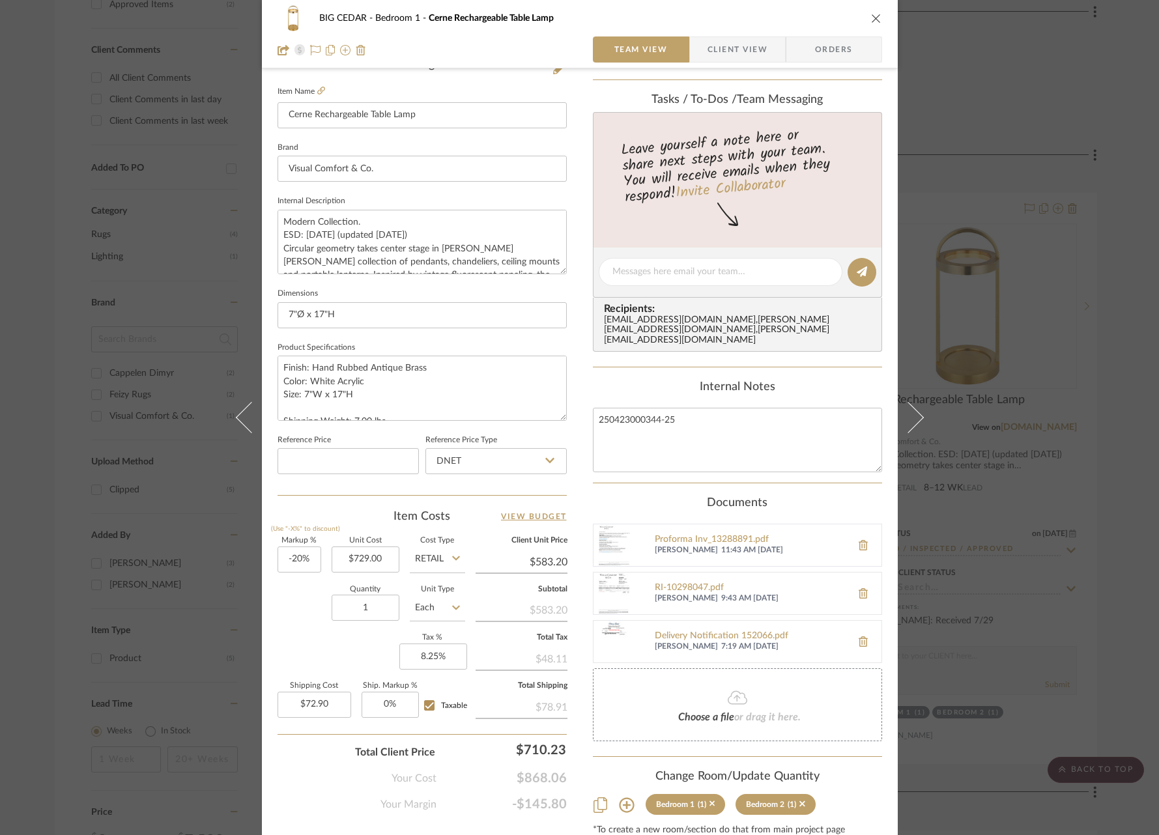
scroll to position [361, 0]
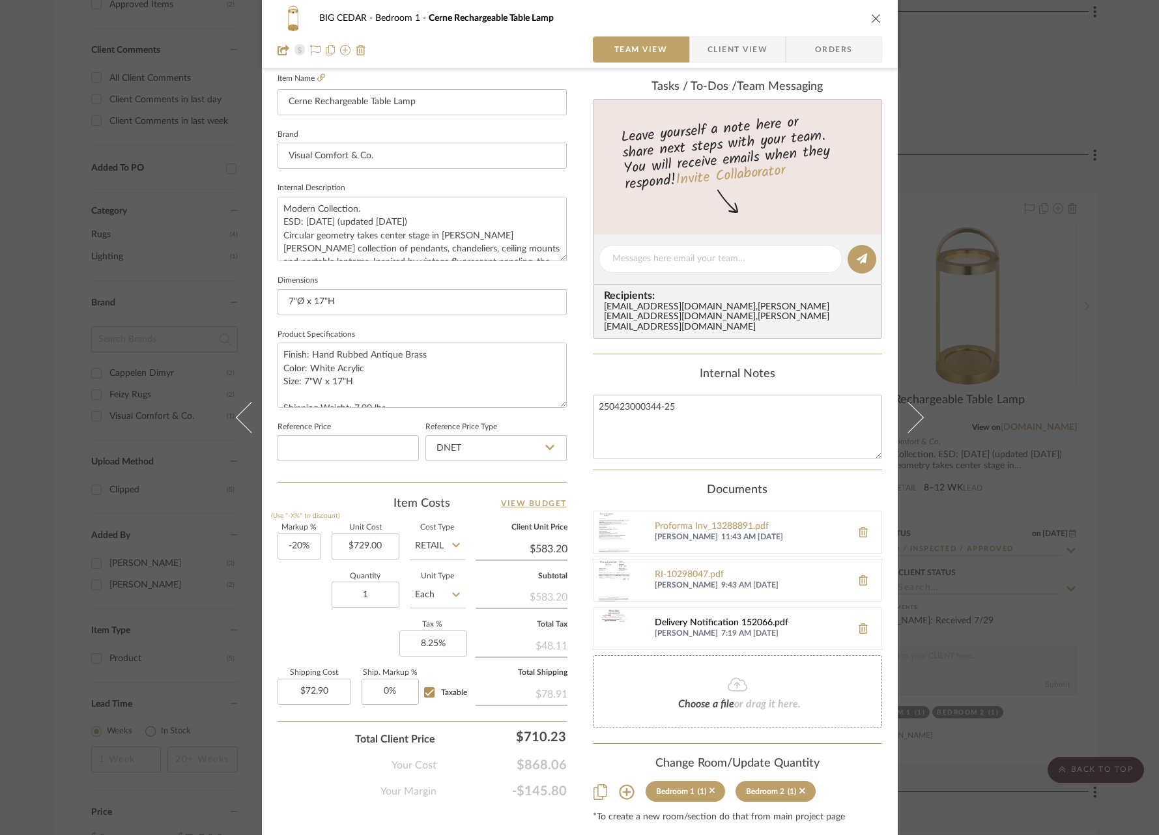
click at [714, 618] on div "Delivery Notification 152066.pdf" at bounding box center [750, 623] width 190 height 10
click at [1050, 444] on div "BIG CEDAR Bedroom 1 Cerne Rechargeable Table Lamp Team View Client View Orders …" at bounding box center [579, 417] width 1159 height 835
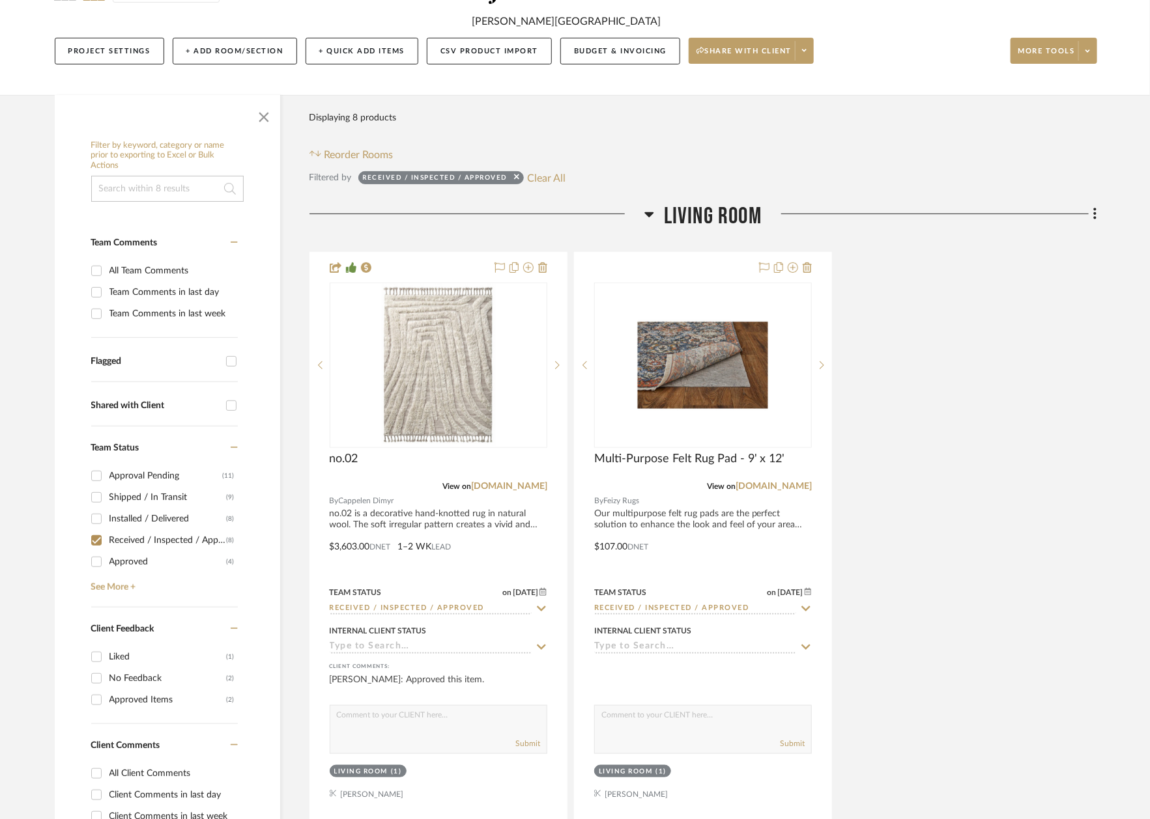
scroll to position [0, 0]
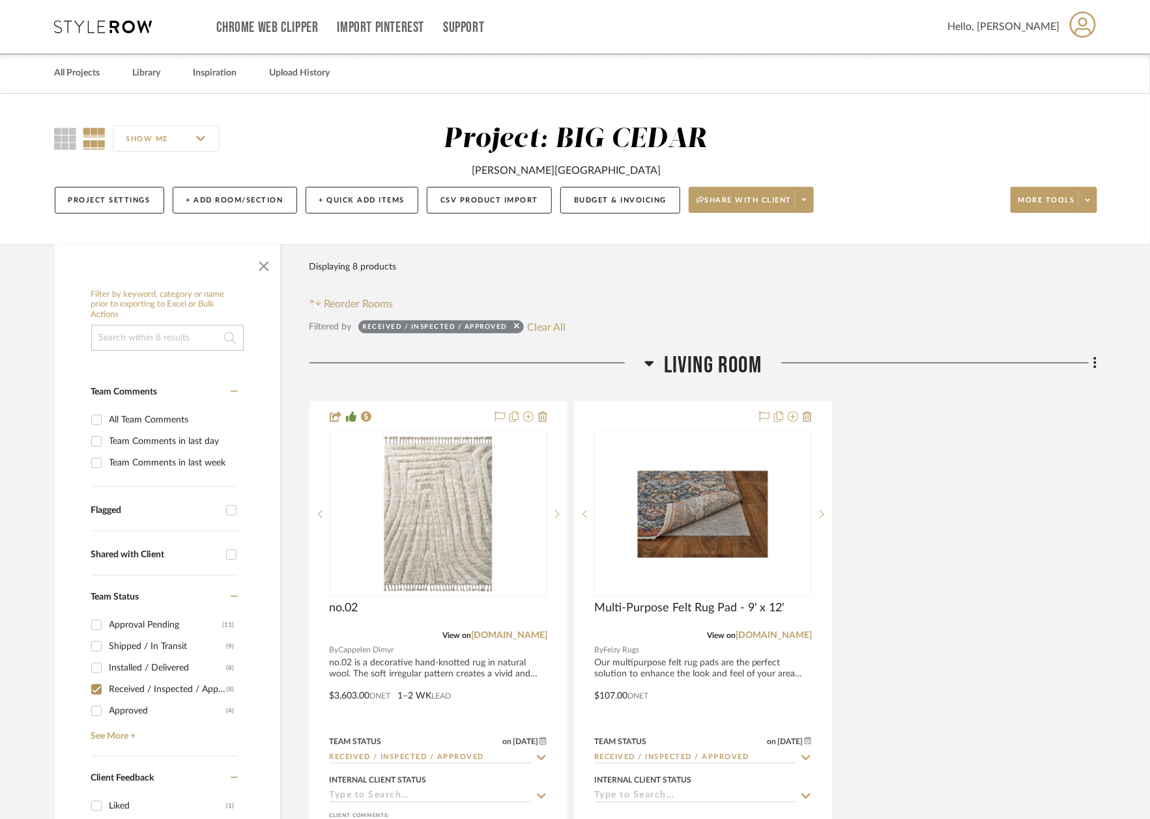
click at [539, 320] on button "Clear All" at bounding box center [546, 327] width 38 height 17
checkbox input "false"
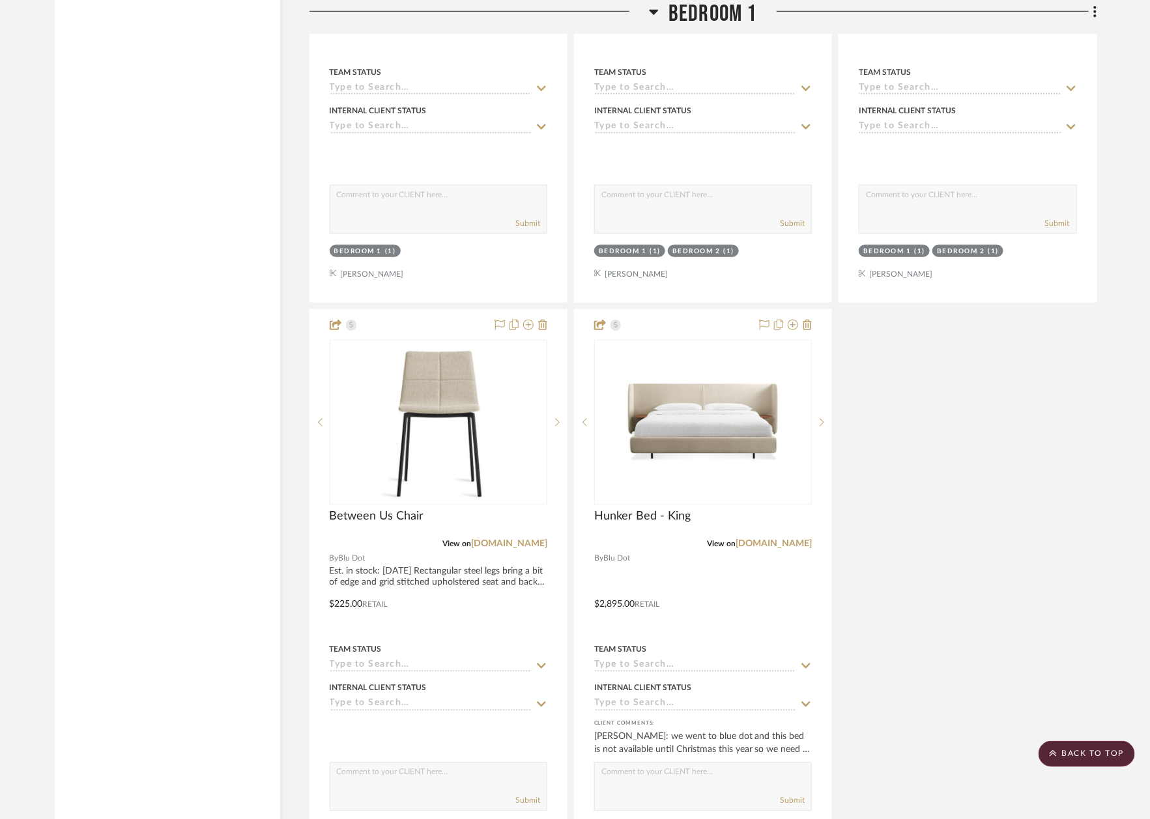
scroll to position [9715, 0]
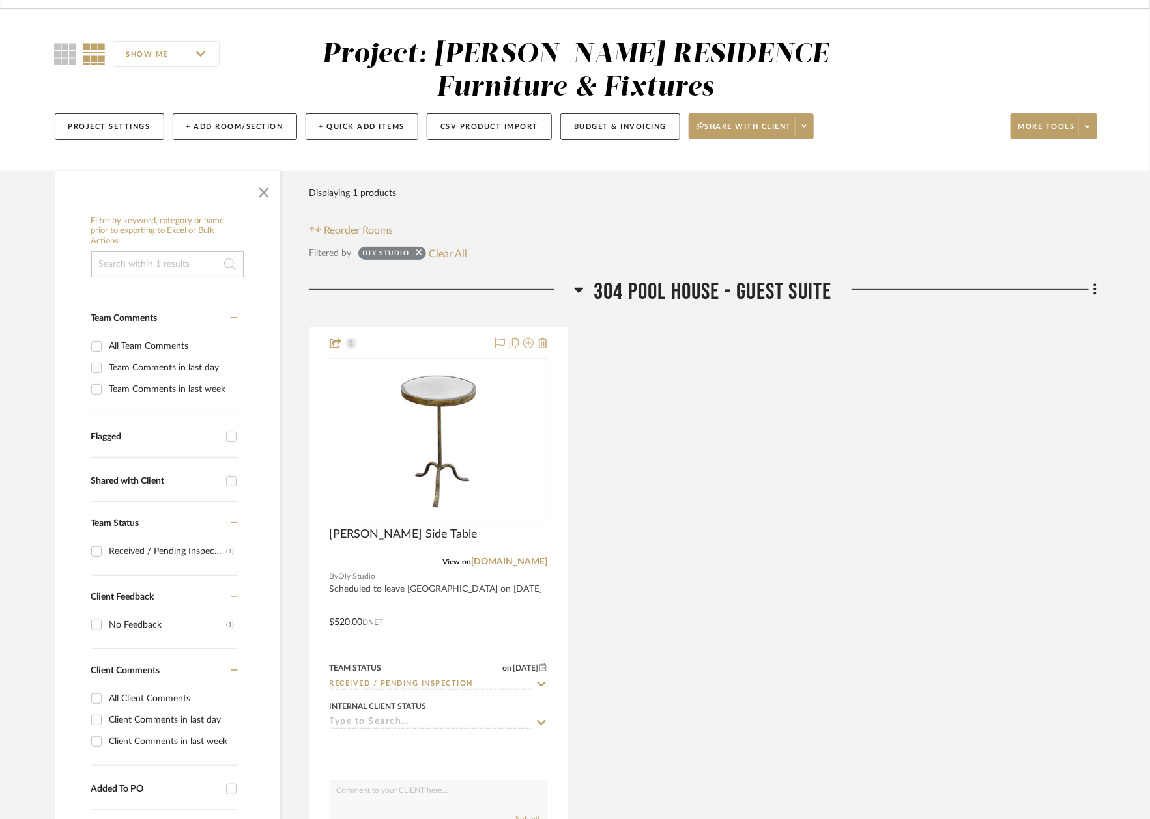
scroll to position [1661, 0]
click at [452, 255] on button "Clear All" at bounding box center [448, 253] width 38 height 17
checkbox input "false"
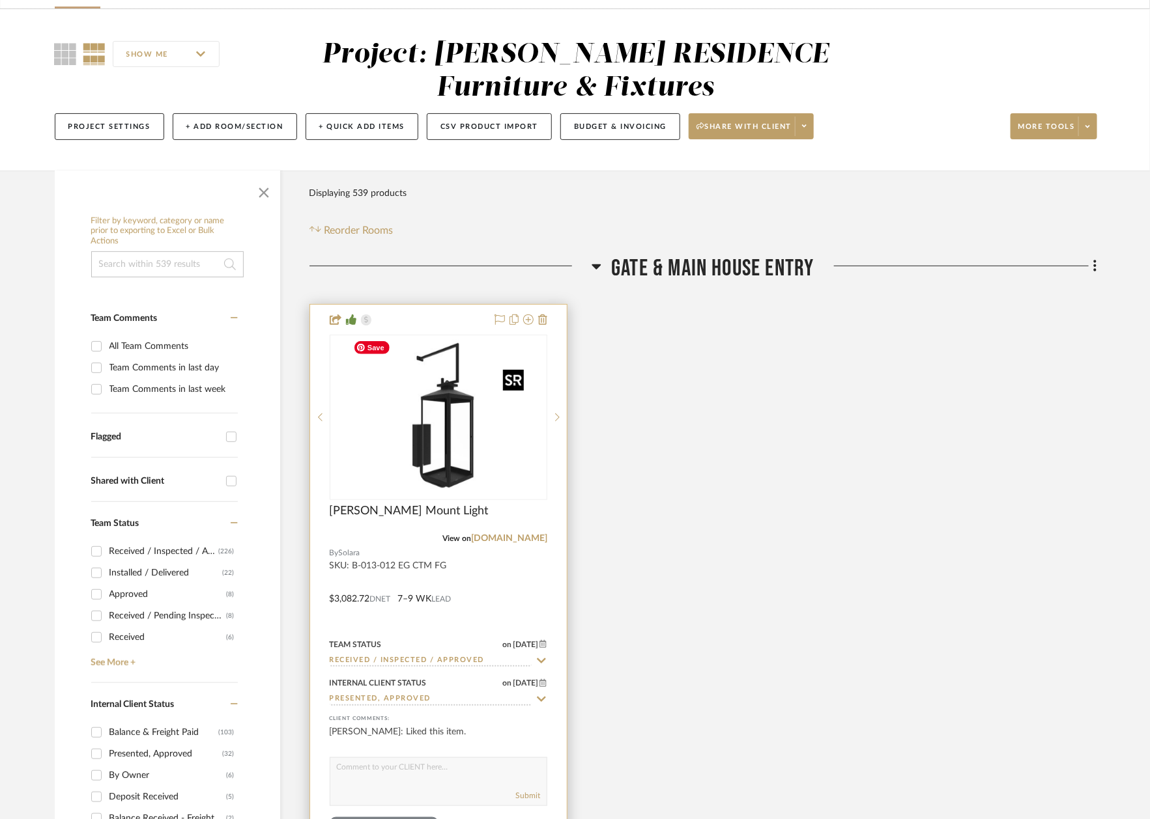
click at [0, 0] on img at bounding box center [0, 0] width 0 height 0
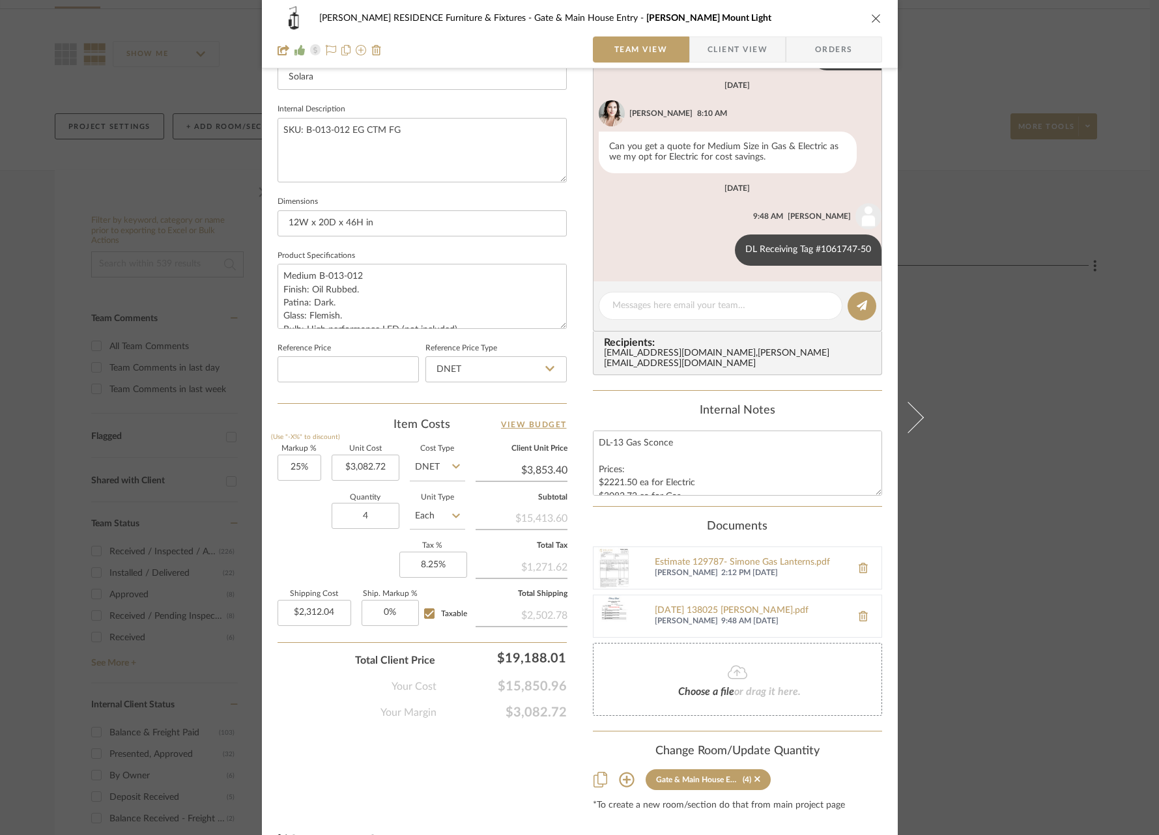
scroll to position [454, 0]
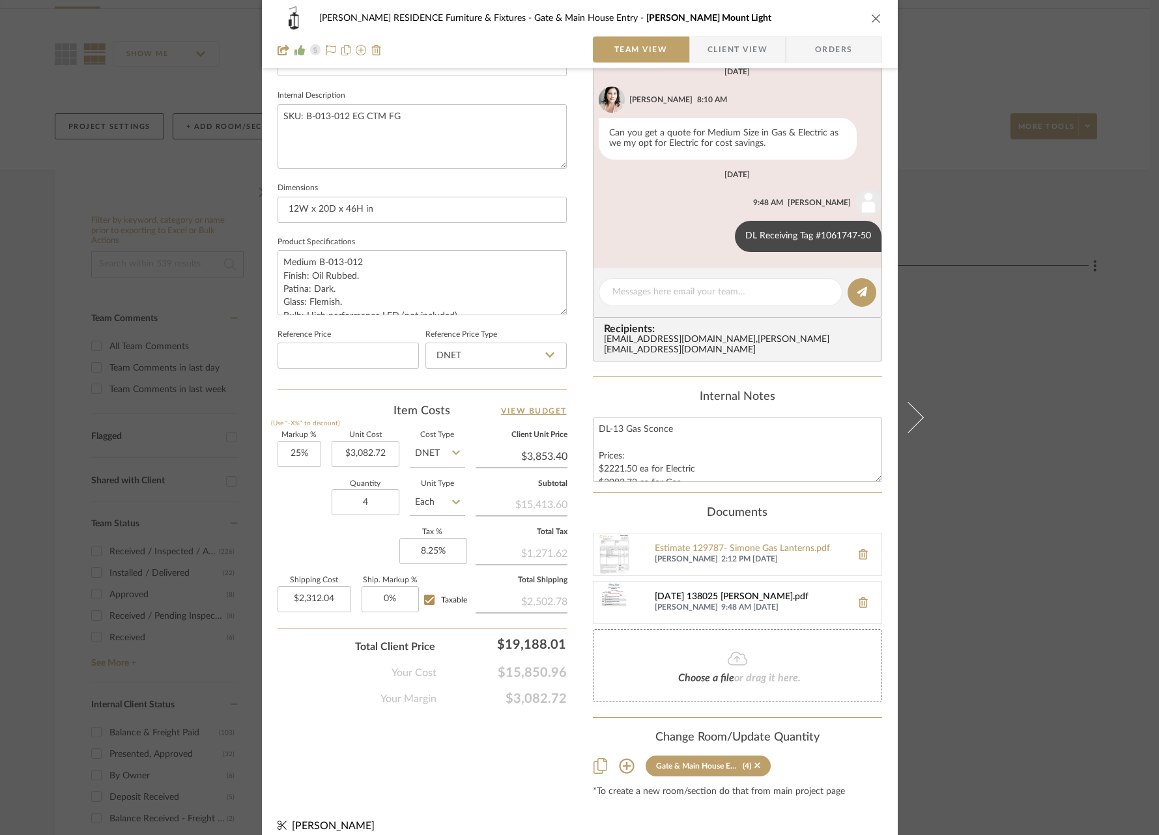
click at [741, 592] on div "2025-05-06 138025 Jen Mauldin.pdf" at bounding box center [750, 597] width 190 height 10
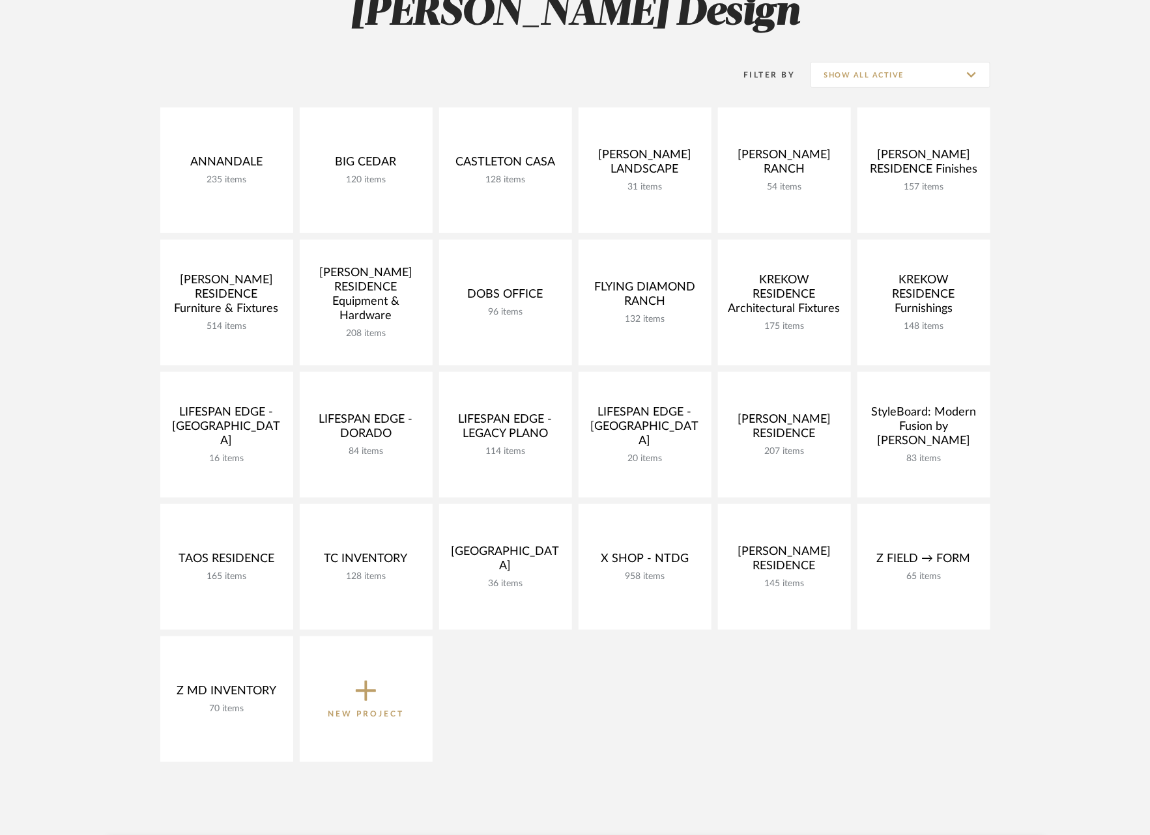
scroll to position [225, 0]
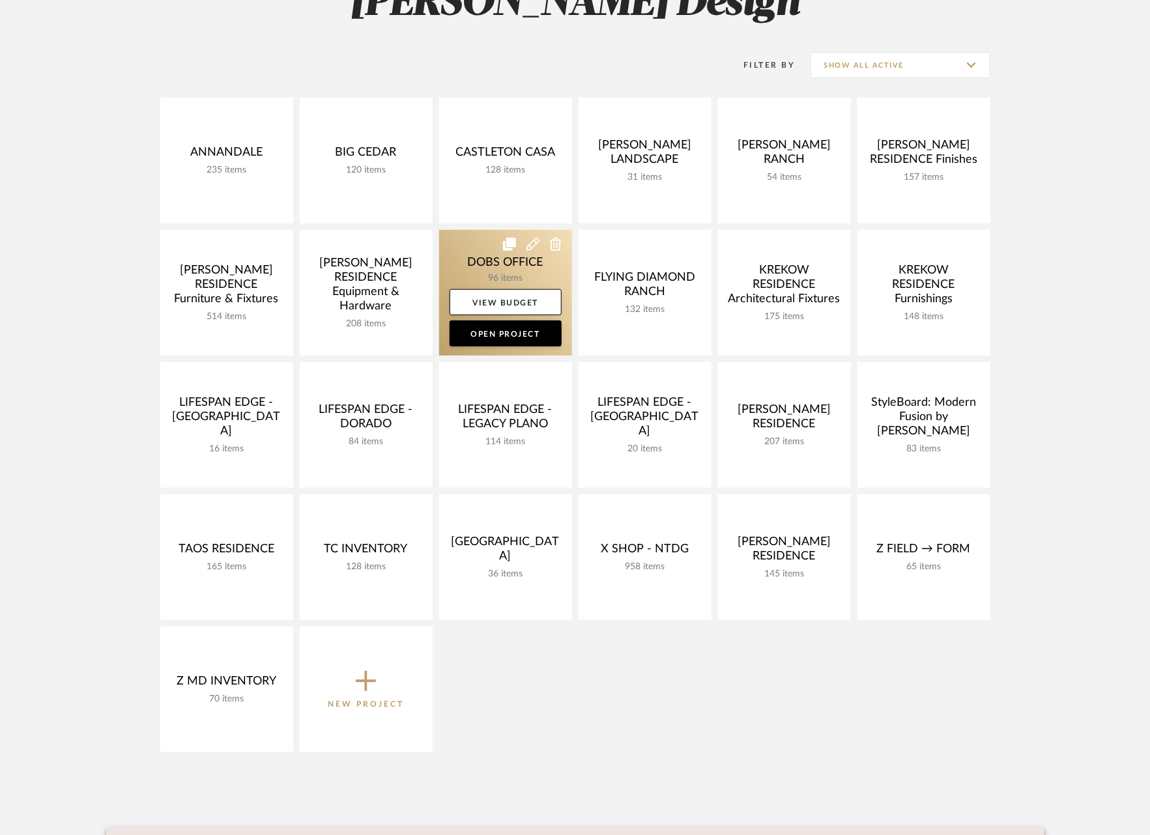
click at [445, 260] on link at bounding box center [505, 293] width 133 height 126
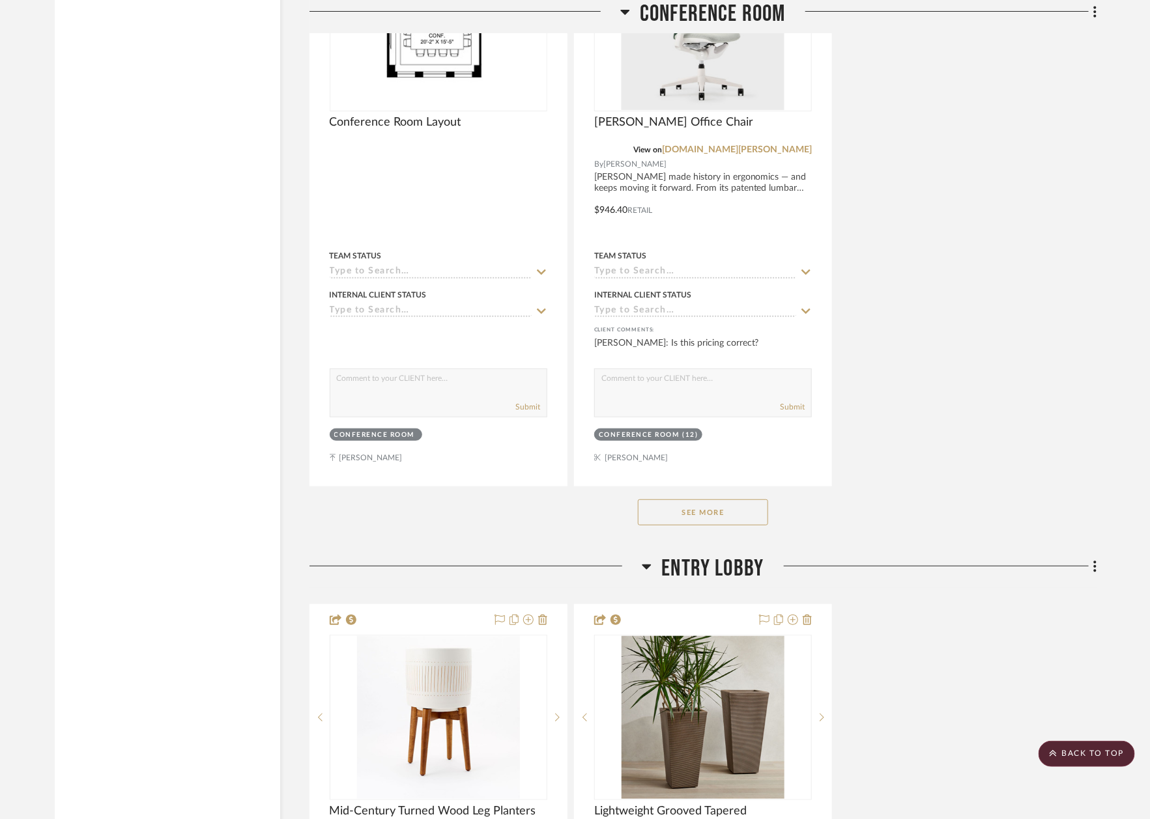
scroll to position [4694, 0]
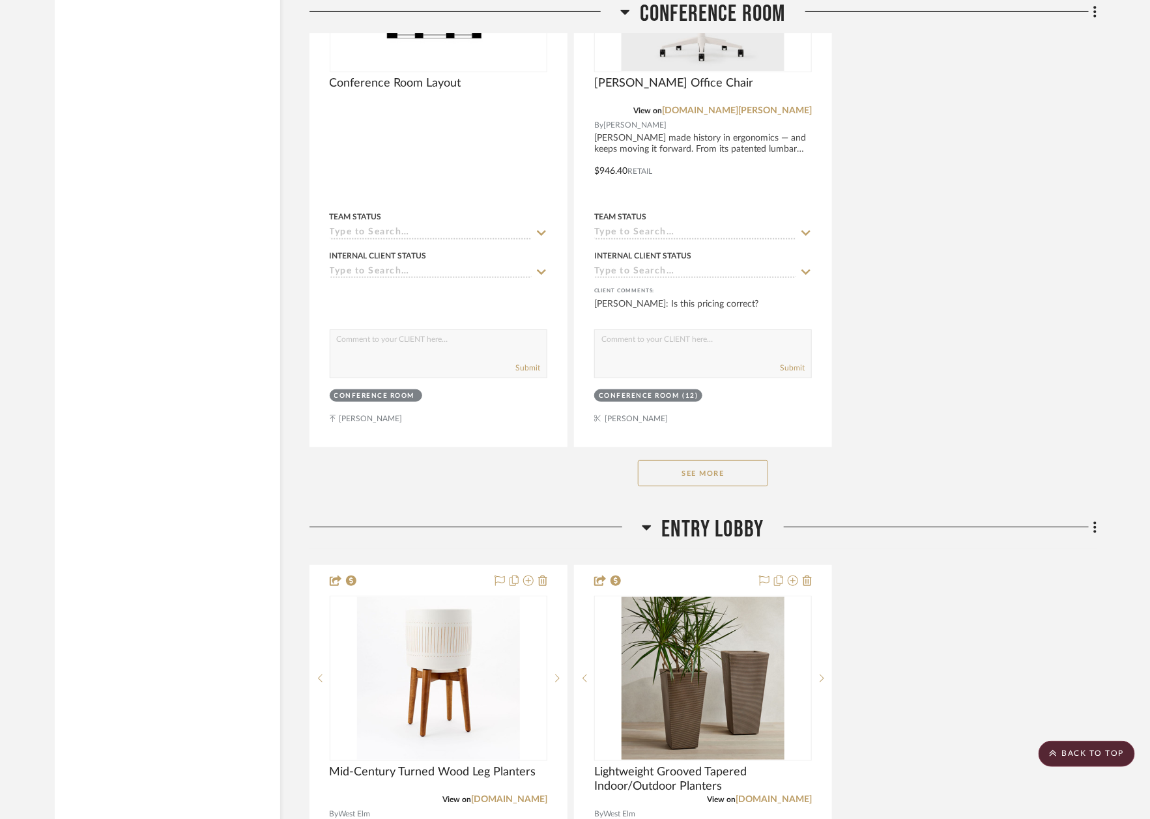
click at [682, 460] on button "See More" at bounding box center [703, 473] width 130 height 26
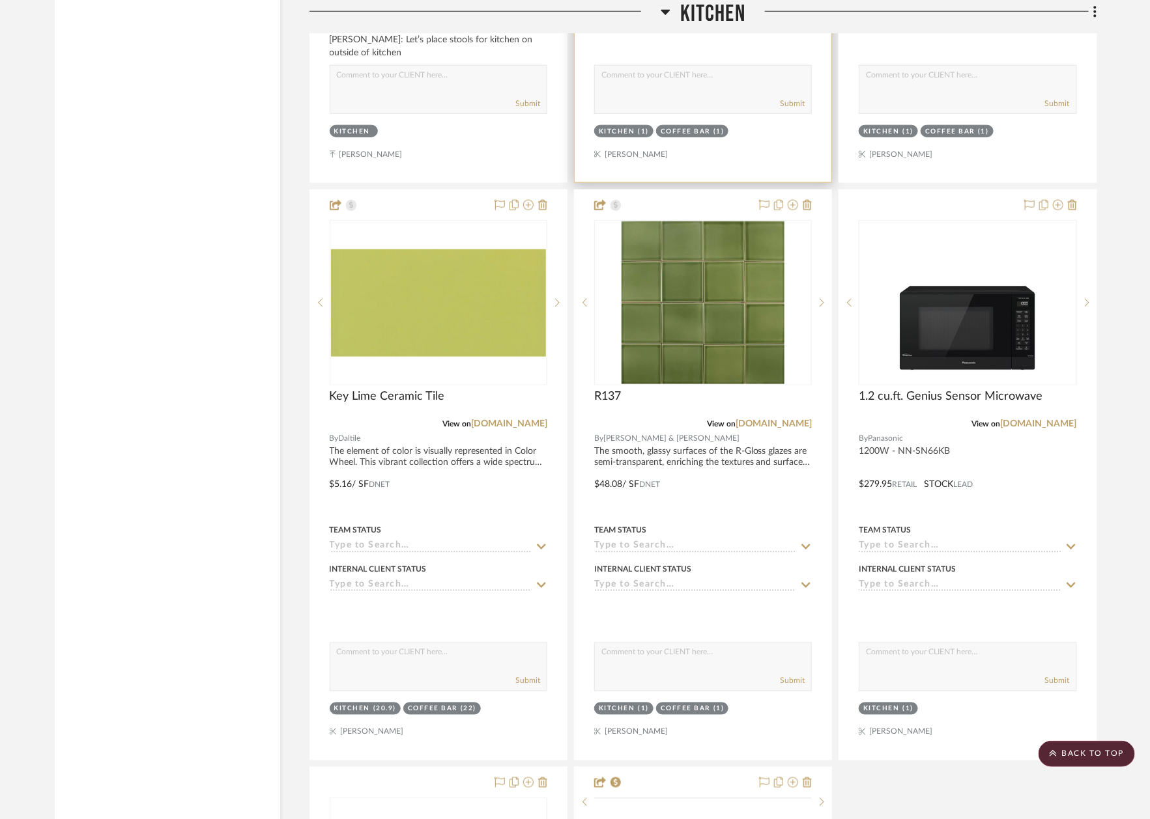
scroll to position [10293, 0]
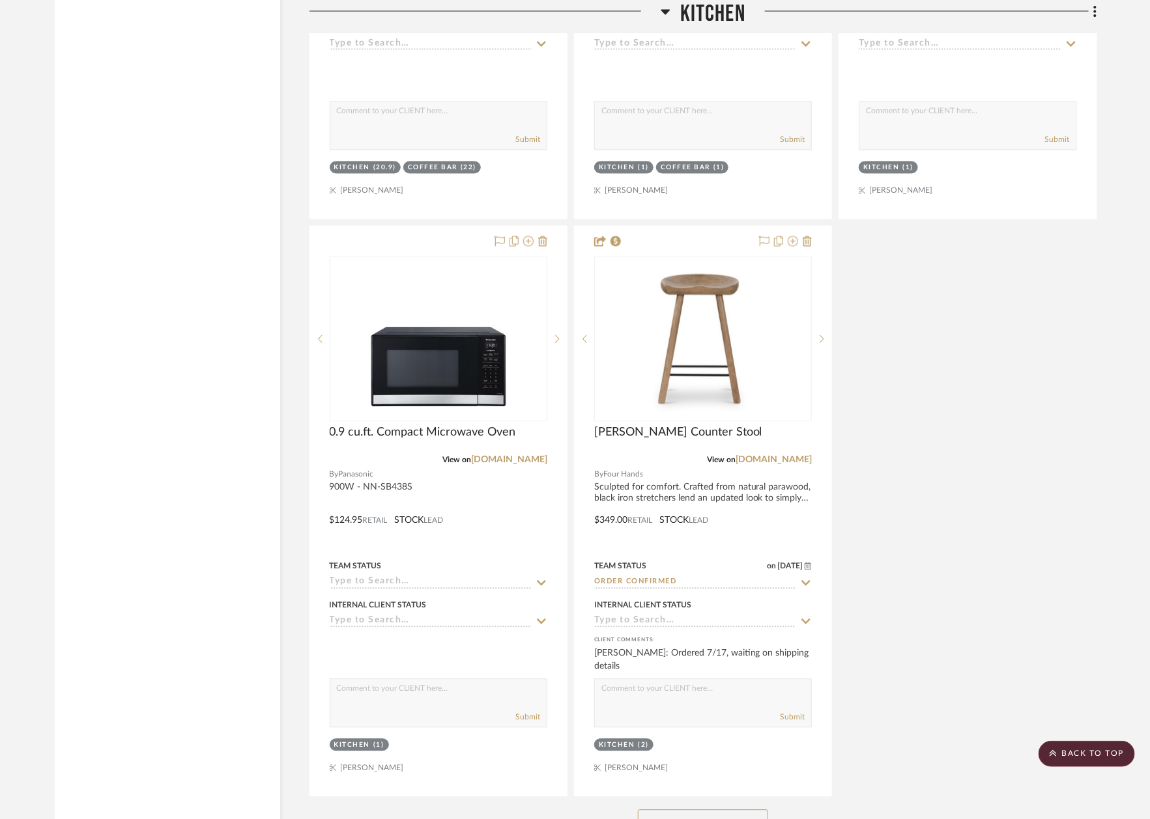
click at [715, 810] on button "See More" at bounding box center [703, 823] width 130 height 26
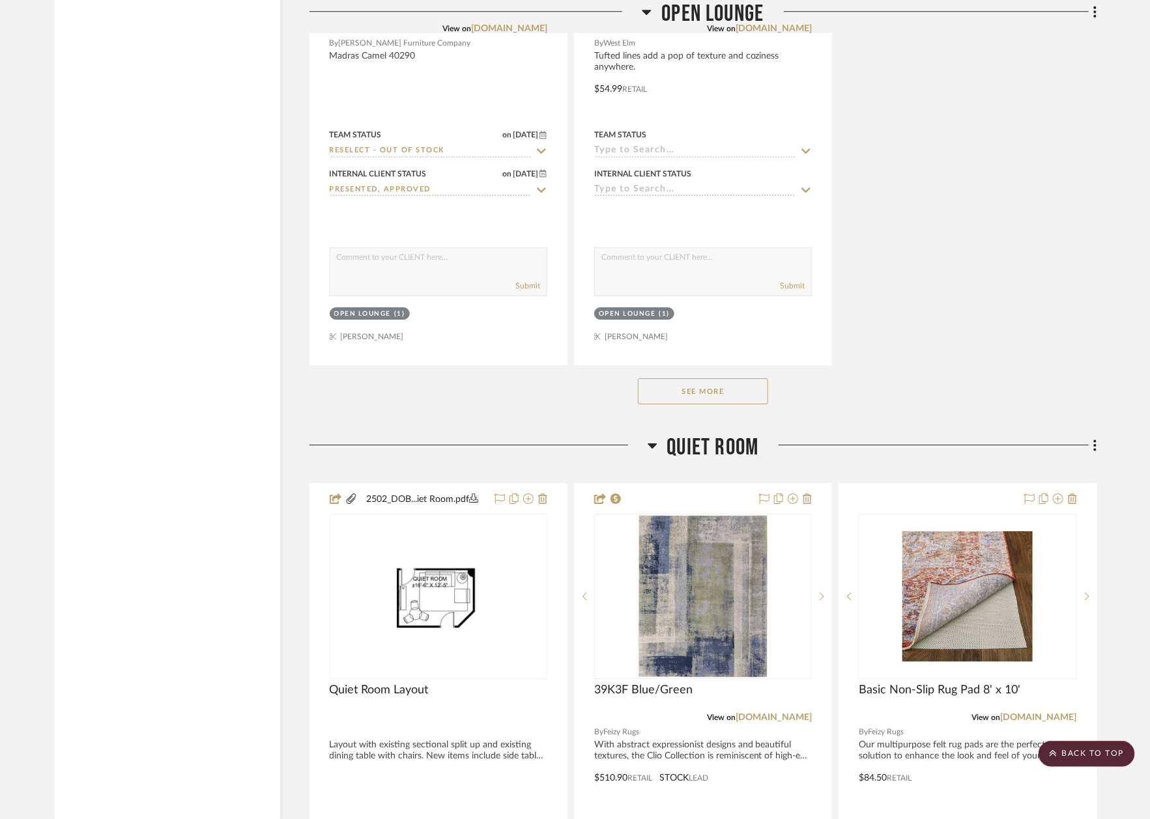
scroll to position [13339, 0]
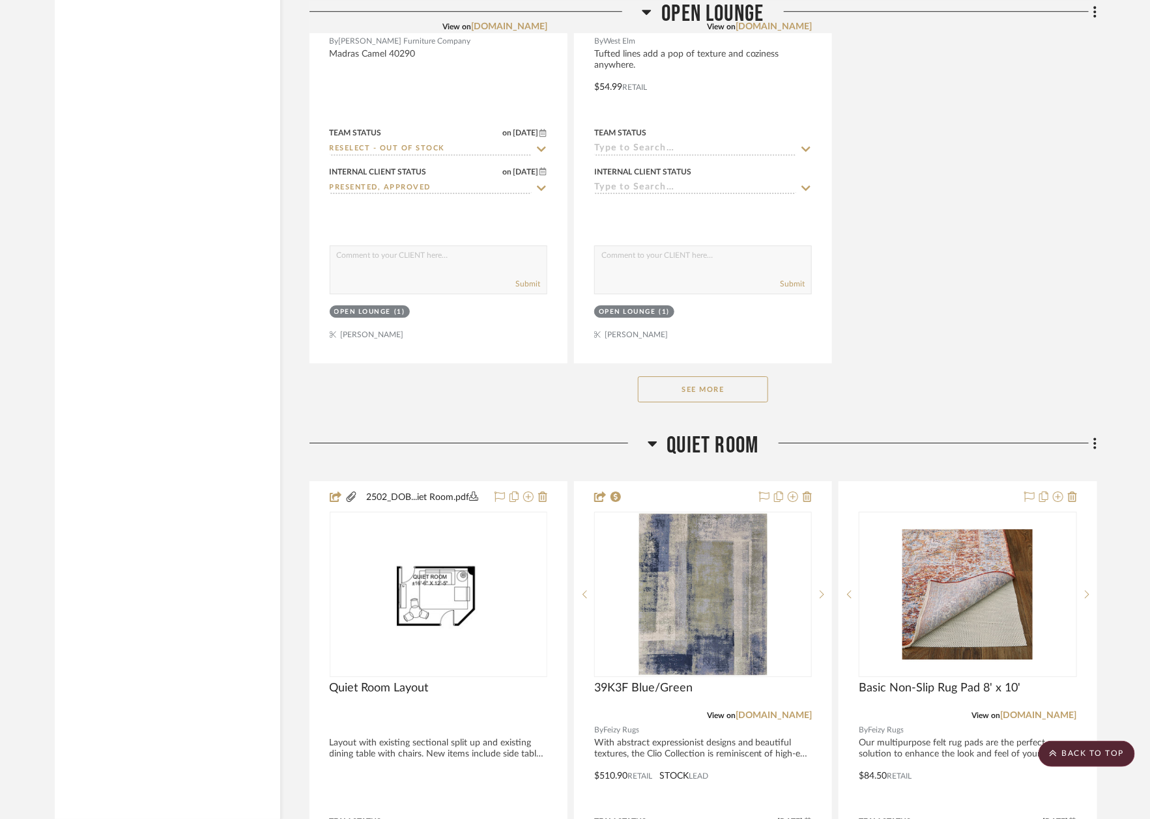
click at [703, 376] on button "See More" at bounding box center [703, 389] width 130 height 26
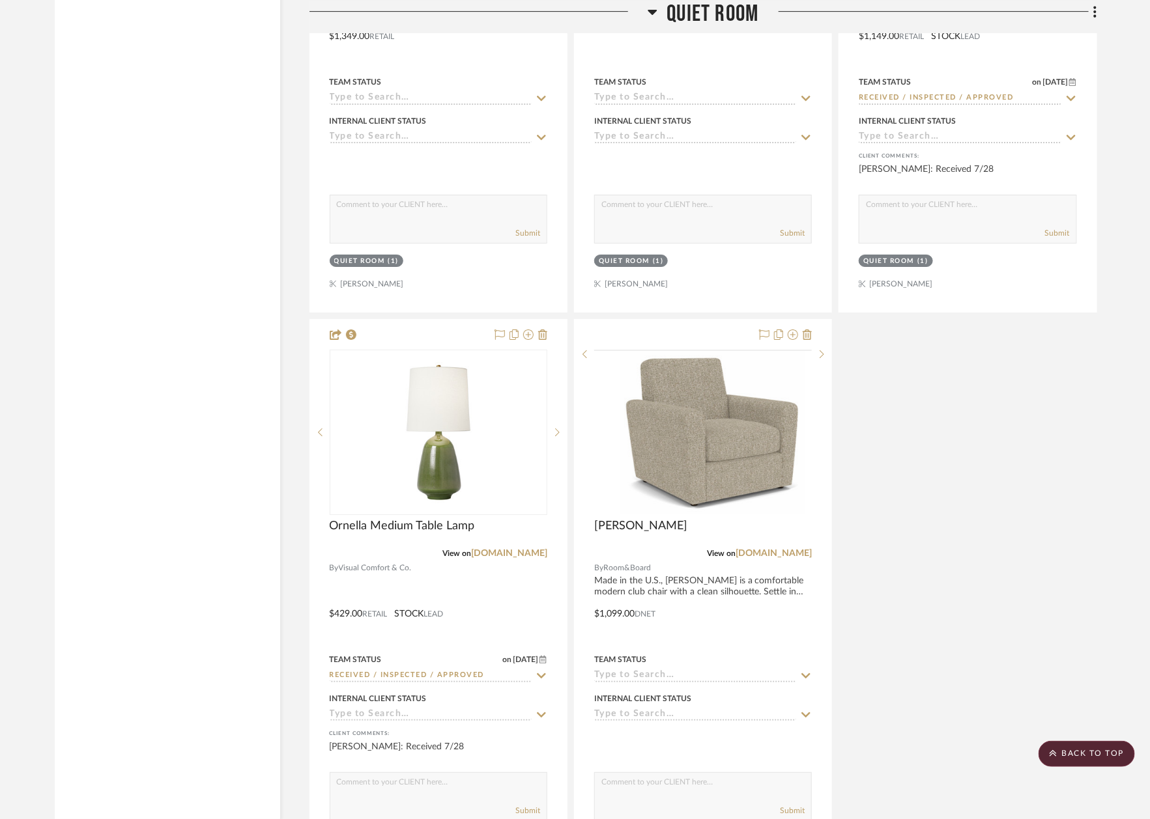
scroll to position [15863, 0]
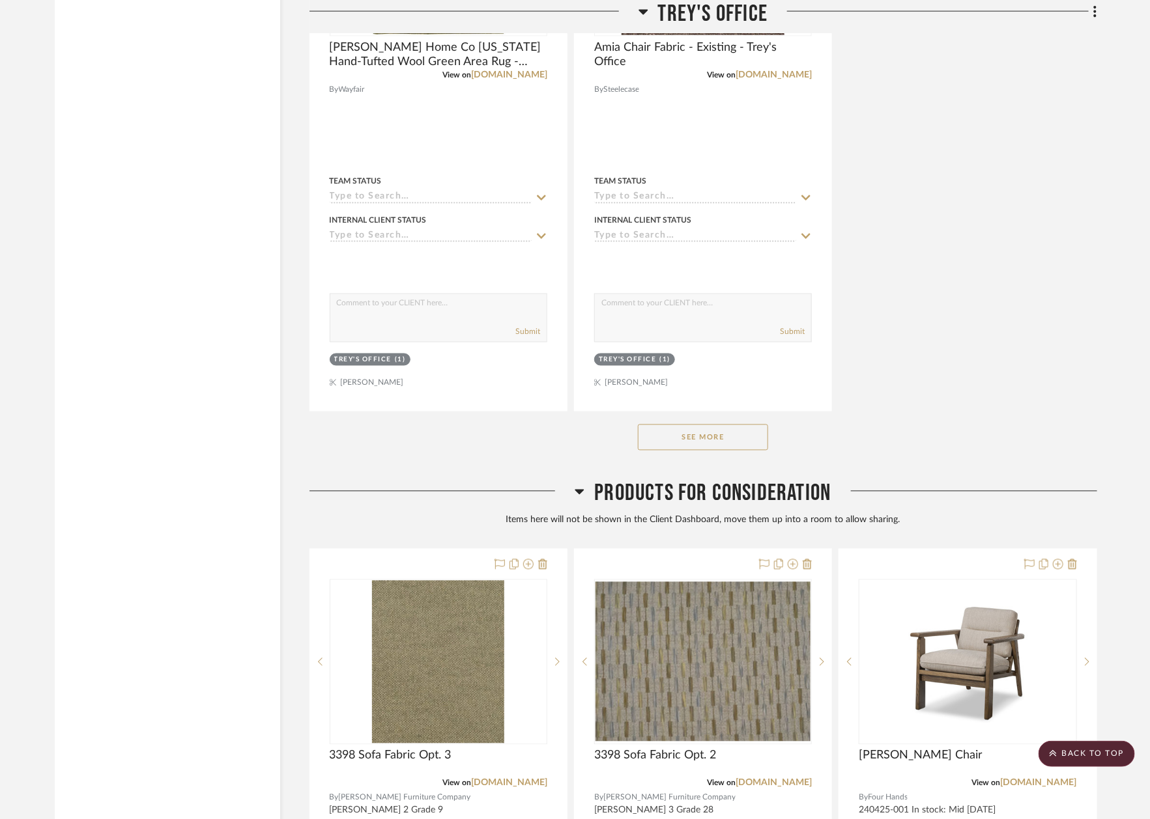
scroll to position [19294, 0]
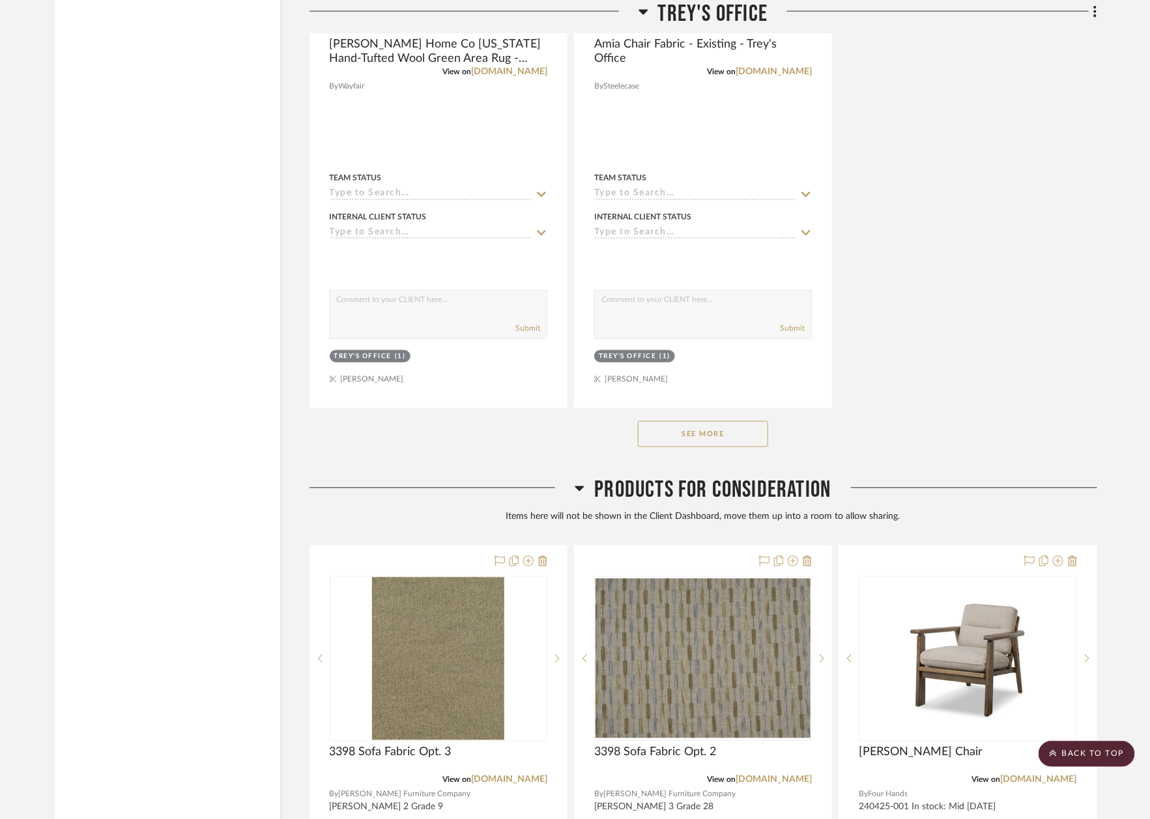
click at [713, 421] on button "See More" at bounding box center [703, 434] width 130 height 26
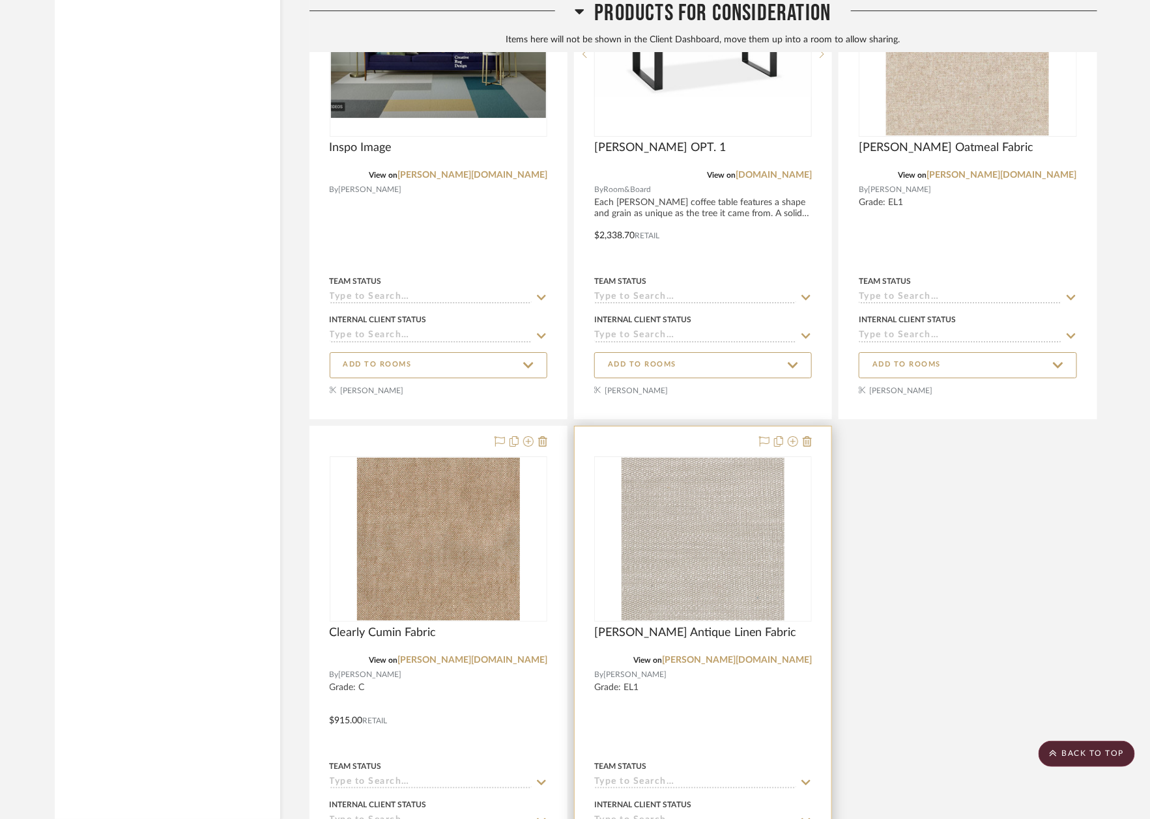
scroll to position [20535, 0]
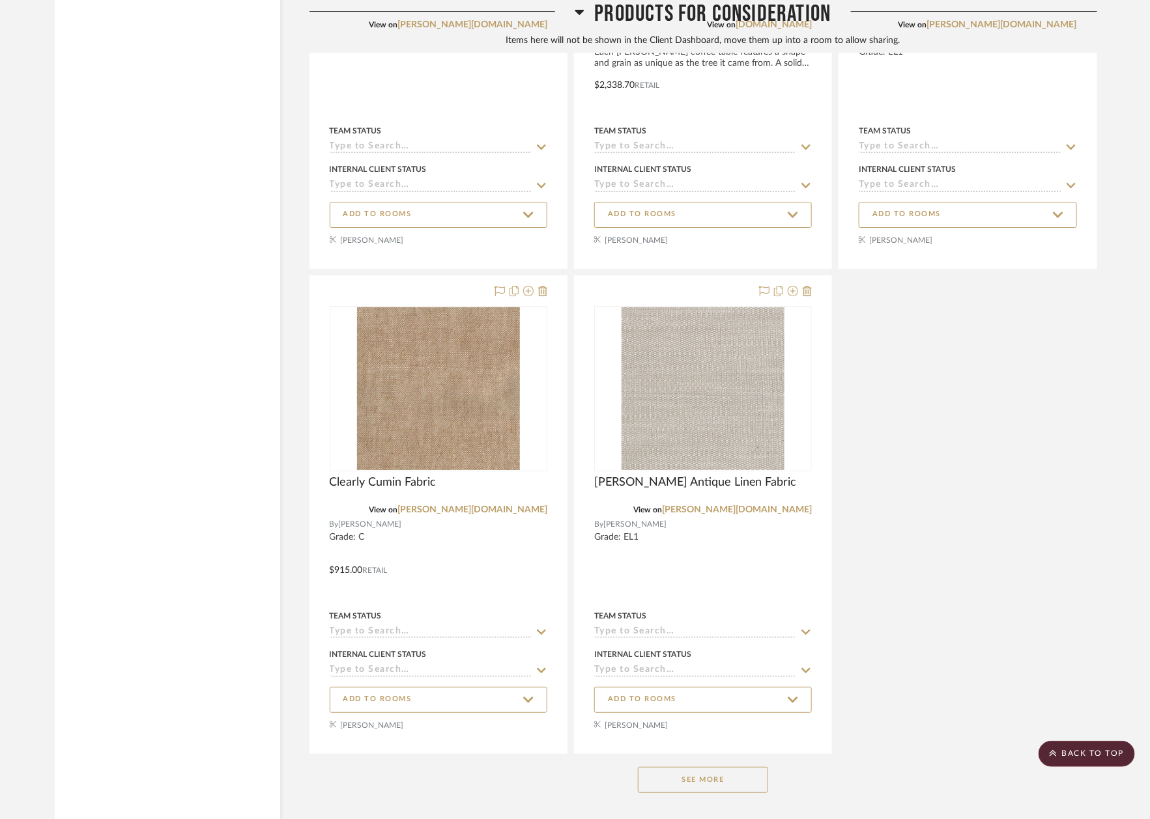
click at [677, 767] on button "See More" at bounding box center [703, 780] width 130 height 26
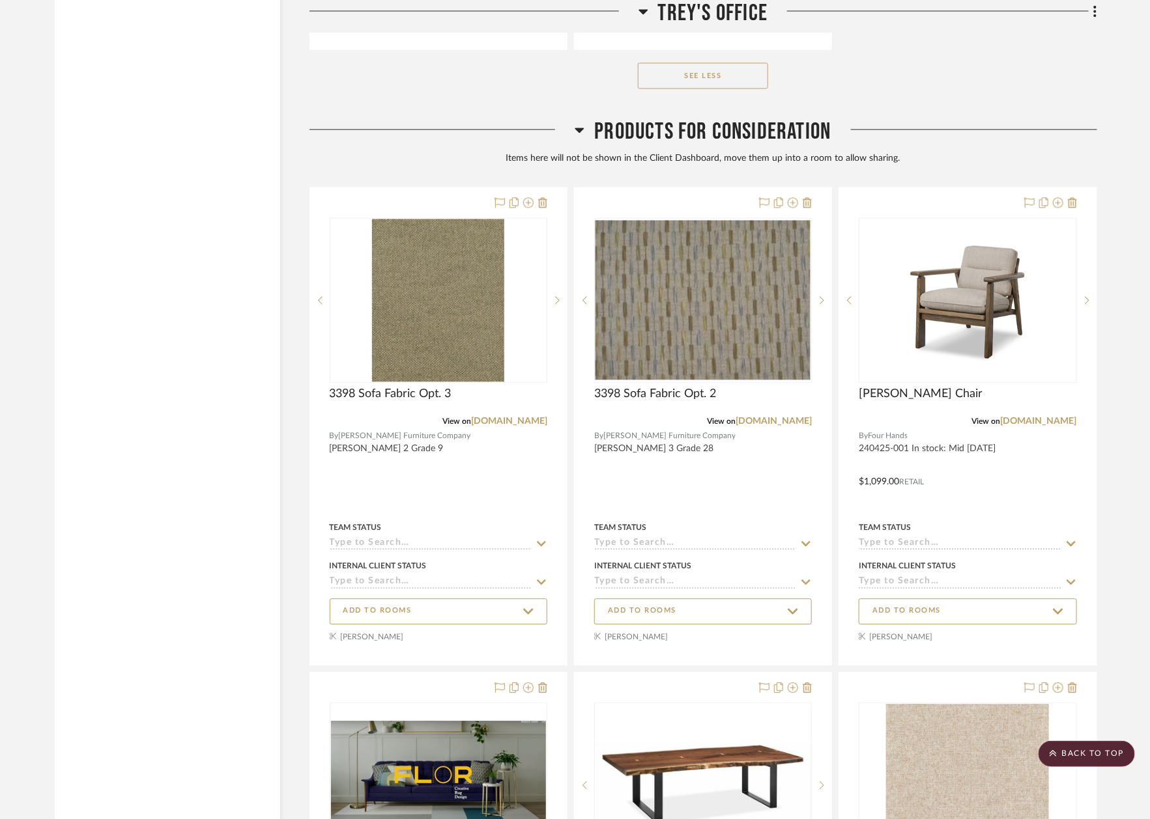
scroll to position [19654, 0]
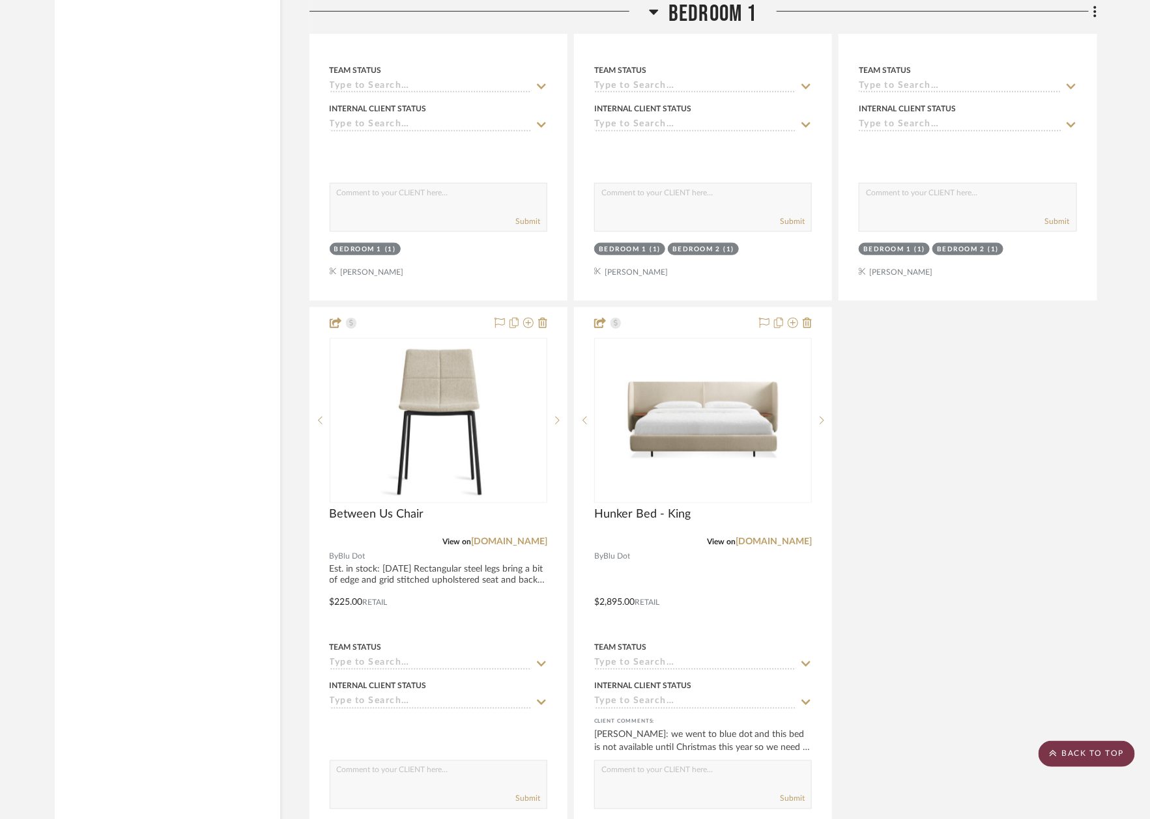
click at [1096, 758] on scroll-to-top-button "BACK TO TOP" at bounding box center [1086, 754] width 96 height 26
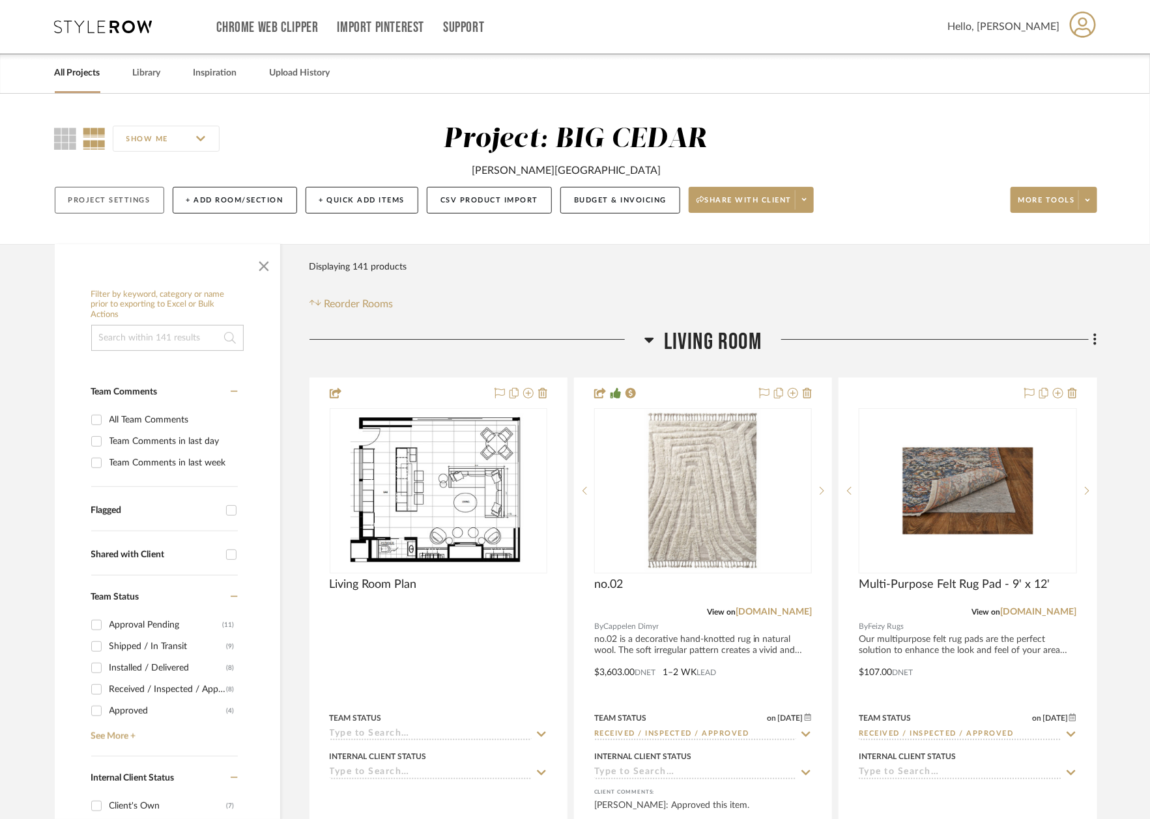
click at [117, 202] on button "Project Settings" at bounding box center [109, 200] width 109 height 27
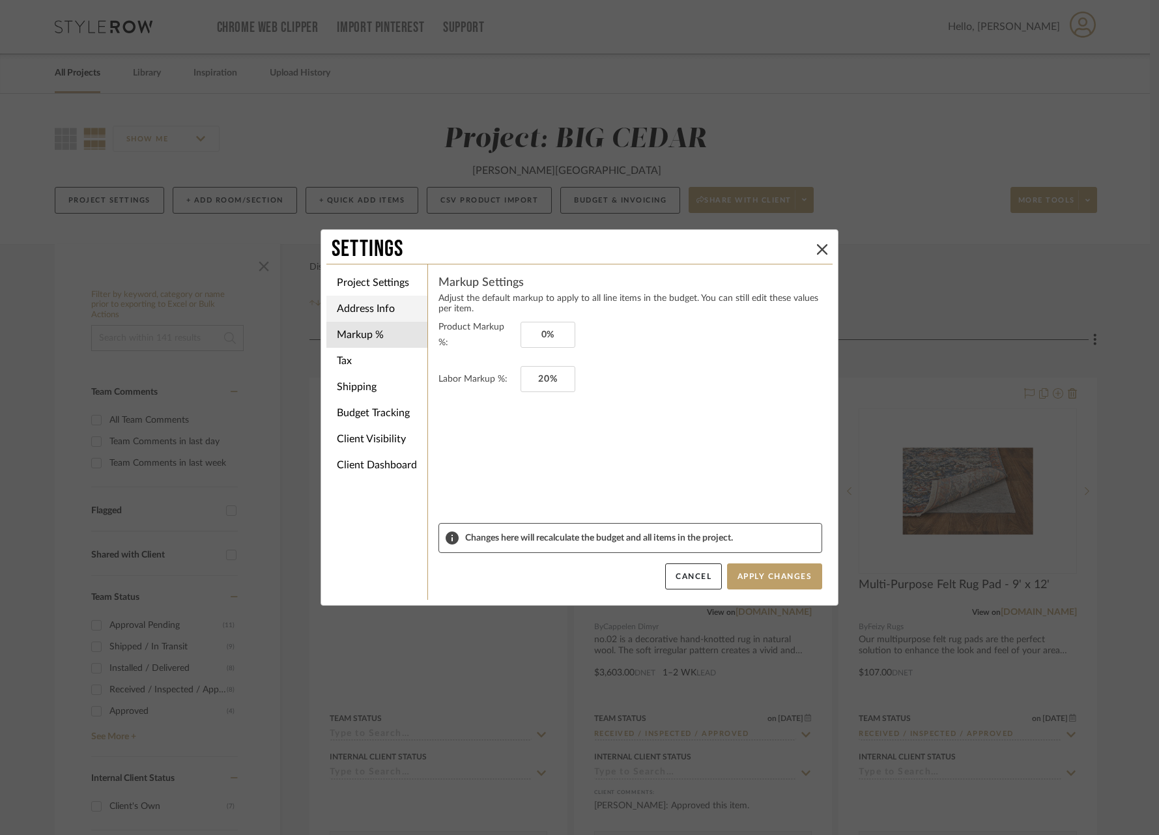
click at [361, 315] on li "Address Info" at bounding box center [376, 309] width 101 height 26
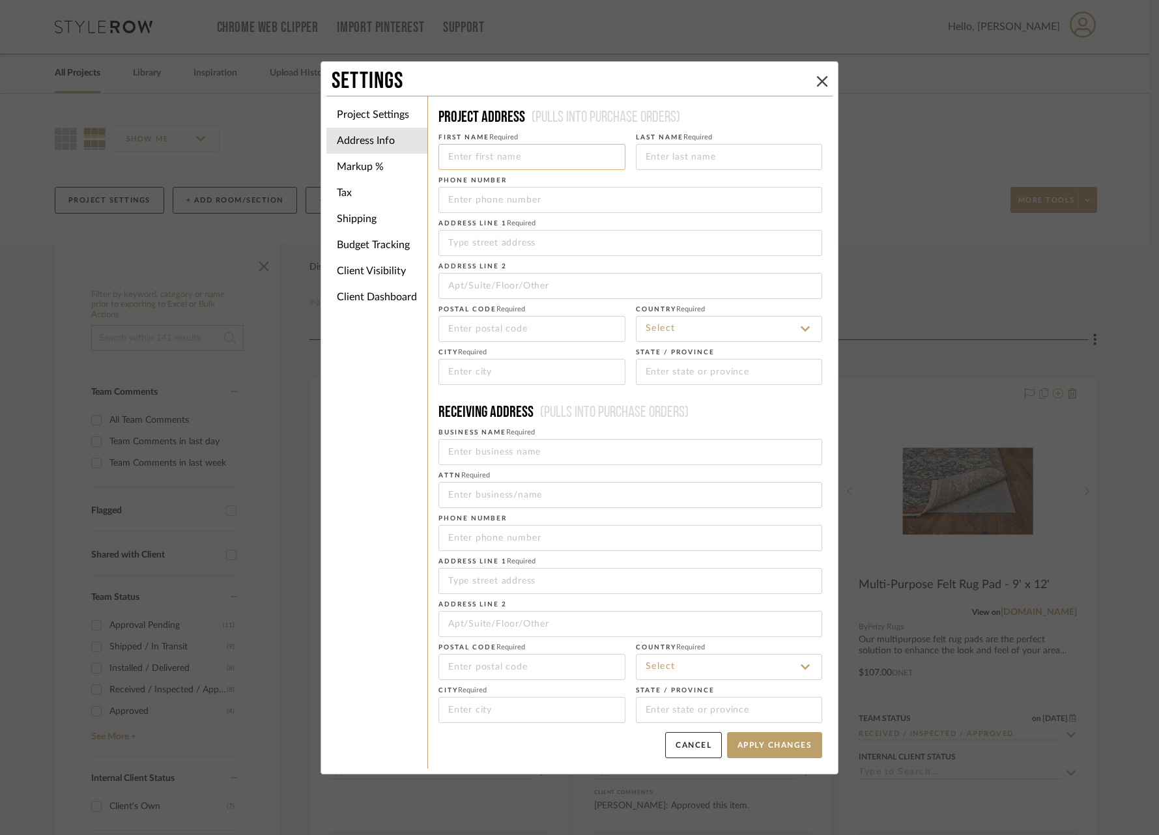
click at [517, 165] on input at bounding box center [531, 157] width 187 height 26
type input "Scott"
click at [692, 165] on input at bounding box center [729, 157] width 187 height 26
type input "Residence"
click at [635, 201] on input "tel" at bounding box center [630, 200] width 384 height 26
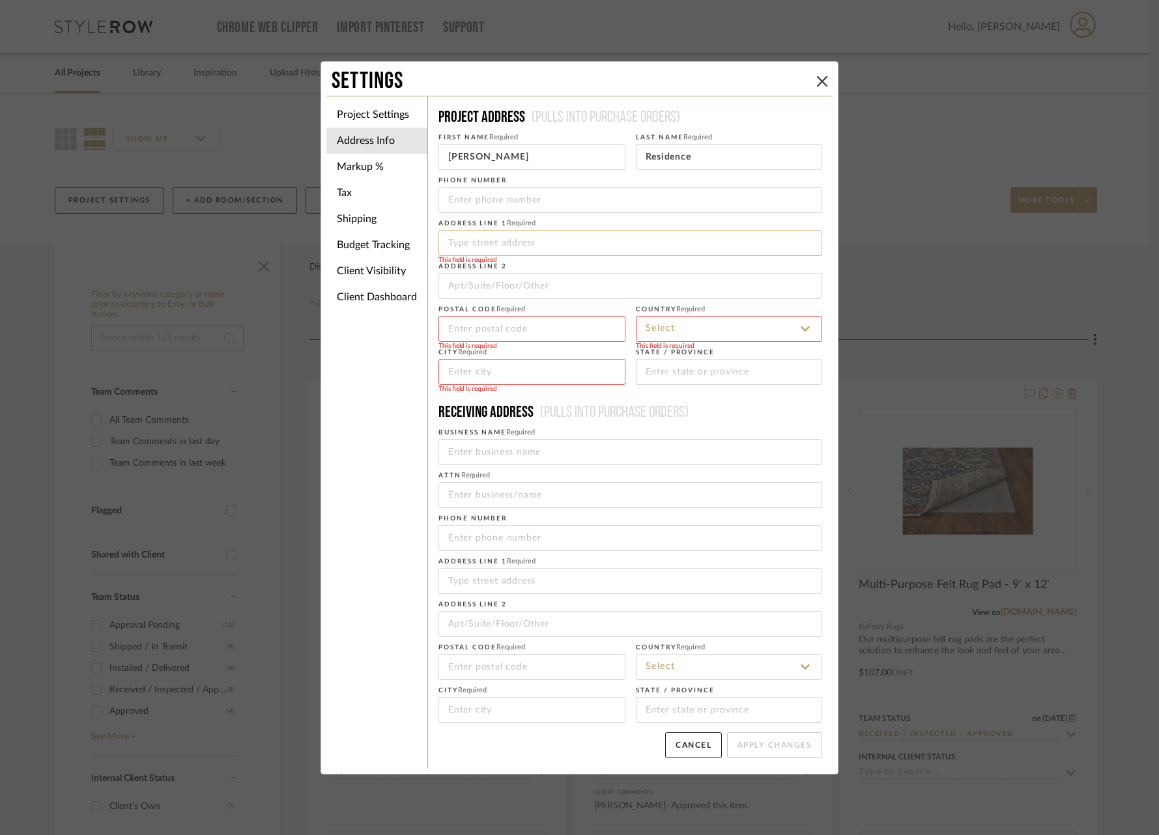
click at [501, 247] on input at bounding box center [630, 243] width 384 height 26
paste input "1 Big Cedar Dr Malakoff, TX 75148 United States"
type input "1 Big Cedar Dr Malakoff, TX 75148 United States"
click at [507, 323] on input at bounding box center [531, 329] width 187 height 26
type input "75148"
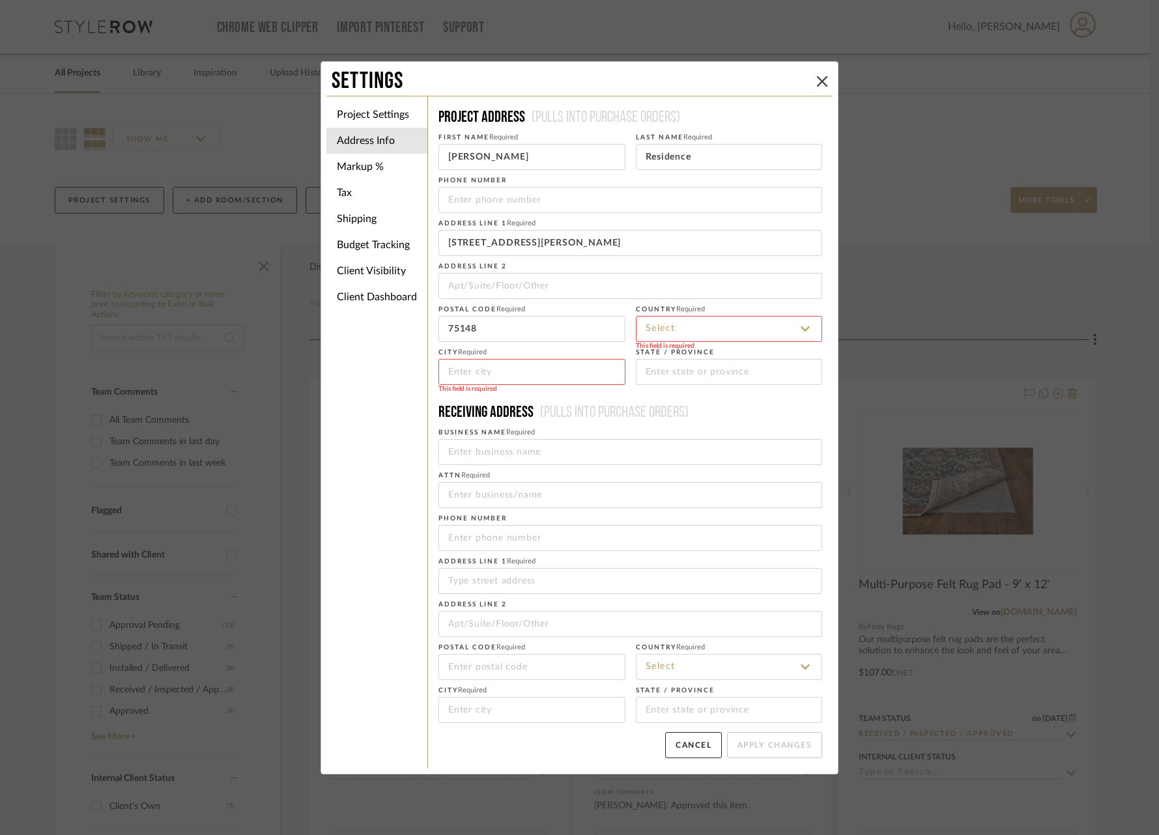
click at [718, 327] on input at bounding box center [729, 329] width 187 height 26
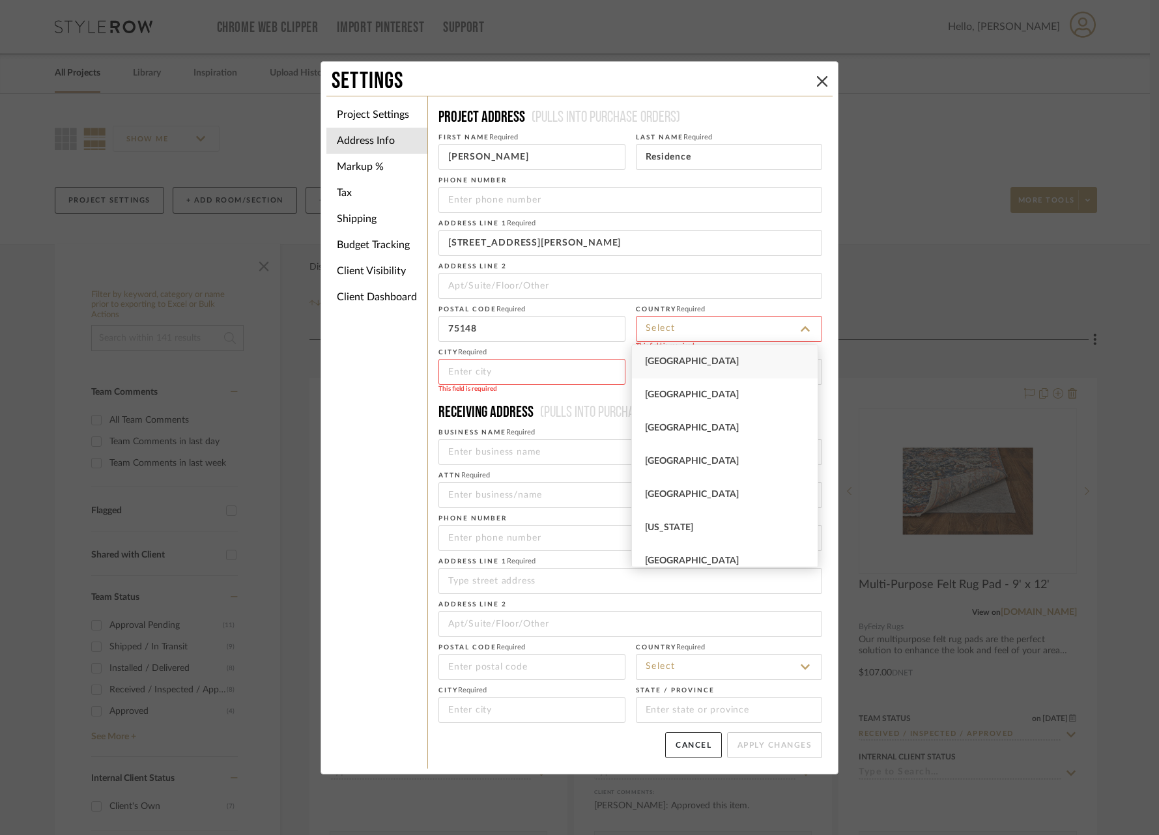
click at [703, 369] on div "United States" at bounding box center [725, 361] width 186 height 33
type input "United States"
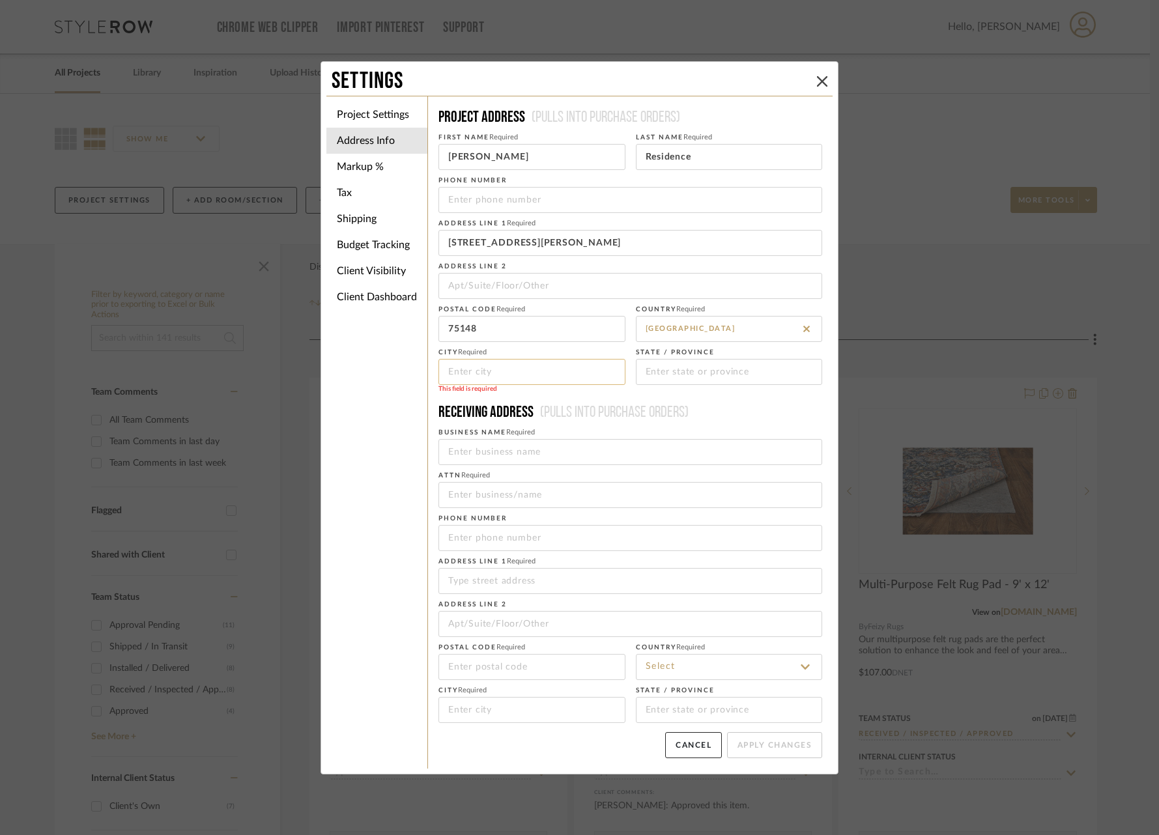
click at [495, 379] on input at bounding box center [531, 372] width 187 height 26
type input "T"
type input "Malakoff"
click at [676, 374] on input at bounding box center [729, 372] width 187 height 26
type input "TX"
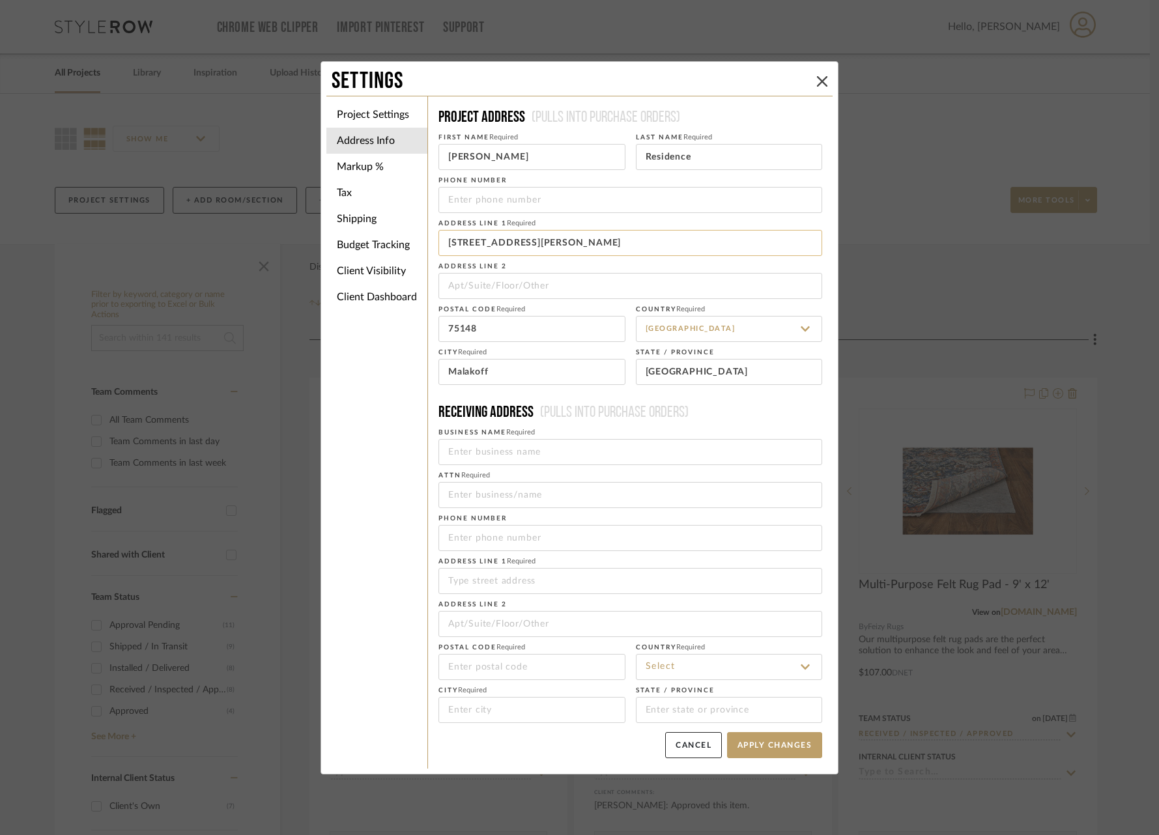
drag, startPoint x: 685, startPoint y: 241, endPoint x: 514, endPoint y: 242, distance: 171.3
click at [514, 242] on input "1 Big Cedar Dr Malakoff, TX 75148 United States" at bounding box center [630, 243] width 384 height 26
type input "1 Big Cedar Dr"
click at [754, 735] on button "Apply Changes" at bounding box center [774, 745] width 95 height 26
click at [791, 744] on button "Apply Changes" at bounding box center [774, 745] width 95 height 26
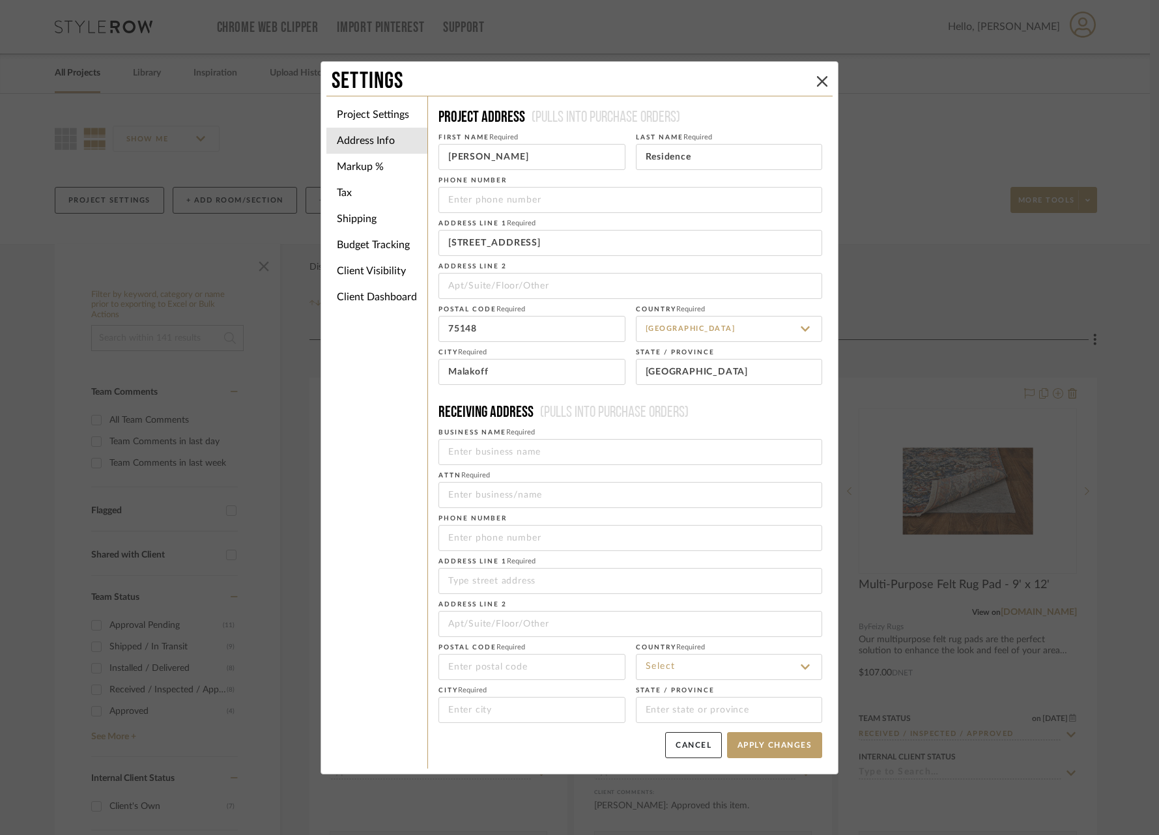
click at [944, 296] on div "Settings Project Settings Address Info Markup % Tax Shipping Budget Tracking Cl…" at bounding box center [579, 417] width 1159 height 835
